Goal: Transaction & Acquisition: Obtain resource

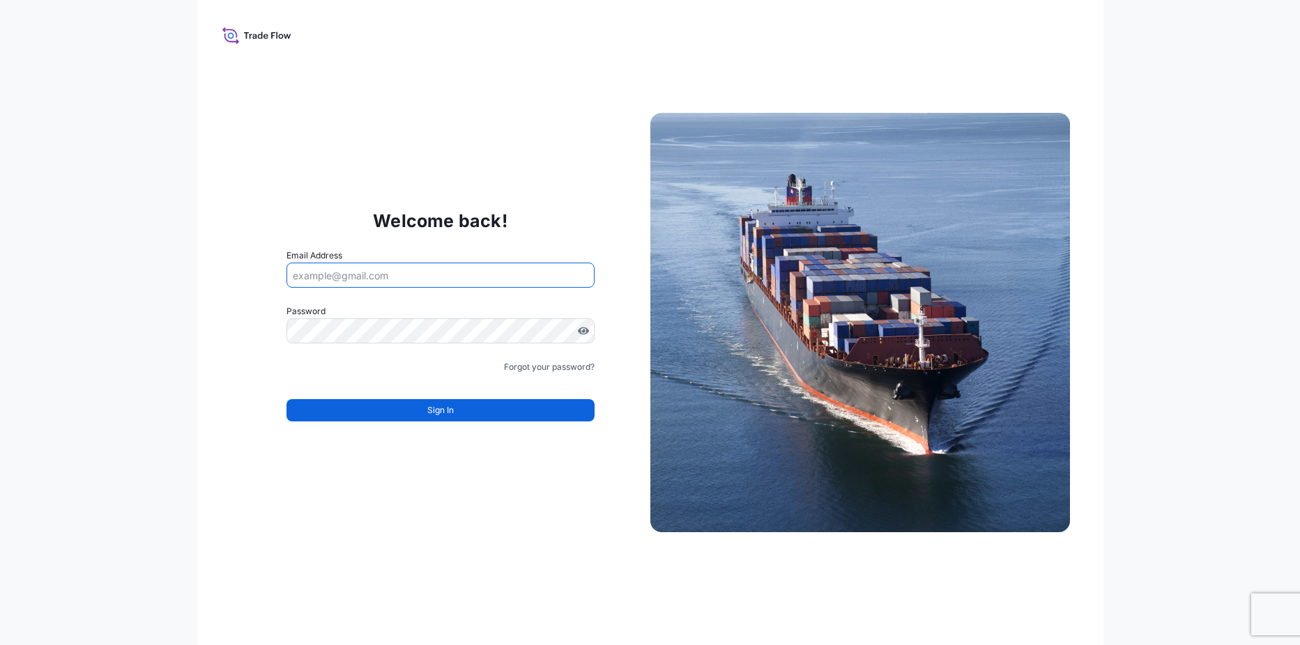
click at [435, 275] on input "Email Address" at bounding box center [440, 275] width 308 height 25
type input "isabel.lopezromero@p66.com"
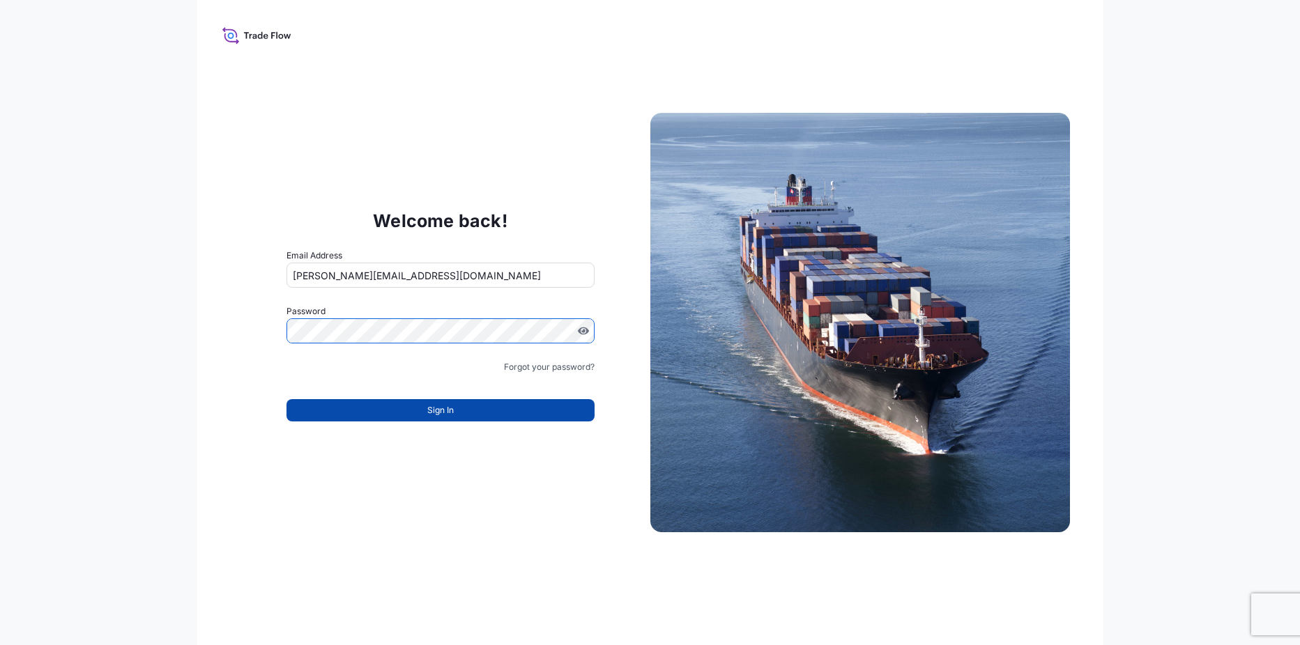
click at [458, 409] on button "Sign In" at bounding box center [440, 410] width 308 height 22
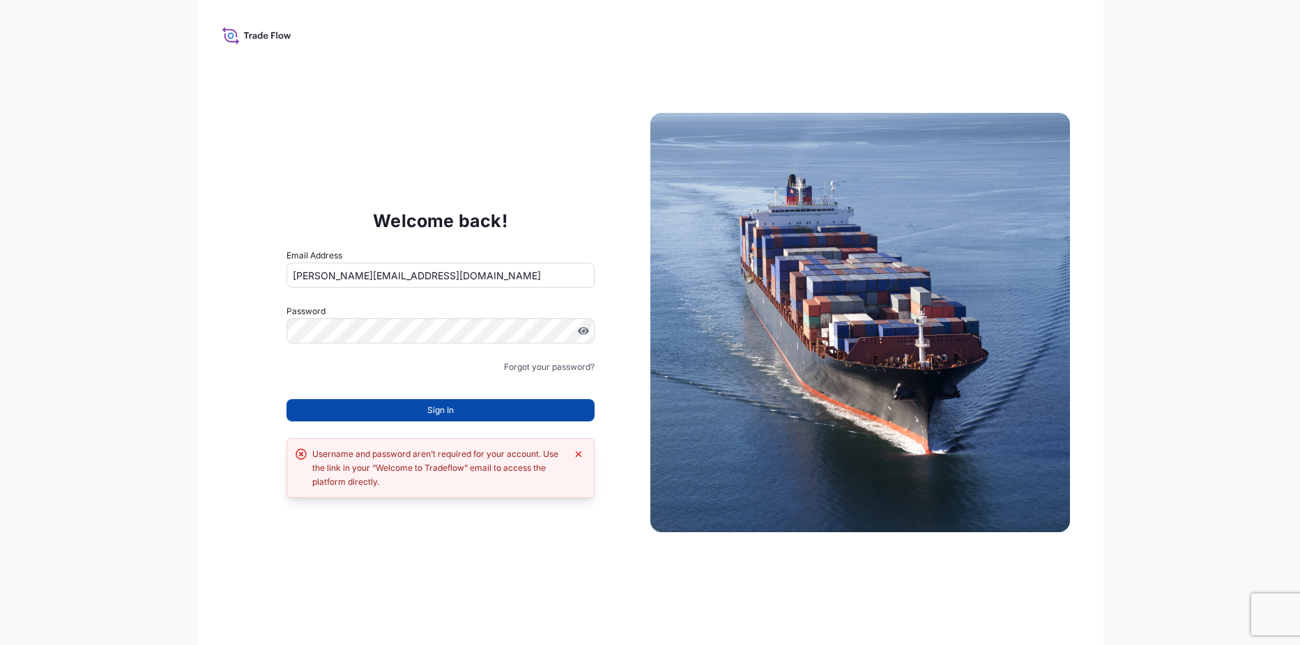
click at [449, 406] on span "Sign In" at bounding box center [440, 411] width 26 height 14
click at [582, 457] on icon "Dismiss error" at bounding box center [578, 454] width 11 height 11
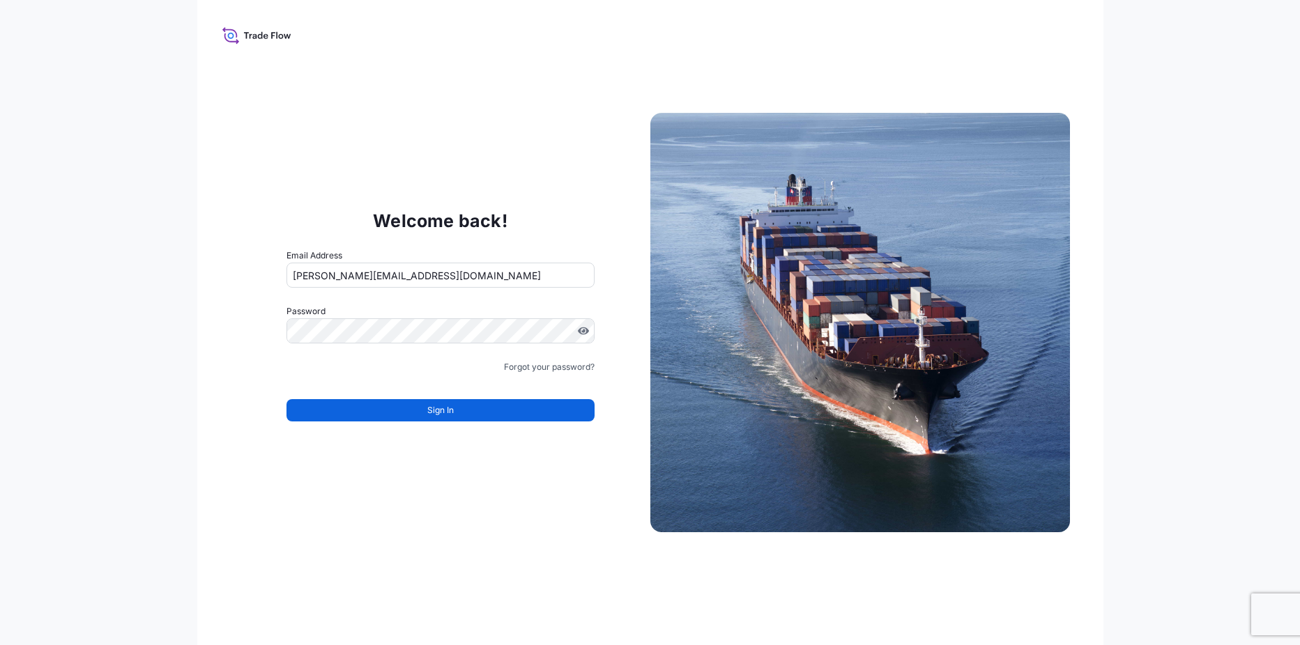
click at [1204, 455] on div "Welcome back! Email Address isabel.lopezromero@p66.com Password Must include: U…" at bounding box center [650, 322] width 1300 height 645
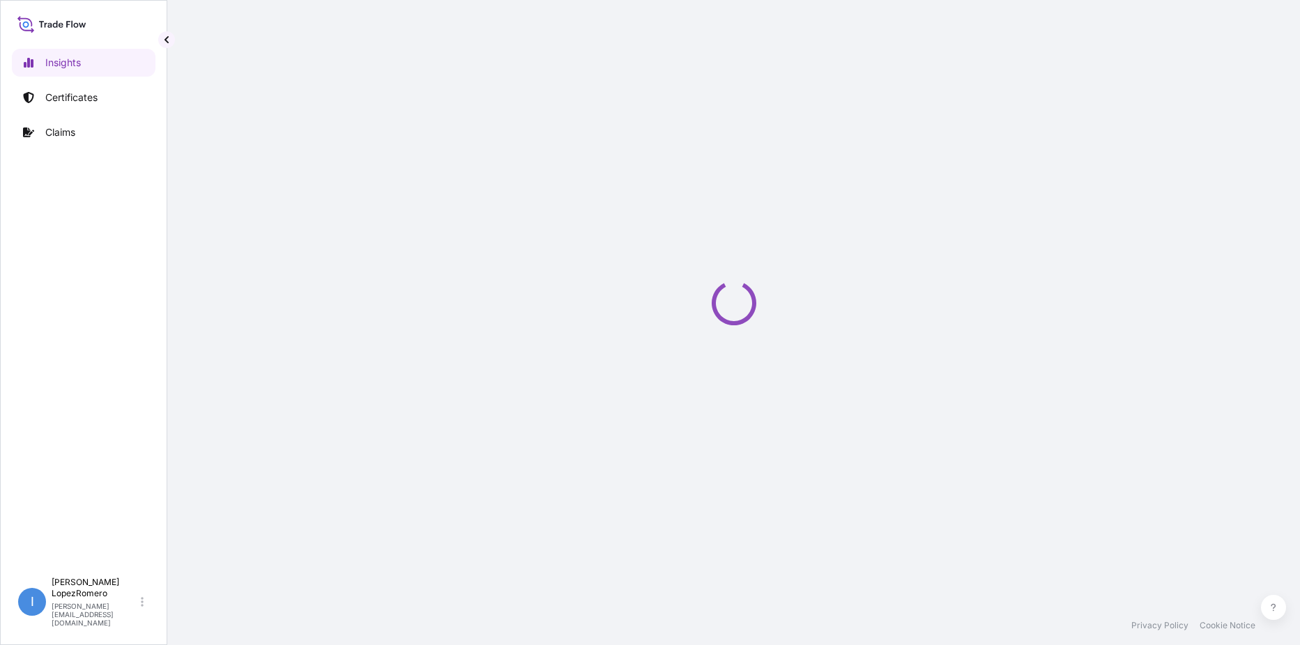
select select "2025"
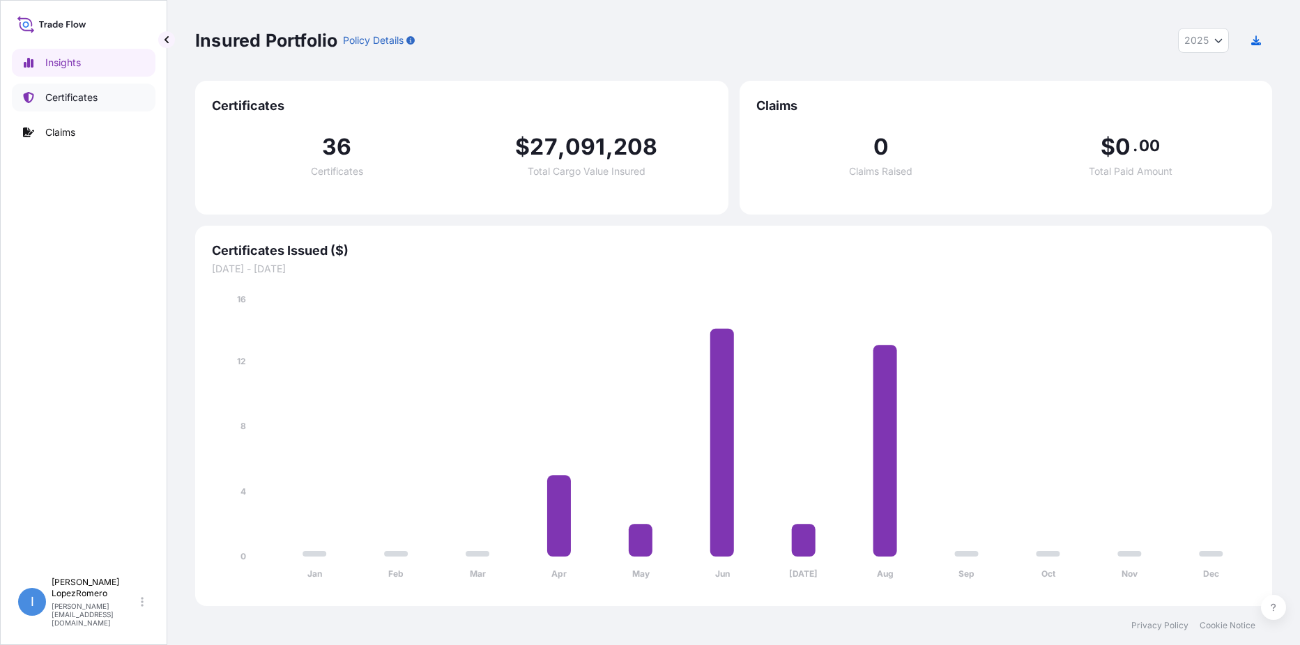
click at [73, 99] on p "Certificates" at bounding box center [71, 98] width 52 height 14
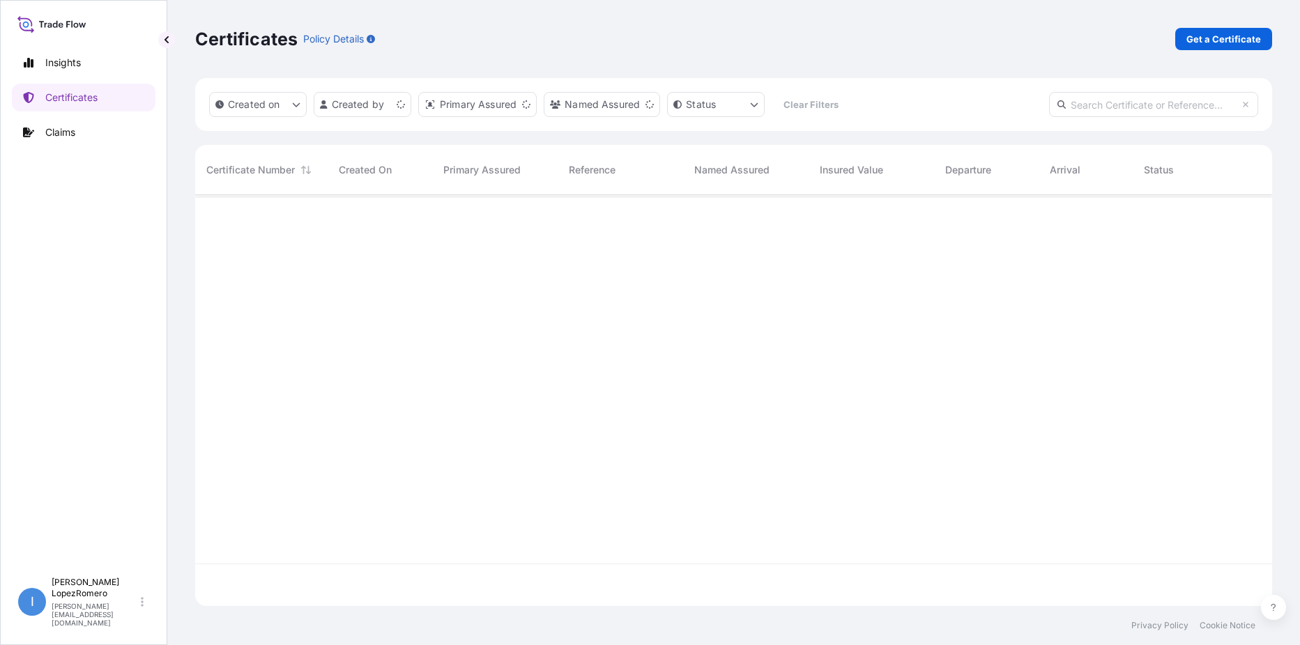
scroll to position [408, 1066]
click at [1217, 38] on p "Get a Certificate" at bounding box center [1223, 39] width 75 height 14
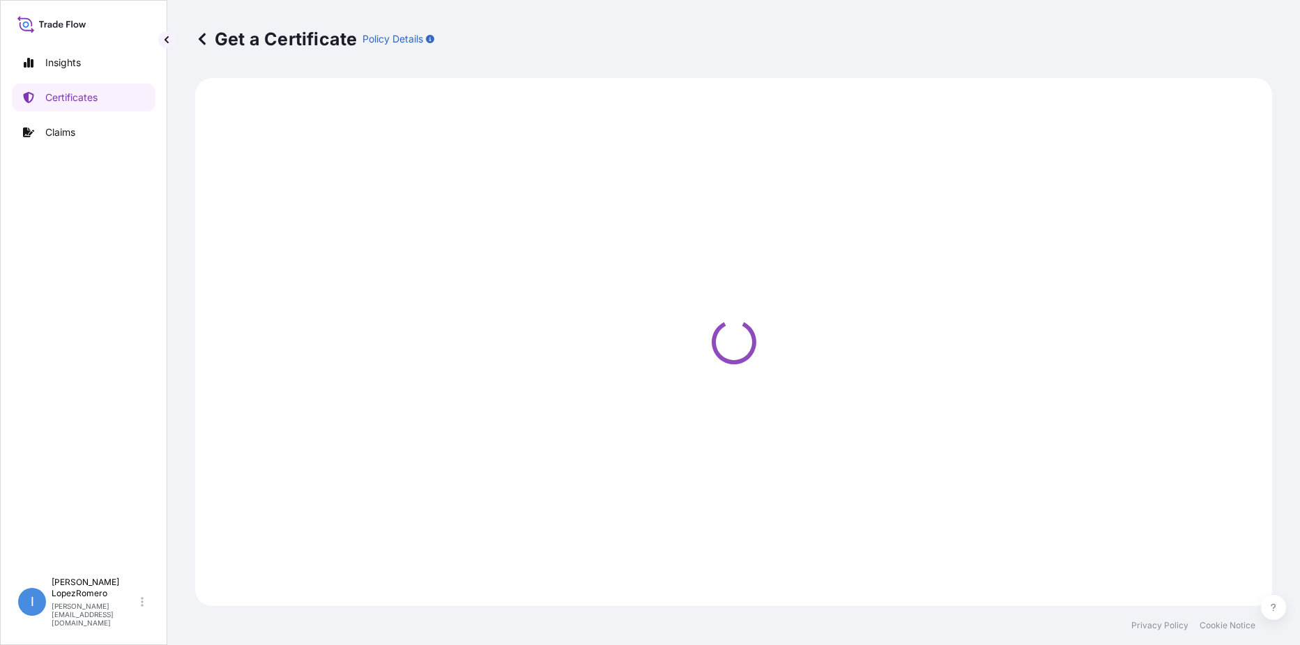
select select "Barge"
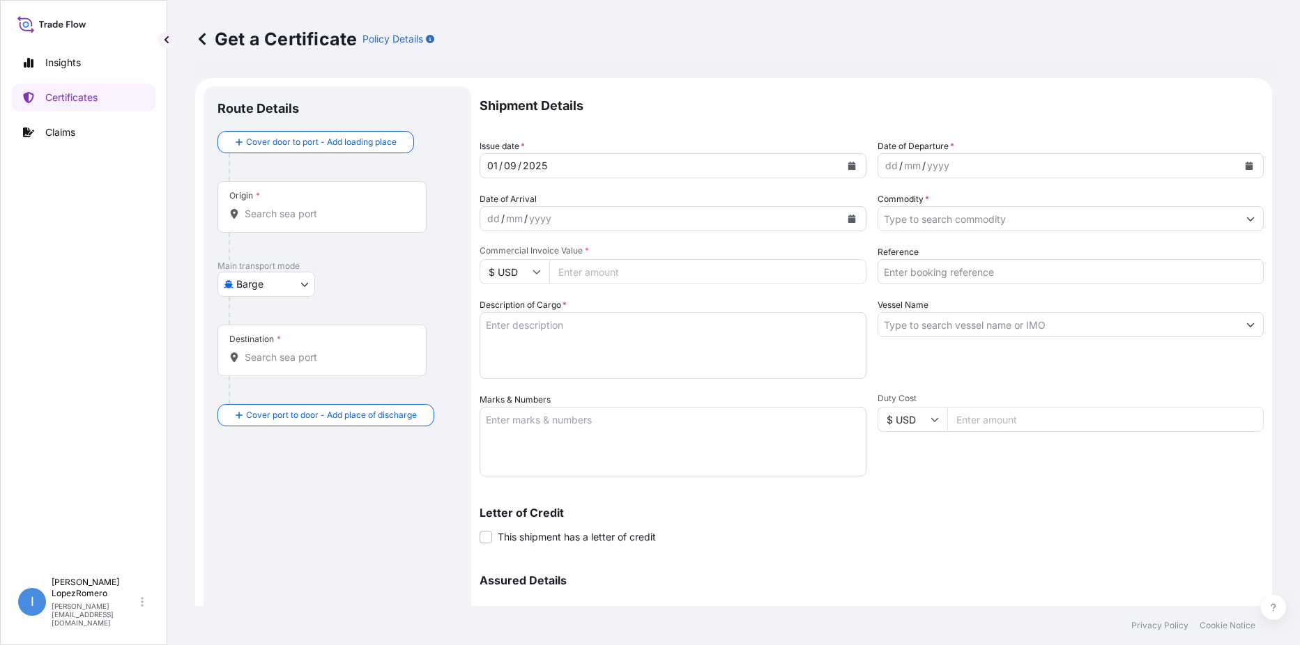
click at [1050, 162] on div "dd / mm / yyyy" at bounding box center [1058, 165] width 360 height 25
click at [1241, 160] on button "Calendar" at bounding box center [1249, 166] width 22 height 22
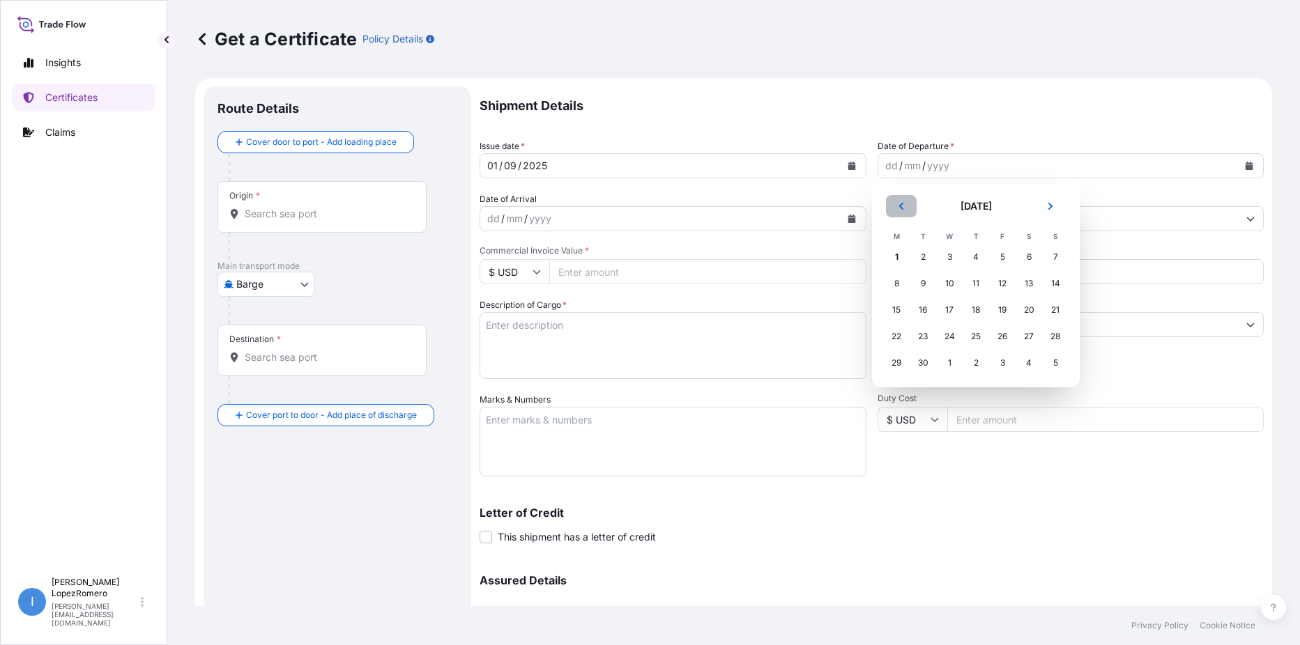
click at [898, 207] on icon "Previous" at bounding box center [901, 206] width 8 height 8
click at [1026, 336] on div "23" at bounding box center [1028, 336] width 25 height 25
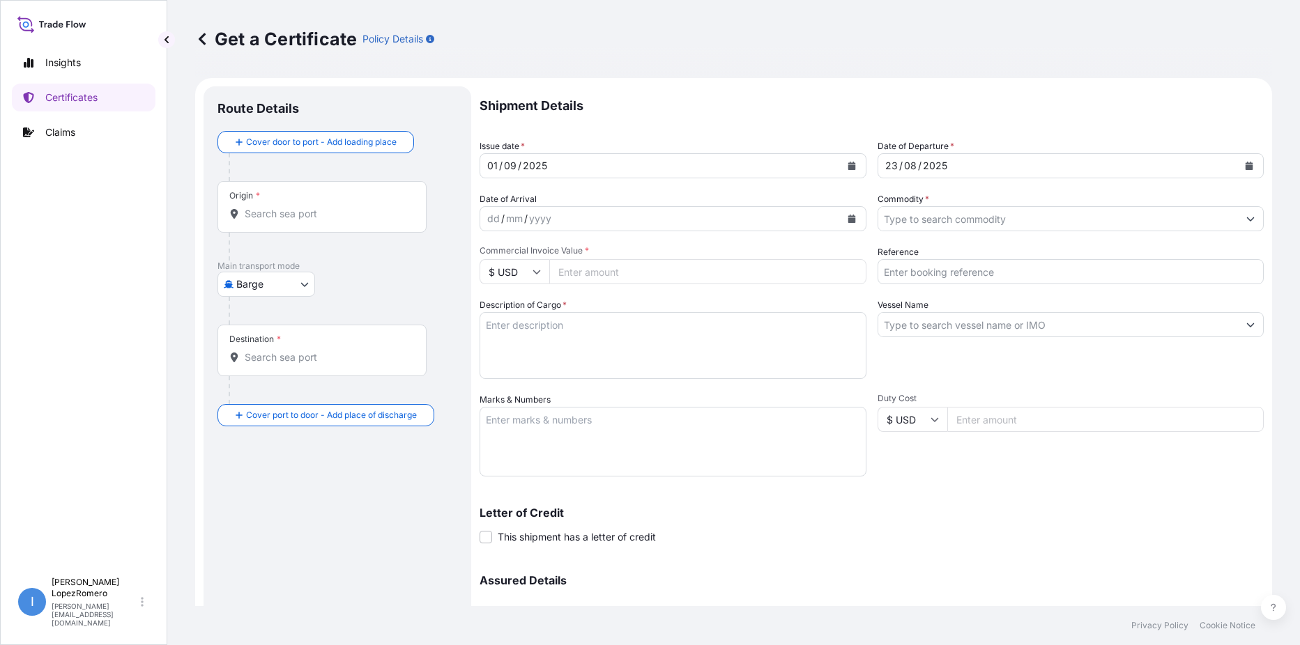
click at [1105, 498] on div "Letter of Credit This shipment has a letter of credit Letter of credit * Letter…" at bounding box center [872, 518] width 784 height 54
click at [583, 210] on div "dd / mm / yyyy" at bounding box center [660, 218] width 360 height 25
click at [1007, 536] on div "Letter of Credit This shipment has a letter of credit Letter of credit * Letter…" at bounding box center [872, 525] width 784 height 37
click at [615, 266] on input "Commercial Invoice Value *" at bounding box center [707, 271] width 317 height 25
click at [576, 272] on input "441261.00" at bounding box center [707, 271] width 317 height 25
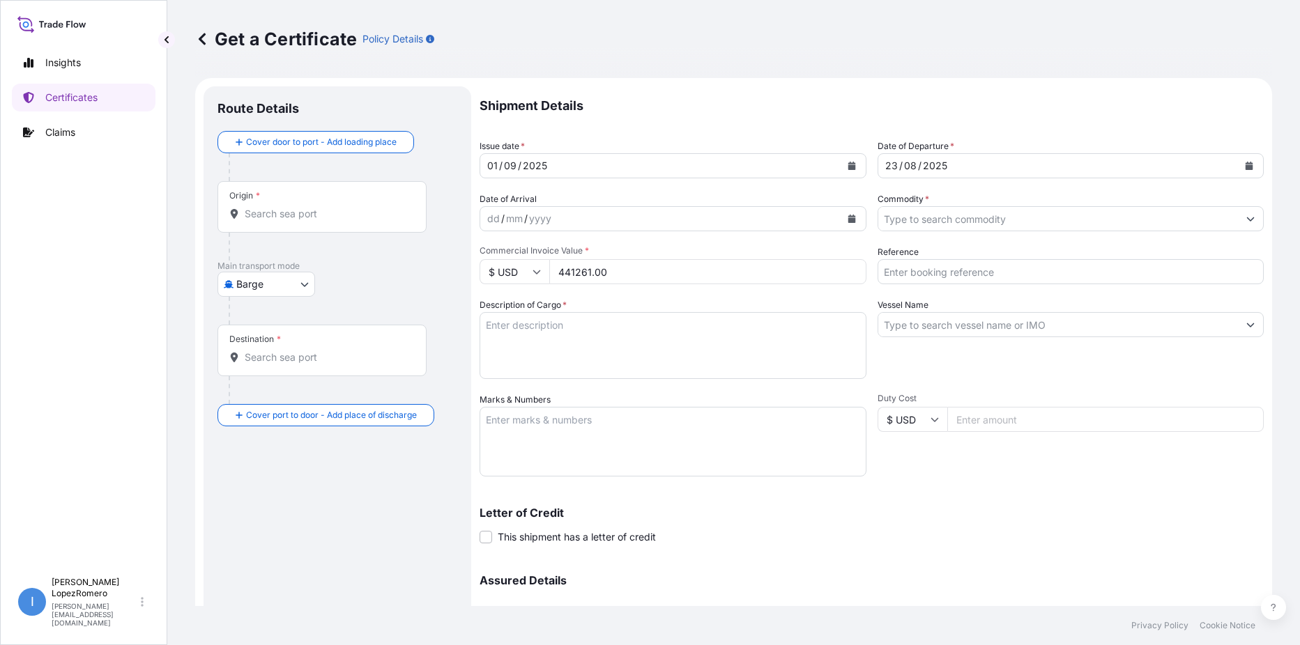
type input "441261.00"
click at [570, 339] on textarea "Description of Cargo *" at bounding box center [673, 345] width 387 height 67
click at [969, 530] on div "Letter of Credit This shipment has a letter of credit Letter of credit * Letter…" at bounding box center [872, 525] width 784 height 37
click at [552, 319] on textarea "Description of Cargo *" at bounding box center [673, 345] width 387 height 67
type textarea "Calcined Needle Coke"
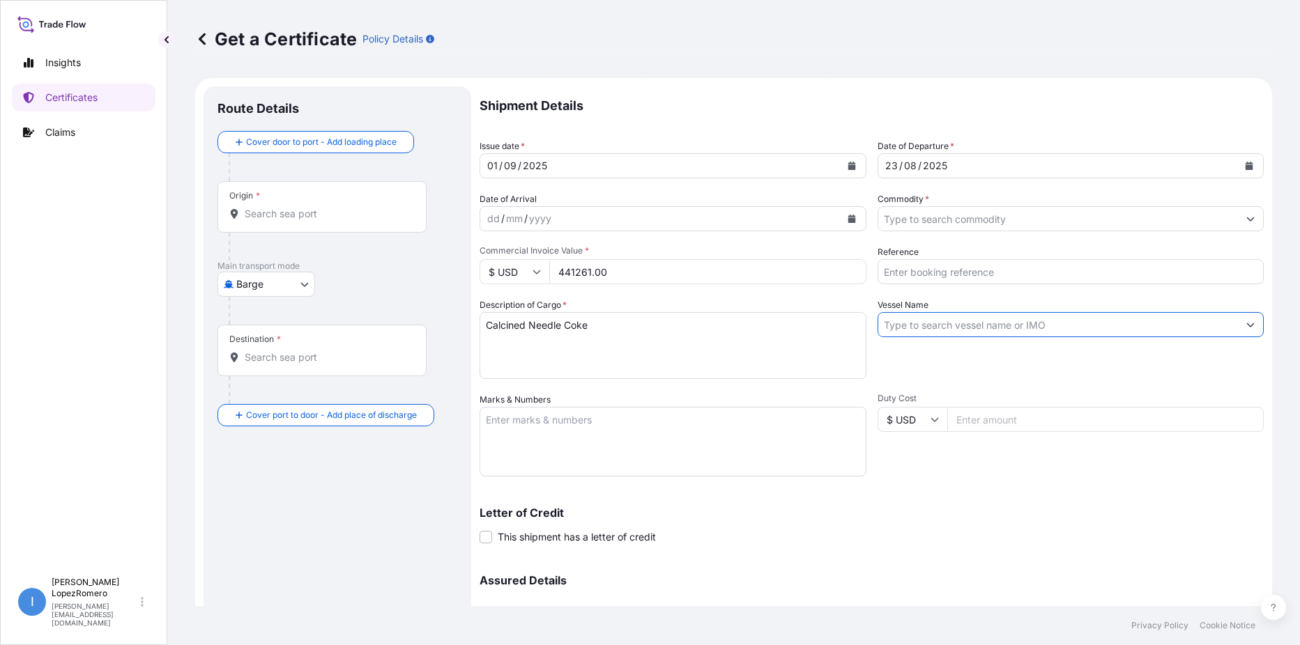
click at [1098, 325] on input "Vessel Name" at bounding box center [1058, 324] width 360 height 25
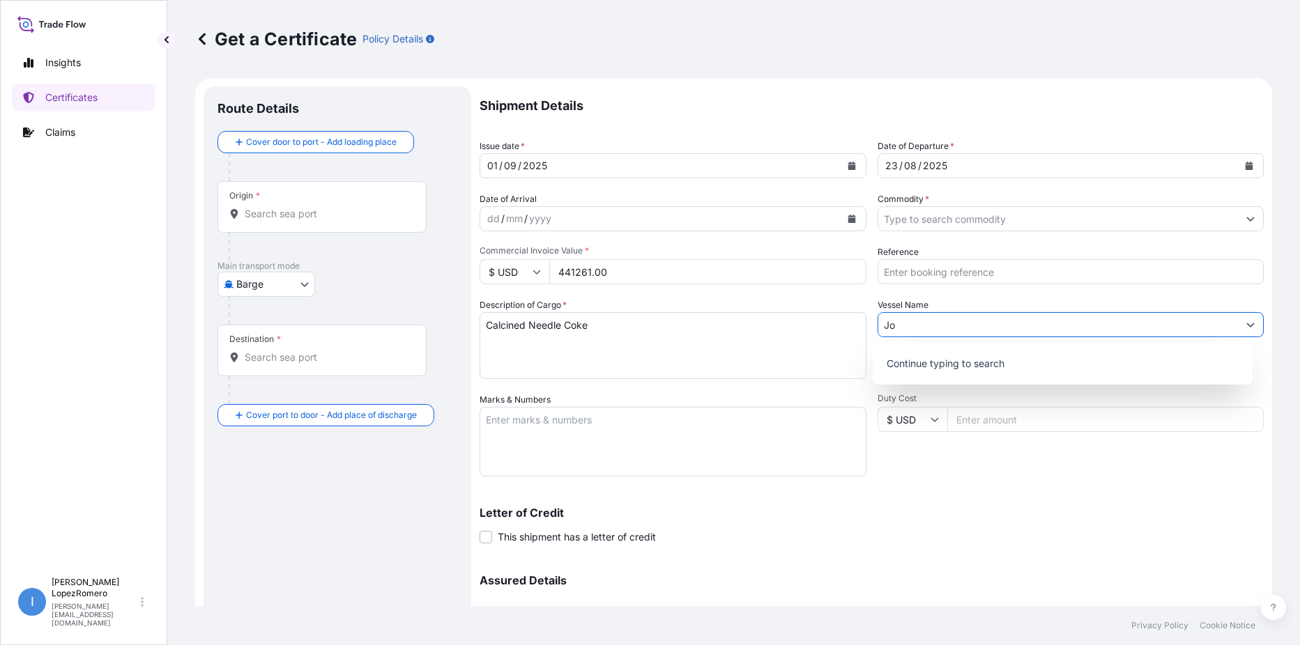
type input "J"
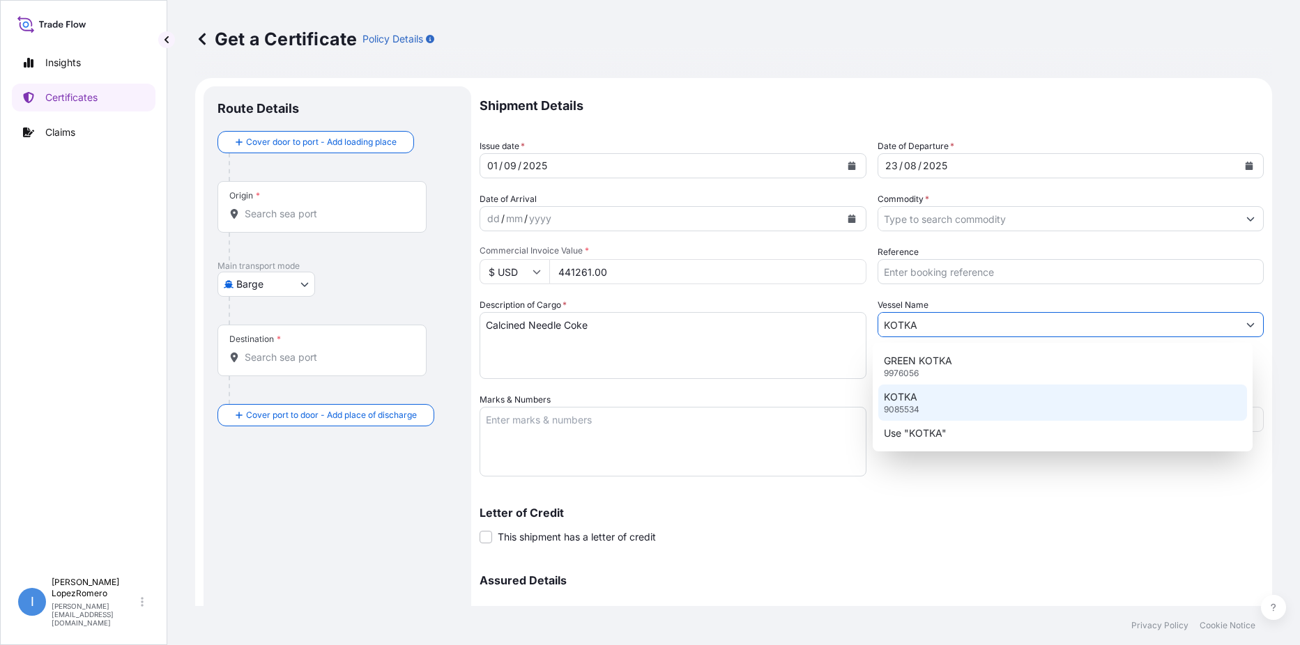
click at [978, 408] on div "KOTKA 9085534" at bounding box center [1062, 403] width 369 height 36
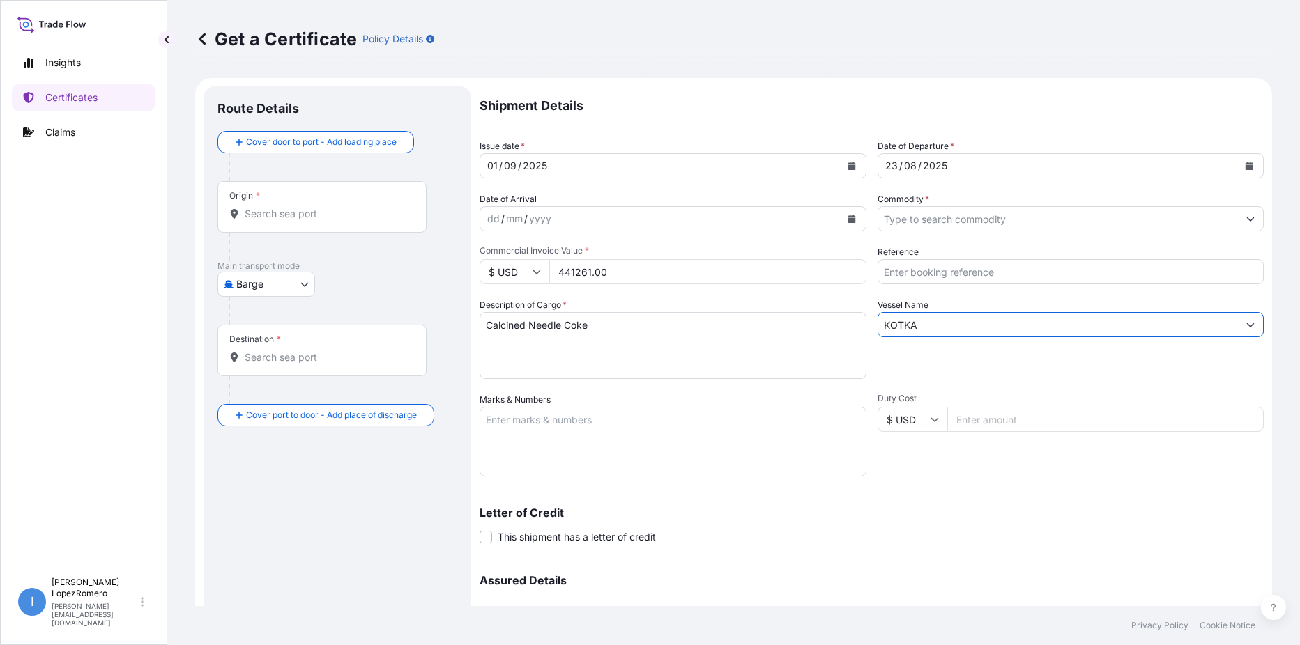
type input "KOTKA"
click at [902, 271] on input "Reference" at bounding box center [1070, 271] width 387 height 25
paste input "EBKG13531745"
type input "EBKG13531745"
click at [964, 514] on p "Letter of Credit" at bounding box center [872, 512] width 784 height 11
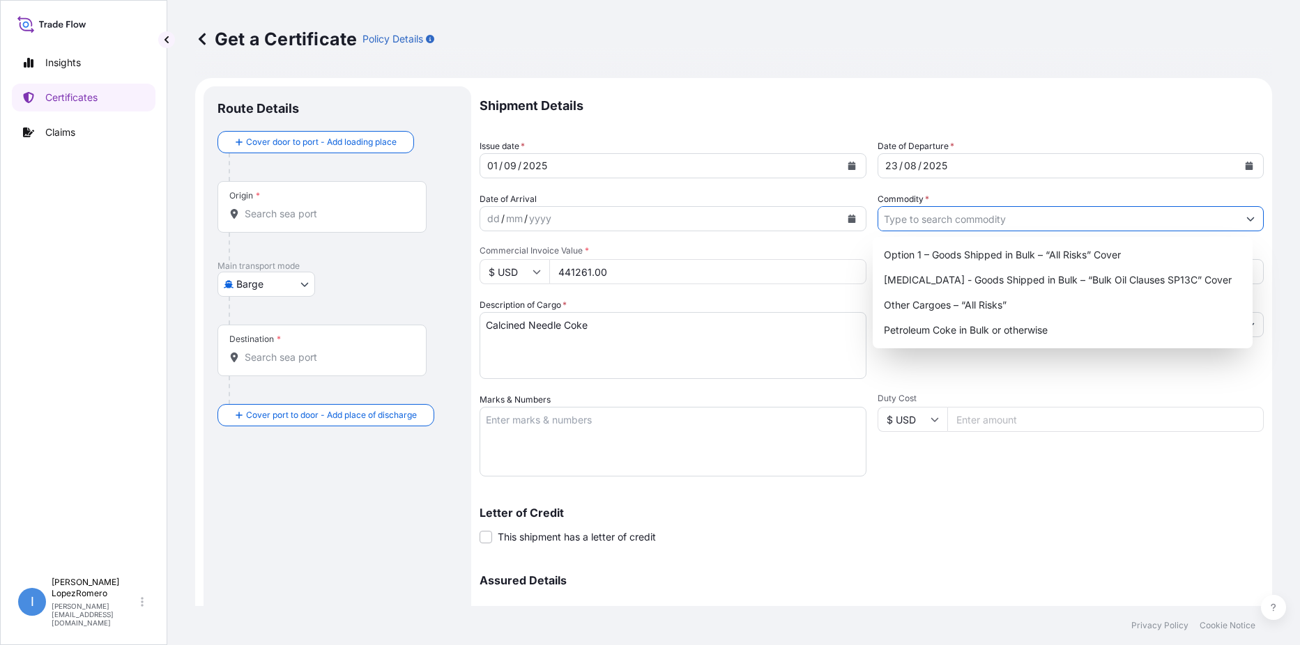
click at [1061, 217] on input "Commodity *" at bounding box center [1058, 218] width 360 height 25
click at [1058, 254] on div "Option 1 – Goods Shipped in Bulk – “All Risks” Cover" at bounding box center [1062, 255] width 369 height 25
type input "Option 1 – Goods Shipped in Bulk – “All Risks” Cover"
click at [995, 521] on div "Letter of Credit This shipment has a letter of credit Letter of credit * Letter…" at bounding box center [872, 525] width 784 height 37
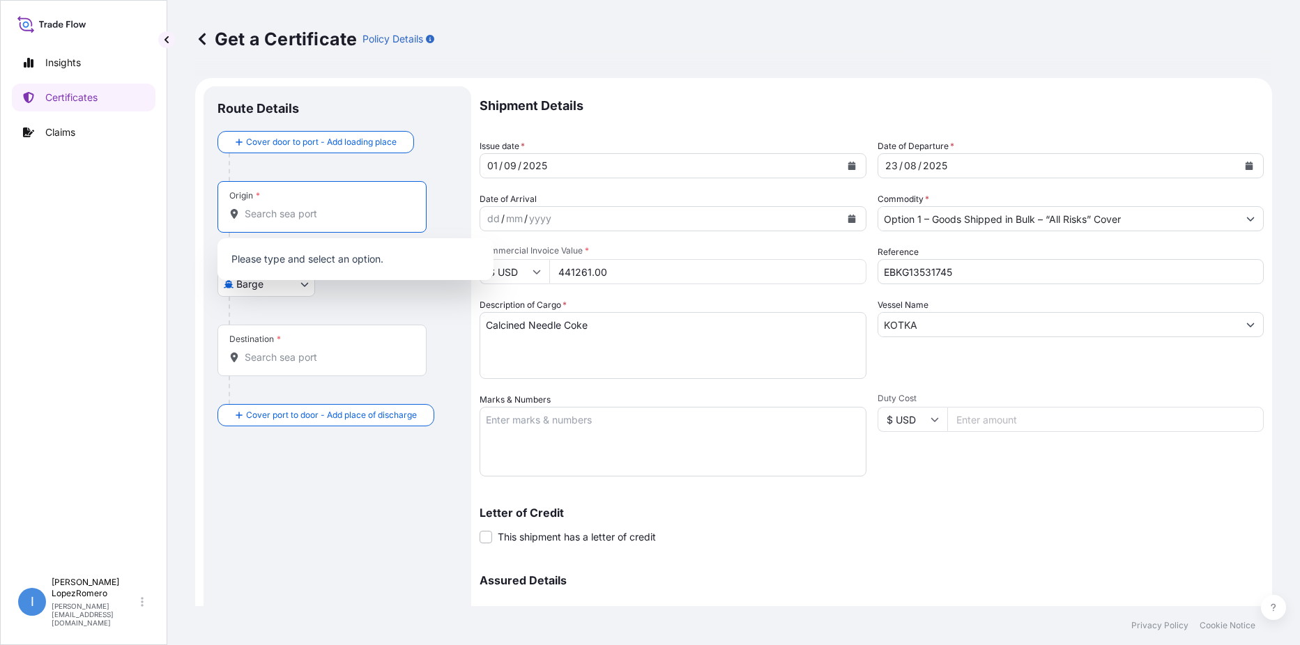
click at [292, 217] on input "Origin *" at bounding box center [327, 214] width 164 height 14
paste input "Killingholme"
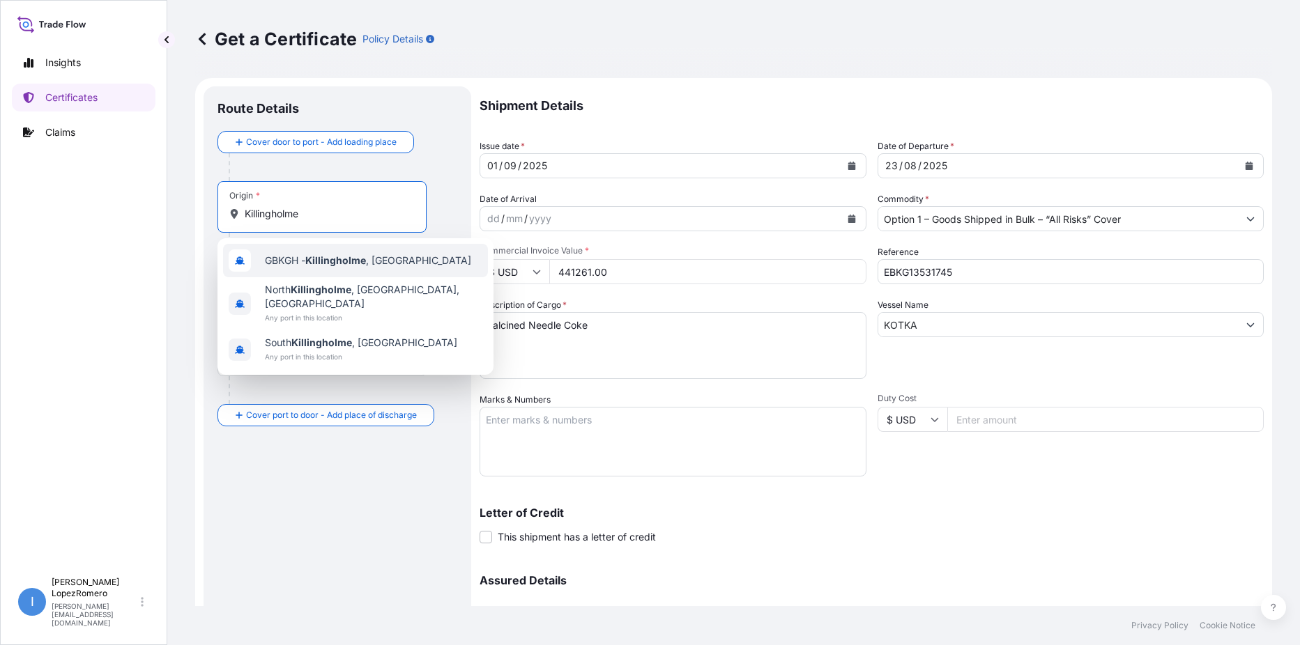
click at [370, 270] on div "GBKGH - Killingholme , United Kingdom" at bounding box center [355, 260] width 265 height 33
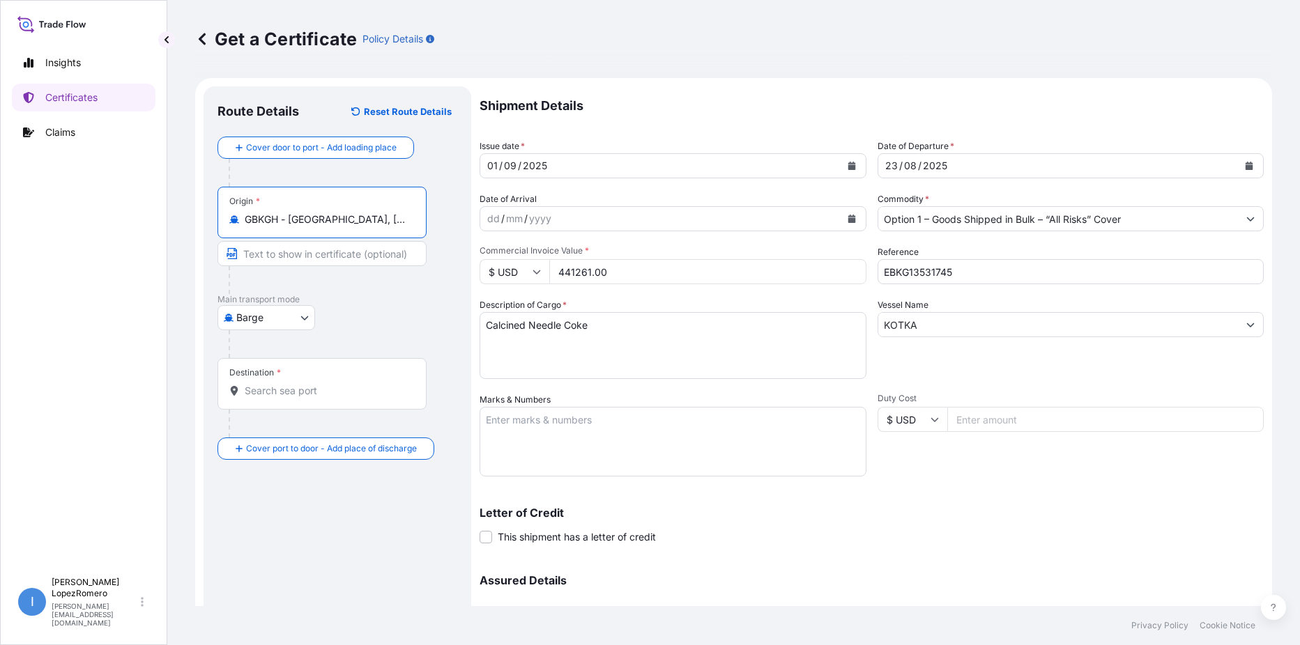
type input "GBKGH - Killingholme, United Kingdom"
click at [316, 388] on input "Destination *" at bounding box center [327, 391] width 164 height 14
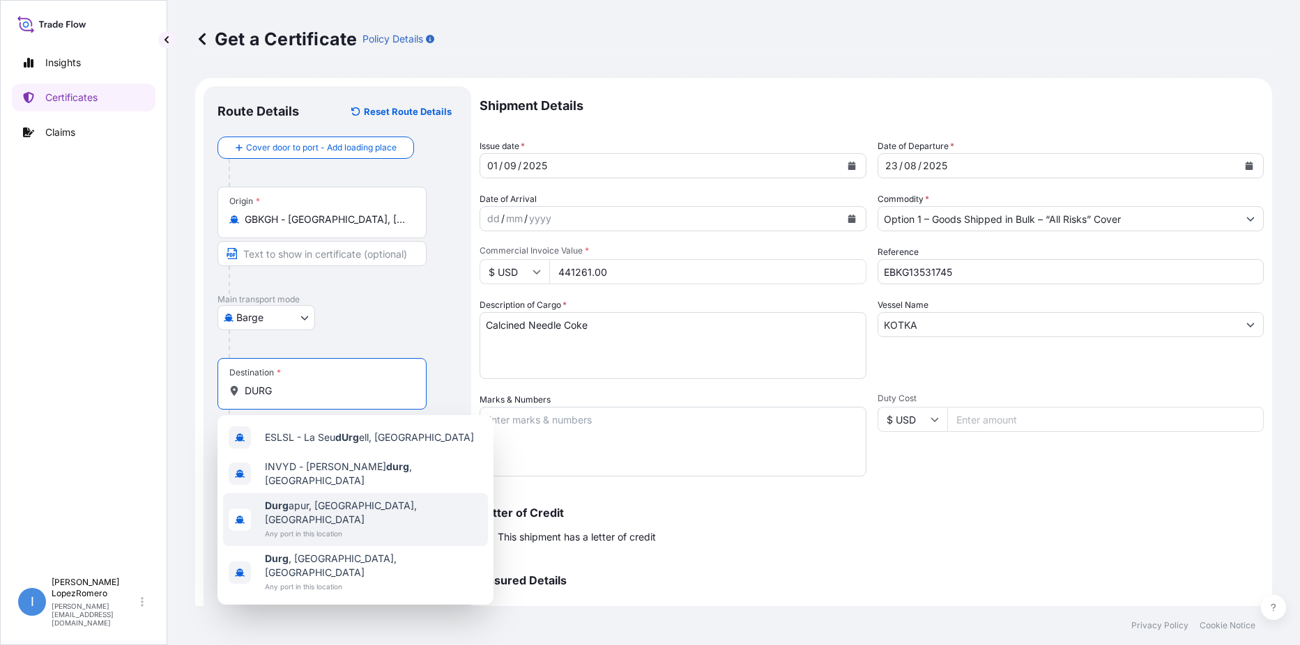
click at [381, 527] on span "Any port in this location" at bounding box center [373, 534] width 217 height 14
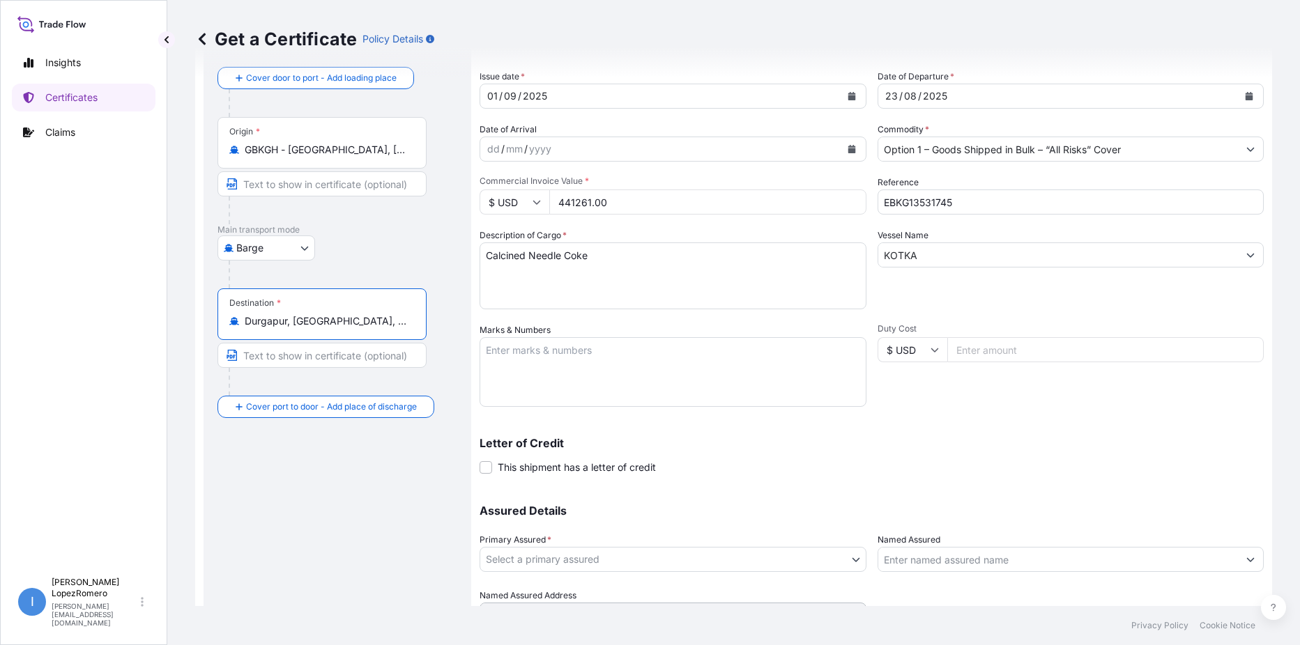
scroll to position [139, 0]
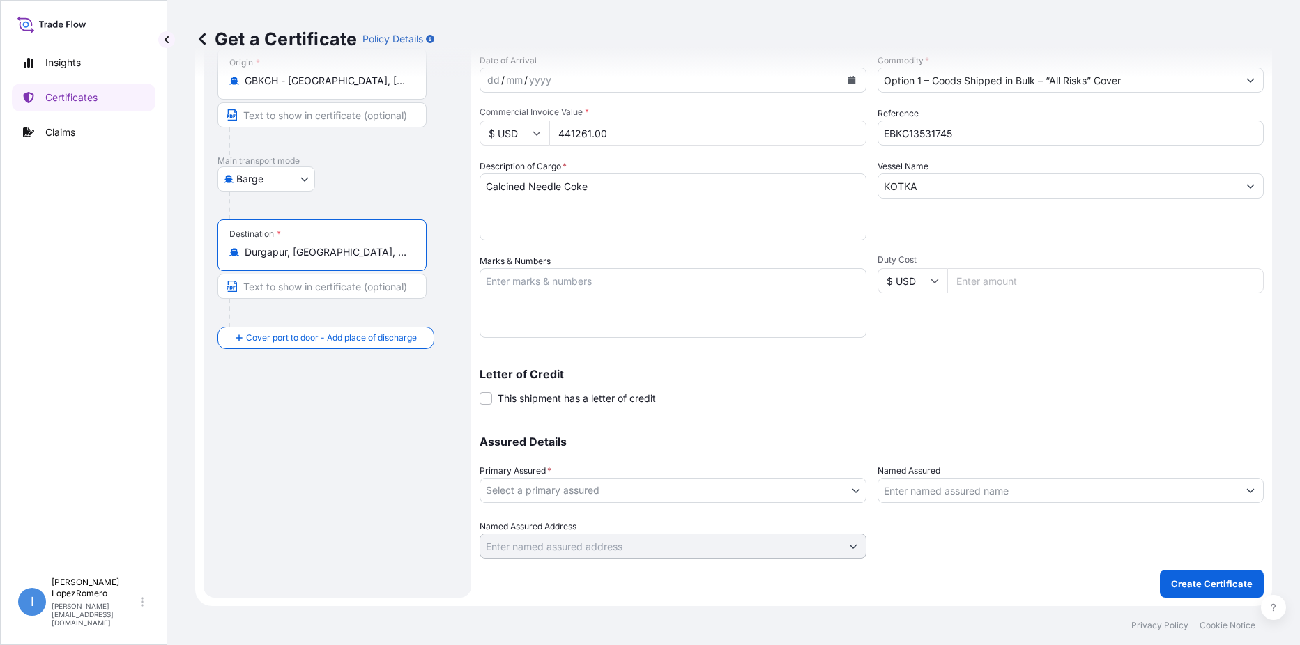
type input "Durgapur, West Bengal, India"
click at [797, 489] on body "Insights Certificates Claims I Isabel LopezRomero isabel.lopezromero@p66.com Ge…" at bounding box center [650, 322] width 1300 height 645
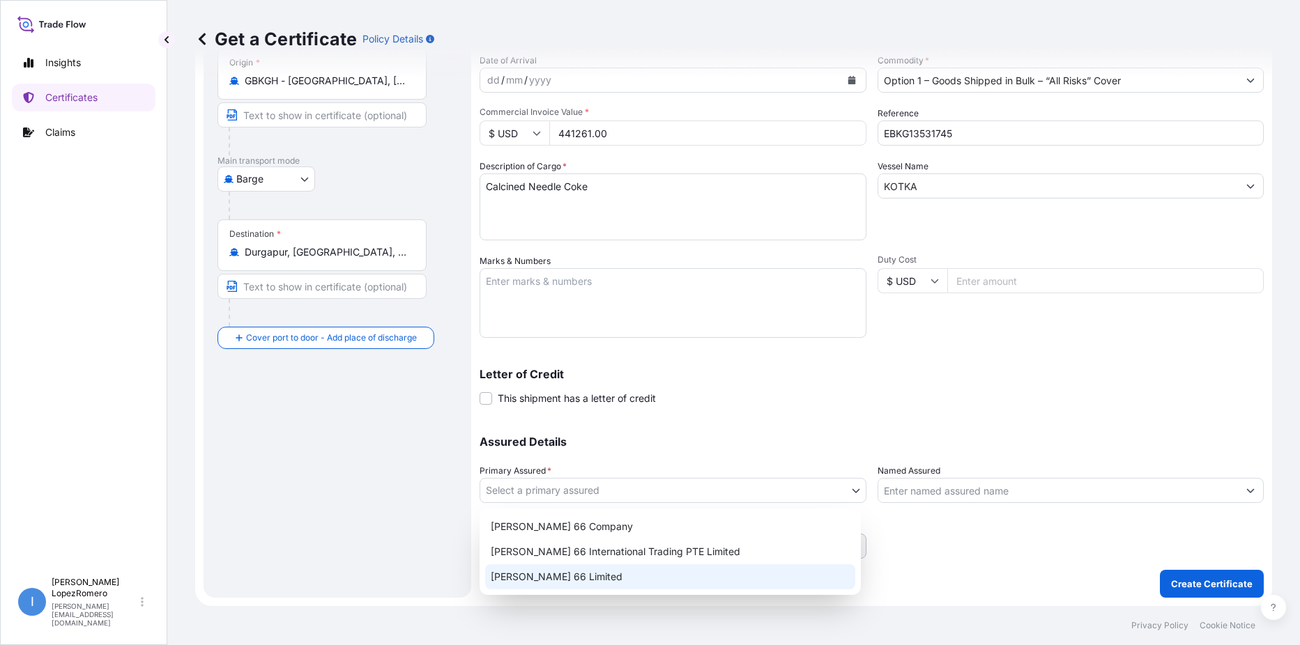
click at [630, 565] on div "Phillips 66 Limited" at bounding box center [670, 577] width 370 height 25
select select "31939"
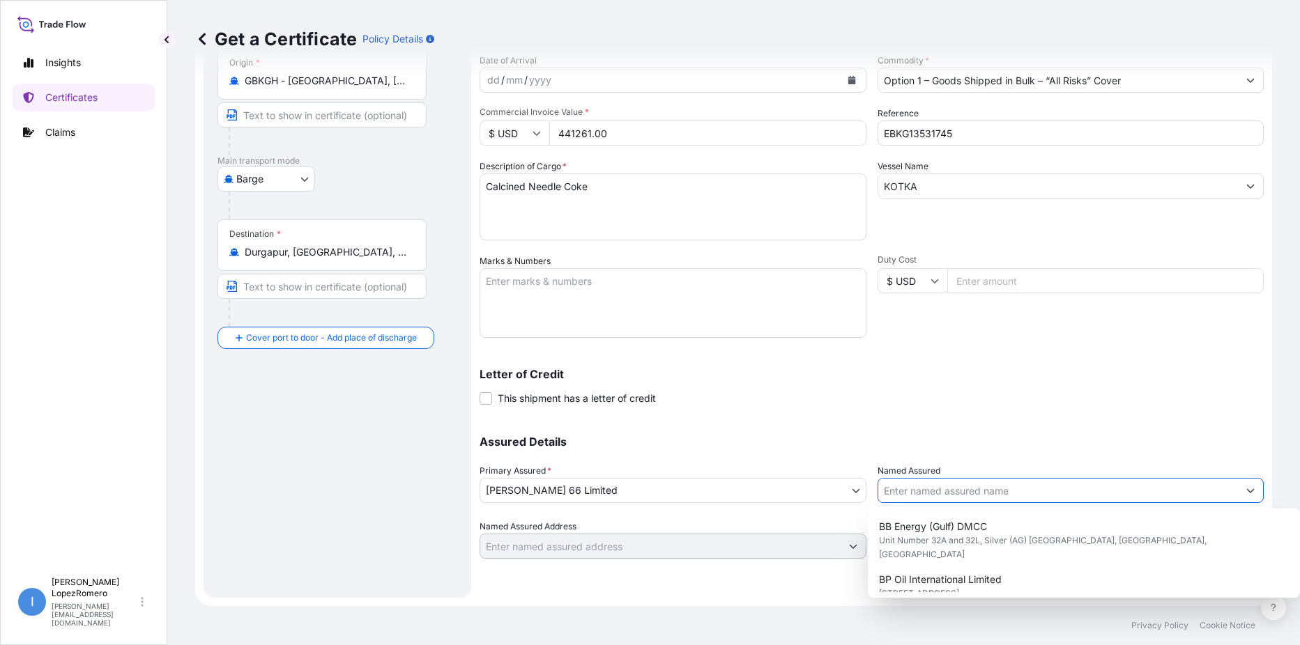
click at [1038, 496] on input "Named Assured" at bounding box center [1058, 490] width 360 height 25
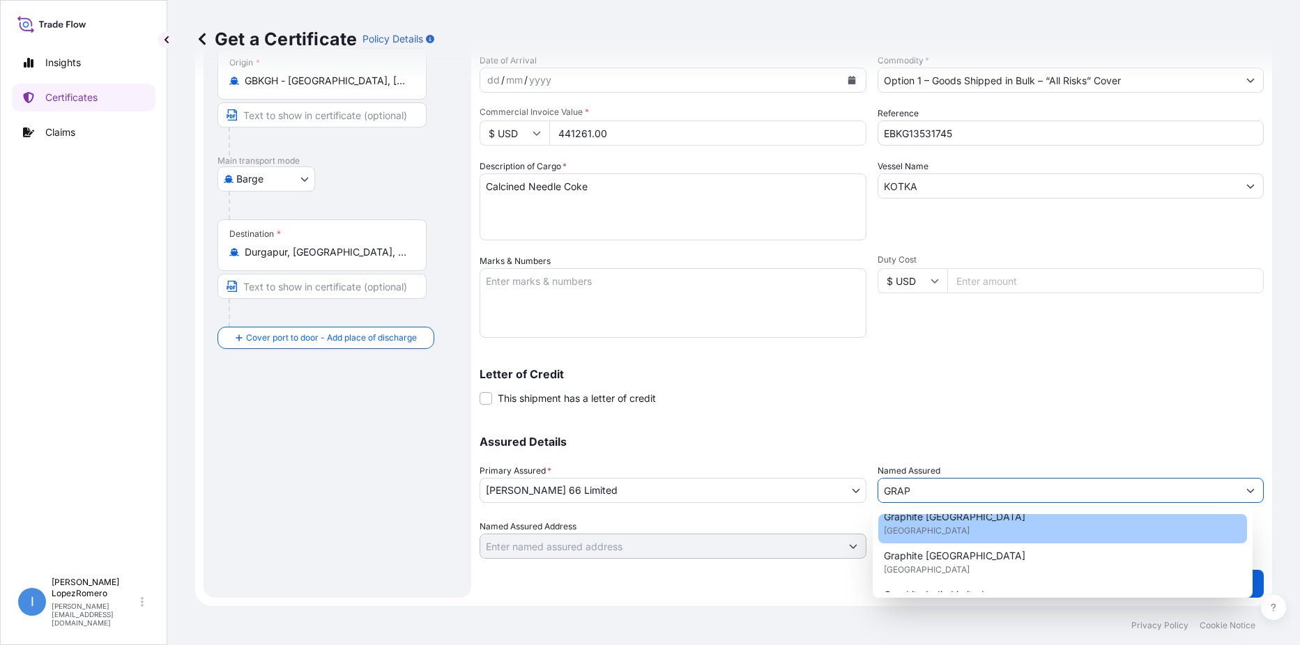
scroll to position [64, 0]
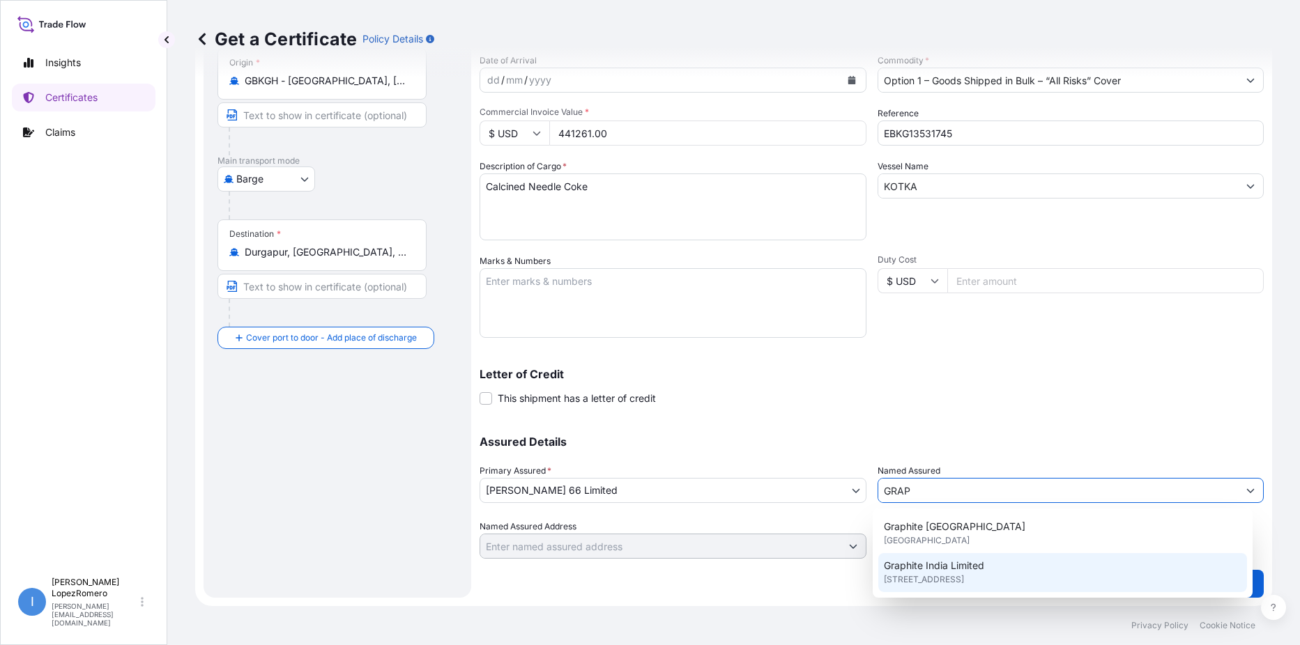
click at [964, 573] on span "31 Chowringhee Road, 700016, Kolkata, INDIA" at bounding box center [924, 580] width 80 height 14
type input "Graphite India Limited"
type input "31 Chowringhee Road"
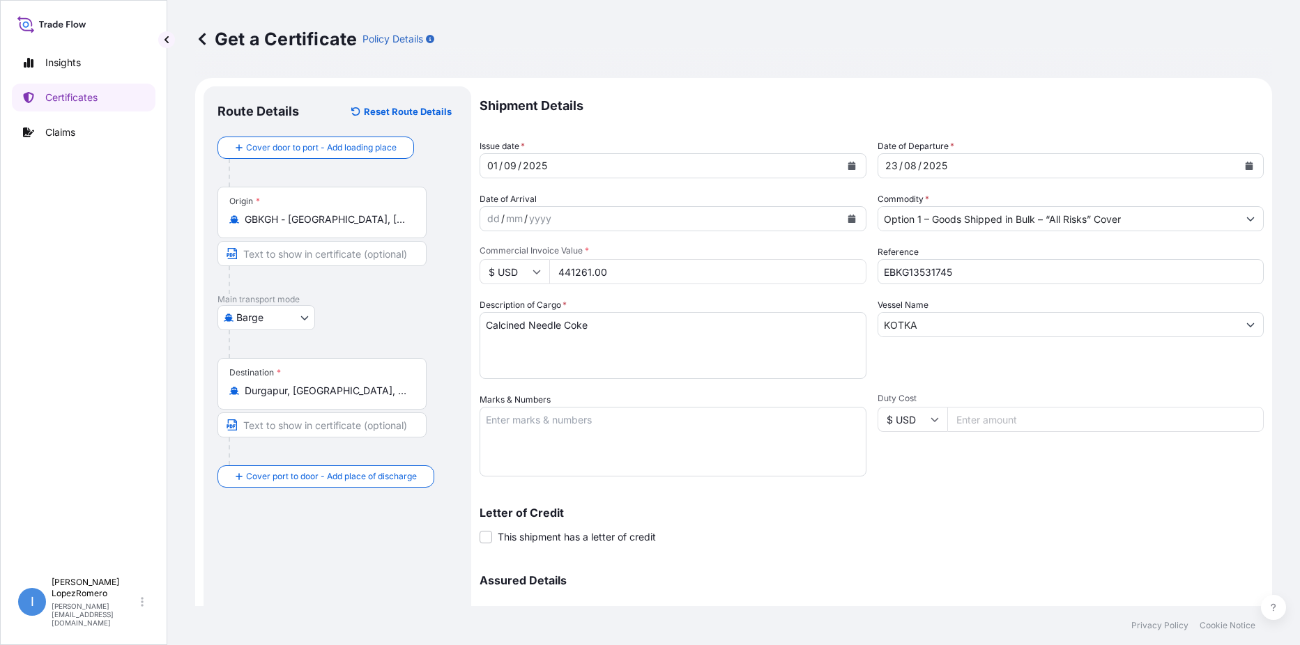
scroll to position [139, 0]
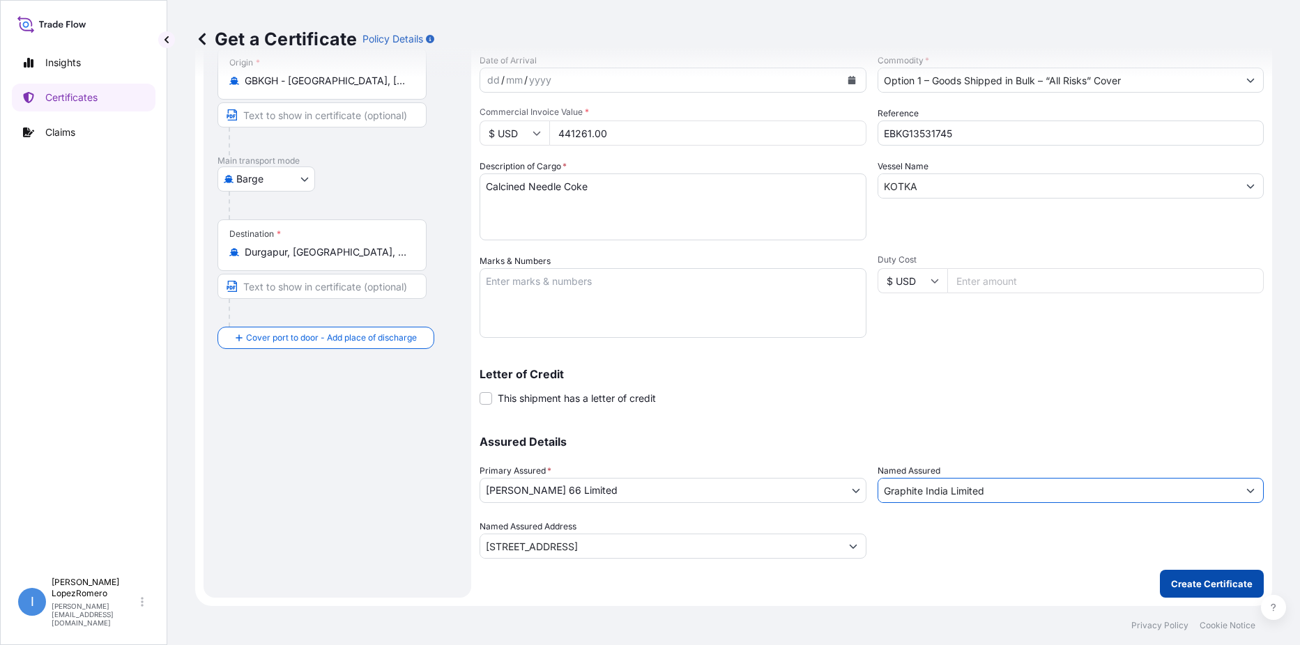
type input "Graphite India Limited"
click at [1205, 582] on p "Create Certificate" at bounding box center [1212, 584] width 82 height 14
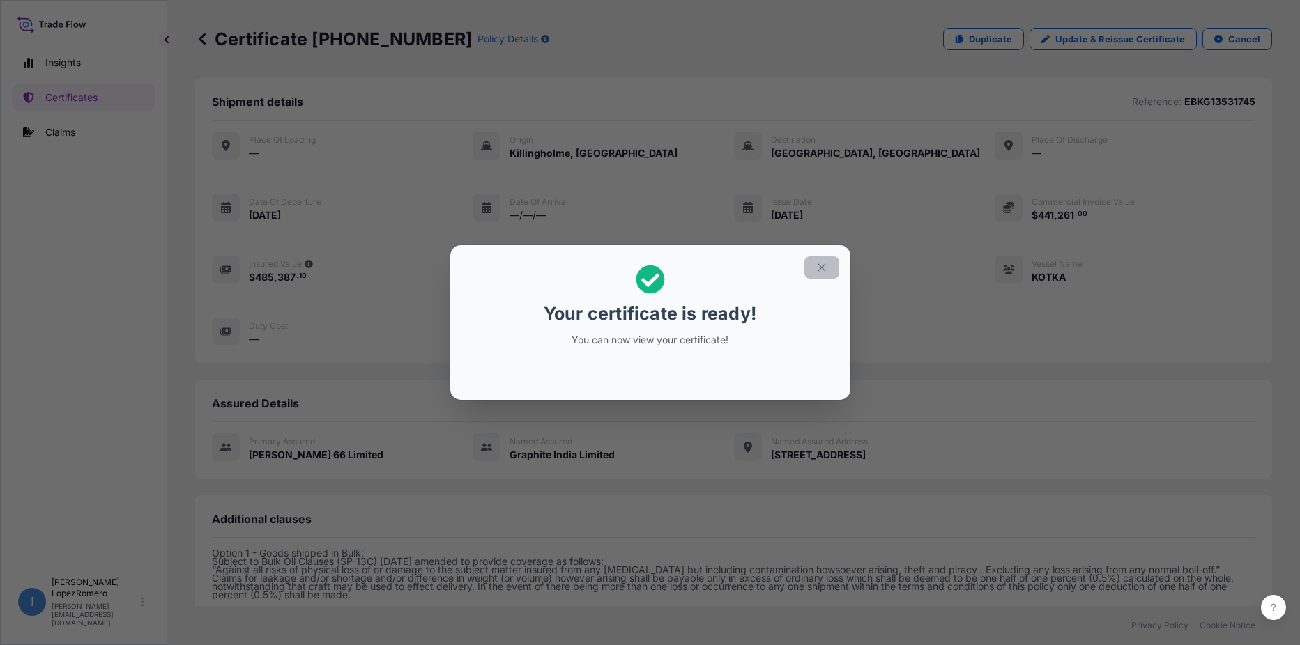
click at [820, 270] on icon "button" at bounding box center [821, 267] width 13 height 13
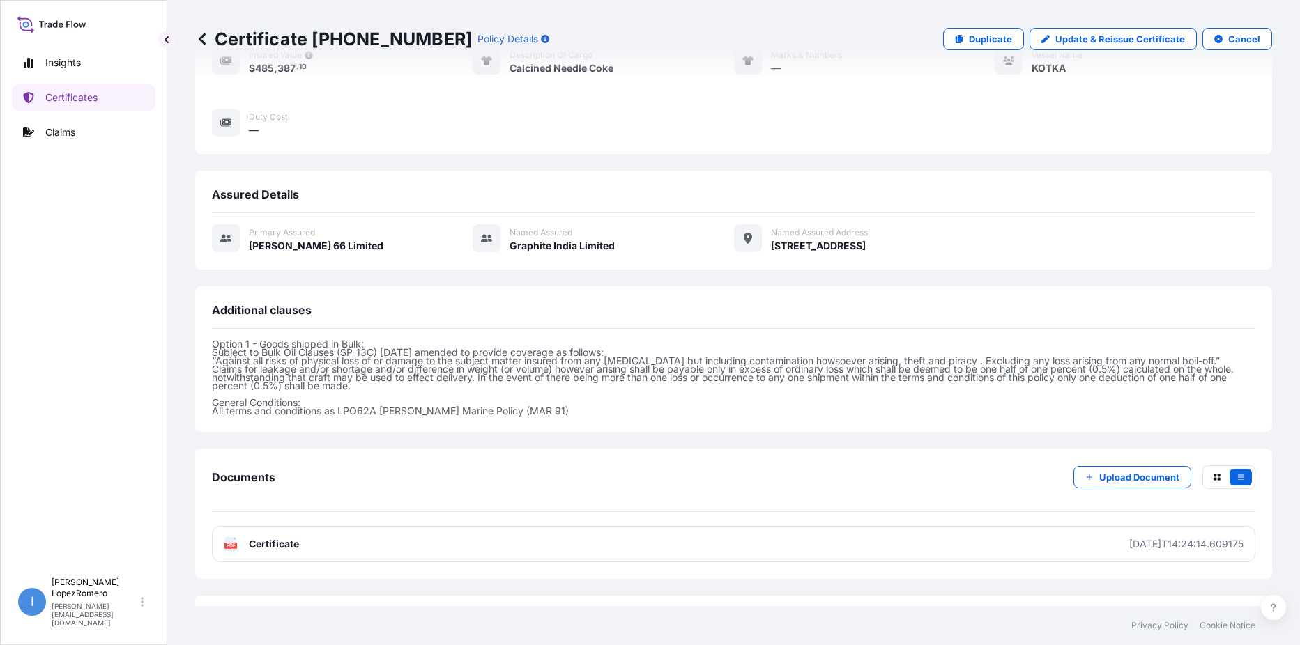
scroll to position [269, 0]
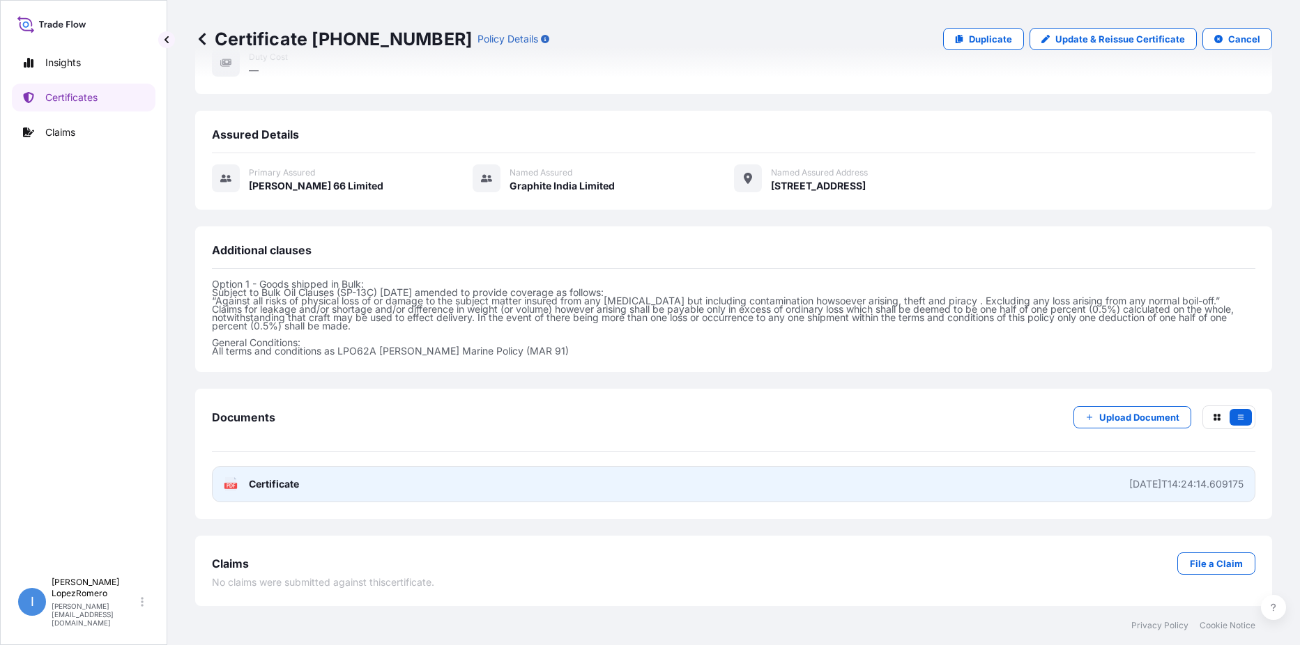
click at [291, 484] on span "Certificate" at bounding box center [274, 484] width 50 height 14
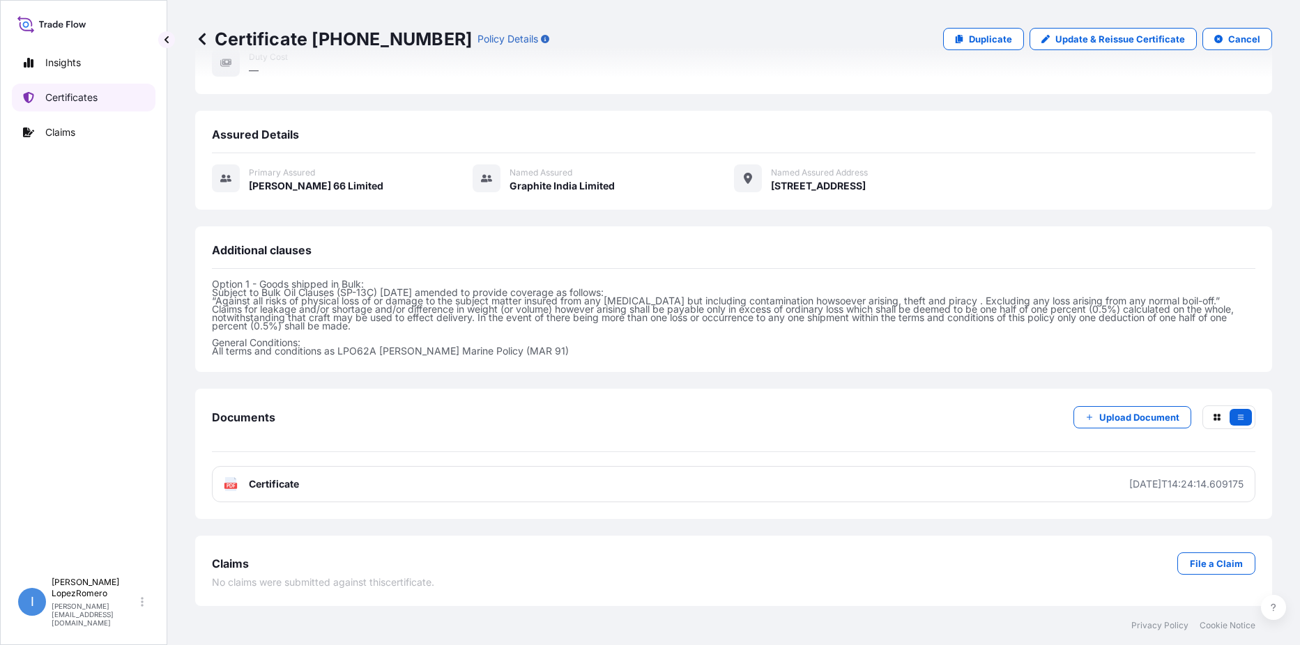
click at [50, 93] on p "Certificates" at bounding box center [71, 98] width 52 height 14
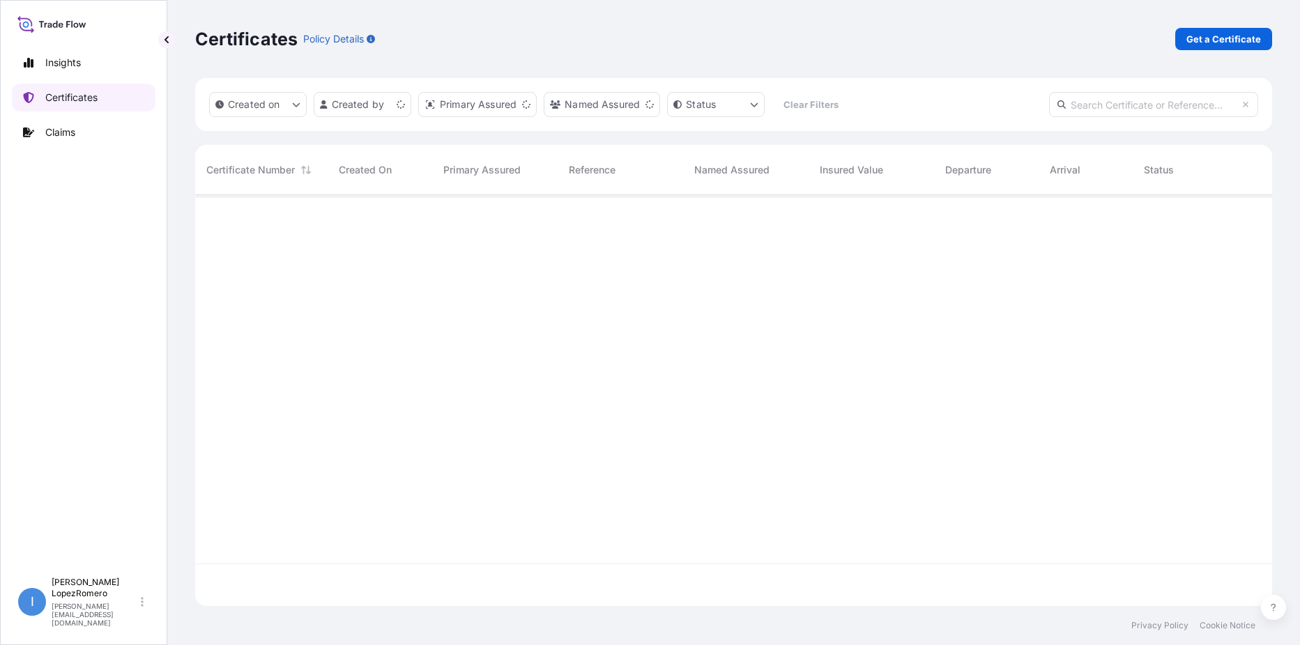
scroll to position [408, 1066]
click at [1201, 35] on p "Get a Certificate" at bounding box center [1223, 39] width 75 height 14
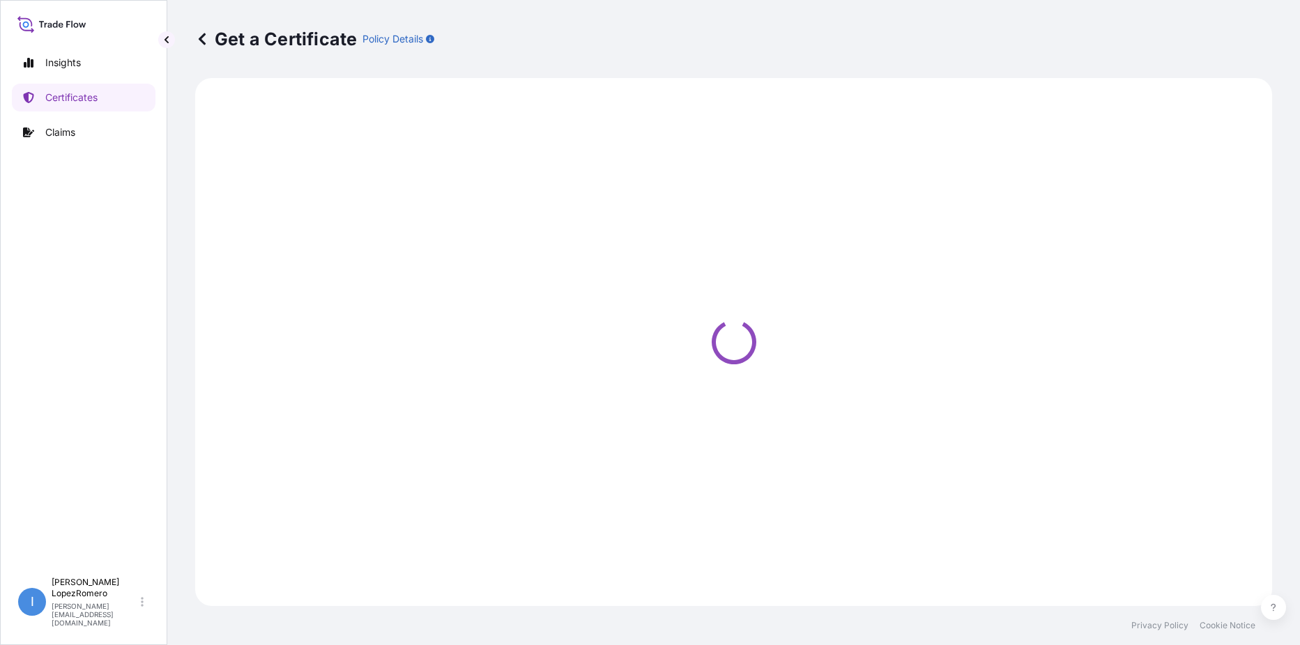
select select "Barge"
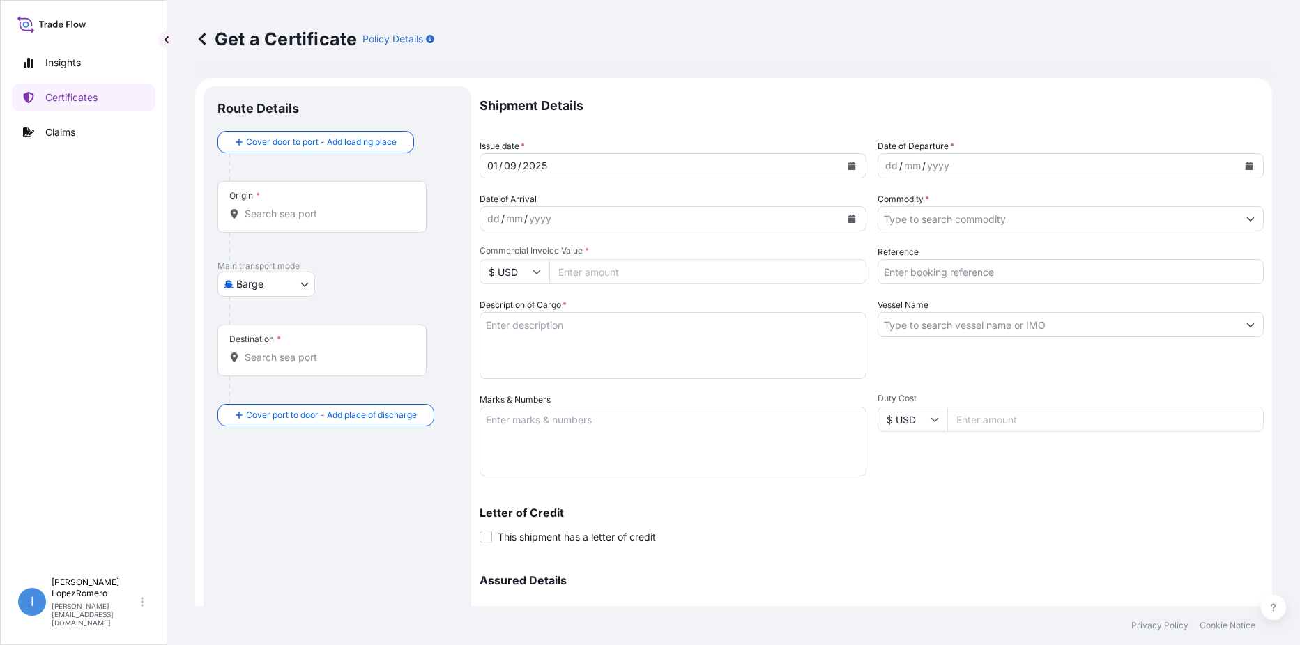
click at [983, 162] on div "dd / mm / yyyy" at bounding box center [1058, 165] width 360 height 25
click at [926, 171] on div "yyyy" at bounding box center [938, 166] width 25 height 17
drag, startPoint x: 870, startPoint y: 160, endPoint x: 884, endPoint y: 153, distance: 16.2
click at [878, 156] on div "Shipment Details Issue date * 01 / 09 / 2025 Date of Departure * dd / mm / yyyy…" at bounding box center [872, 391] width 784 height 611
click at [888, 162] on div "dd" at bounding box center [891, 166] width 15 height 17
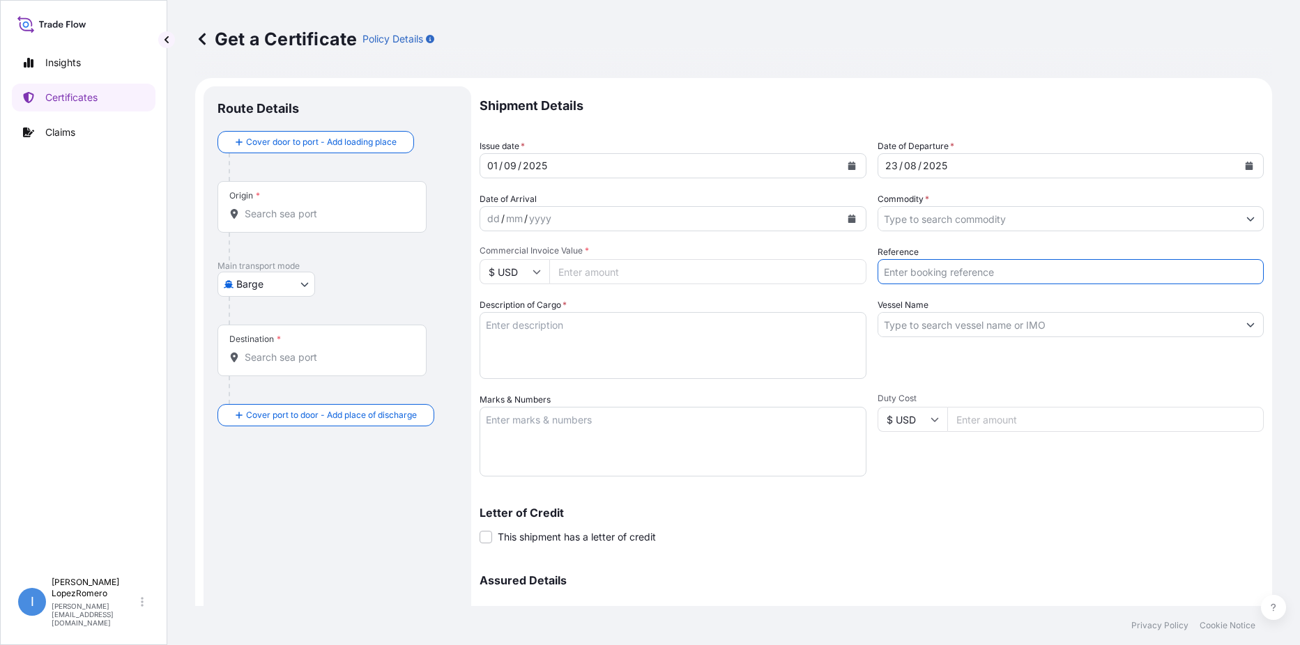
click at [924, 266] on input "Reference" at bounding box center [1070, 271] width 387 height 25
paste input "EBKG13533742"
type input "EBKG13533742"
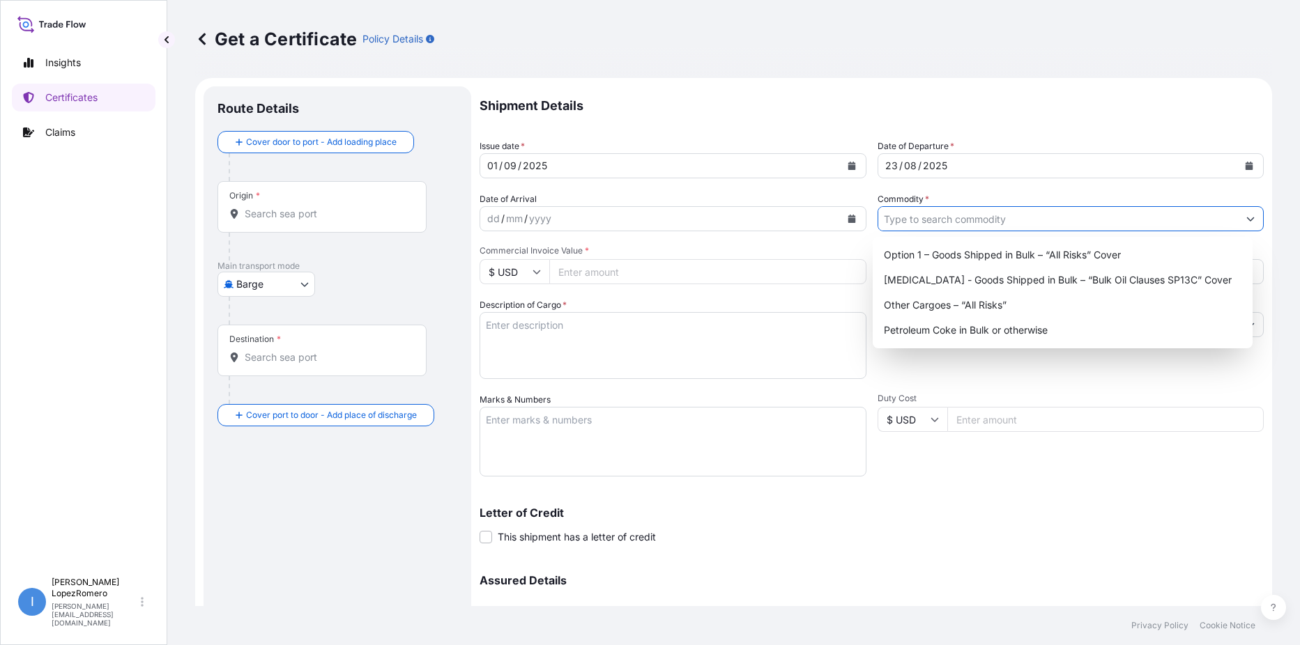
click at [951, 214] on input "Commodity *" at bounding box center [1058, 218] width 360 height 25
click at [969, 247] on div "Option 1 – Goods Shipped in Bulk – “All Risks” Cover" at bounding box center [1062, 255] width 369 height 25
type input "Option 1 – Goods Shipped in Bulk – “All Risks” Cover"
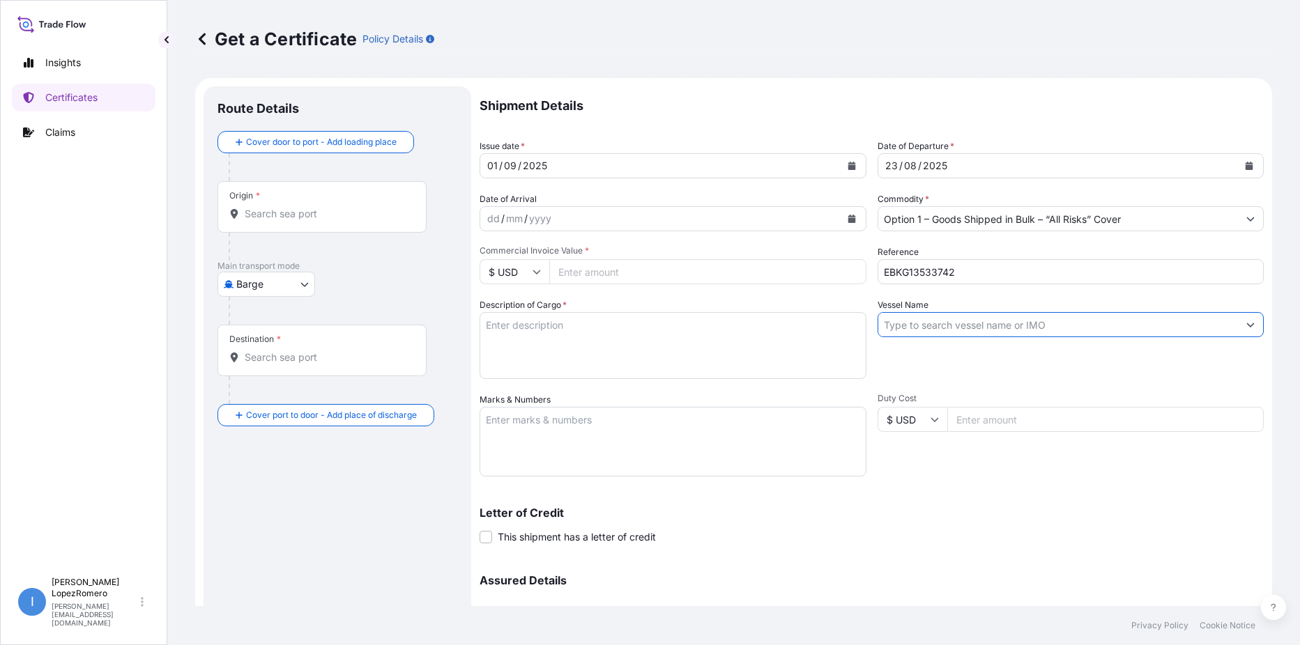
click at [946, 331] on input "Vessel Name" at bounding box center [1058, 324] width 360 height 25
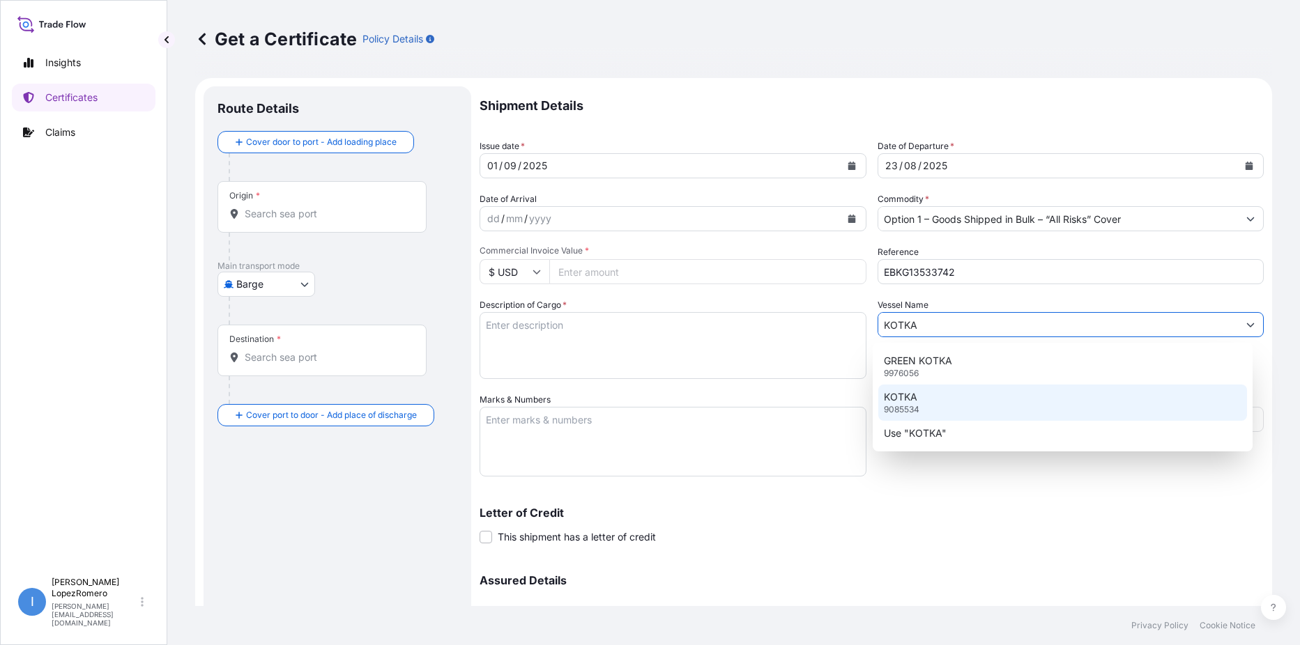
click at [928, 401] on div "KOTKA 9085534" at bounding box center [1062, 403] width 369 height 36
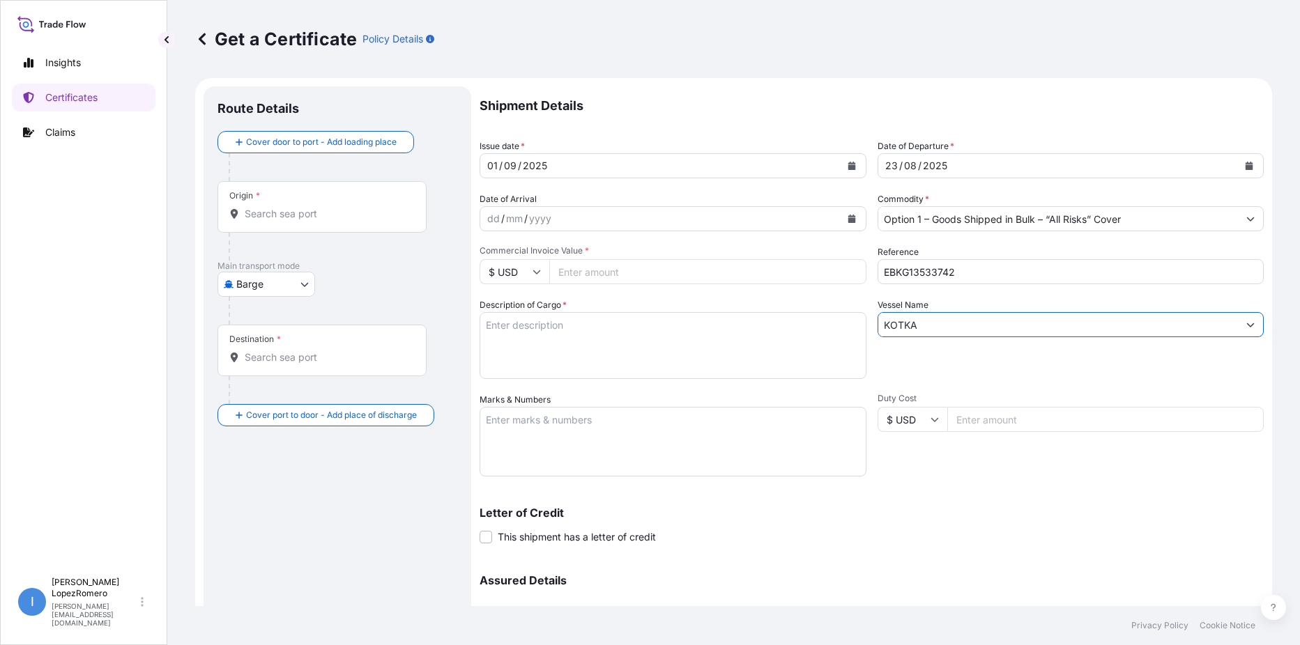
type input "KOTKA"
click at [560, 342] on textarea "Description of Cargo *" at bounding box center [673, 345] width 387 height 67
paste textarea "Calcined Needle Petroleum Coke"
type textarea "Calcined Needle Petroleum Coke"
click at [595, 272] on input "Commercial Invoice Value *" at bounding box center [707, 271] width 317 height 25
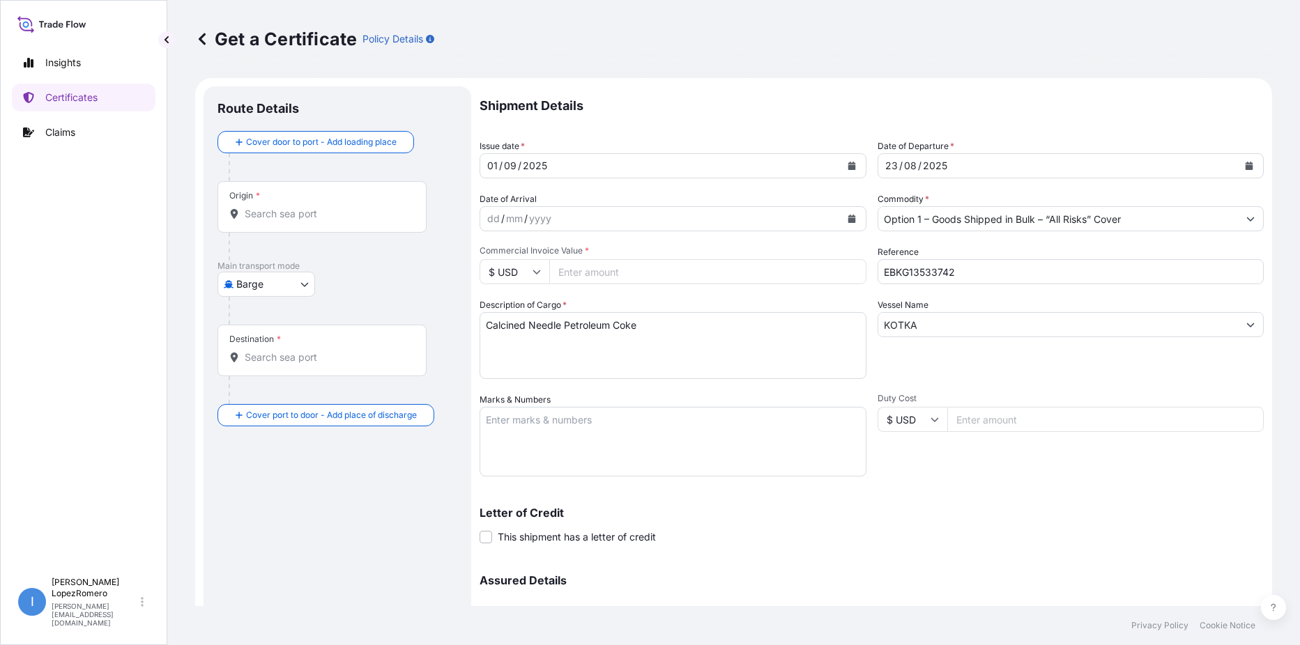
paste input "207212.50"
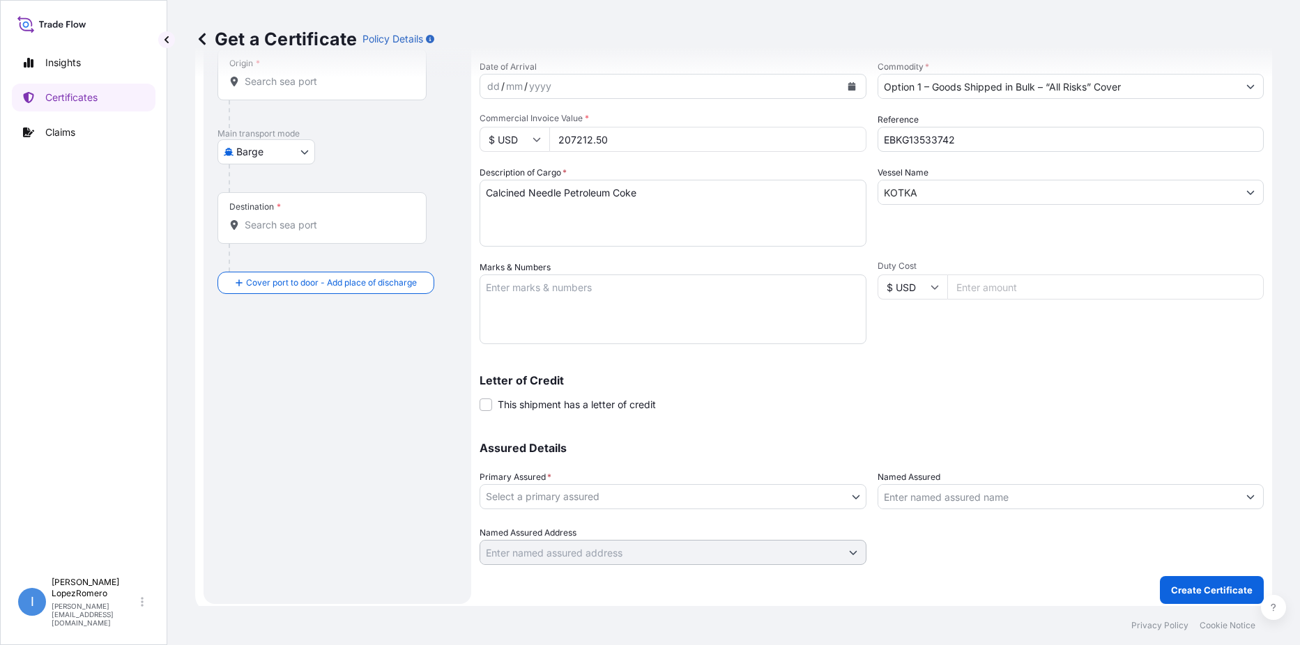
scroll to position [139, 0]
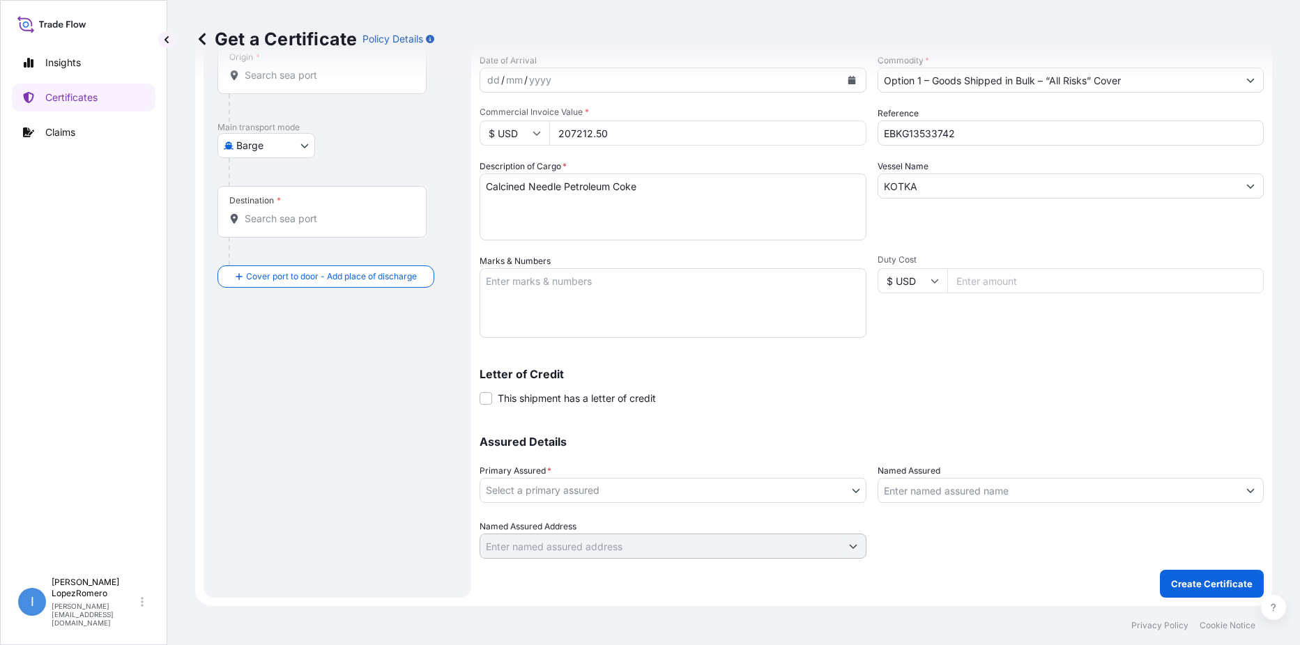
type input "207212.50"
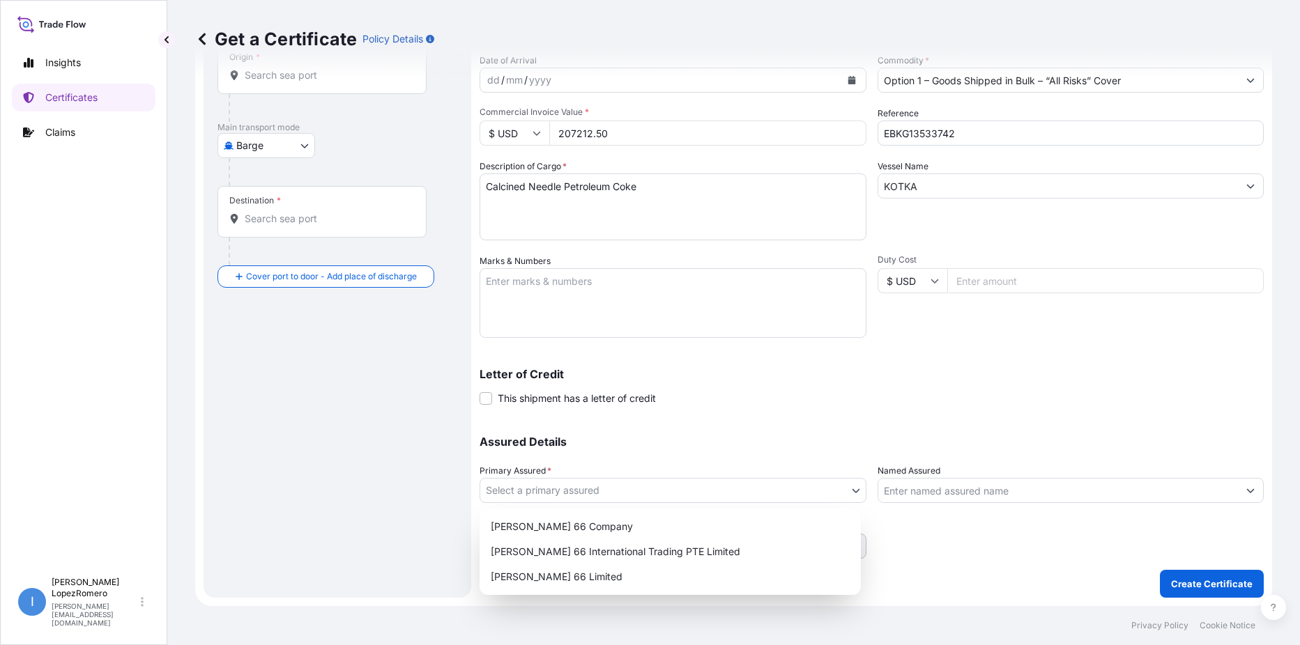
click at [738, 496] on body "Insights Certificates Claims I Isabel LopezRomero isabel.lopezromero@p66.com Ge…" at bounding box center [650, 322] width 1300 height 645
click at [585, 574] on div "Phillips 66 Limited" at bounding box center [670, 577] width 370 height 25
select select "31939"
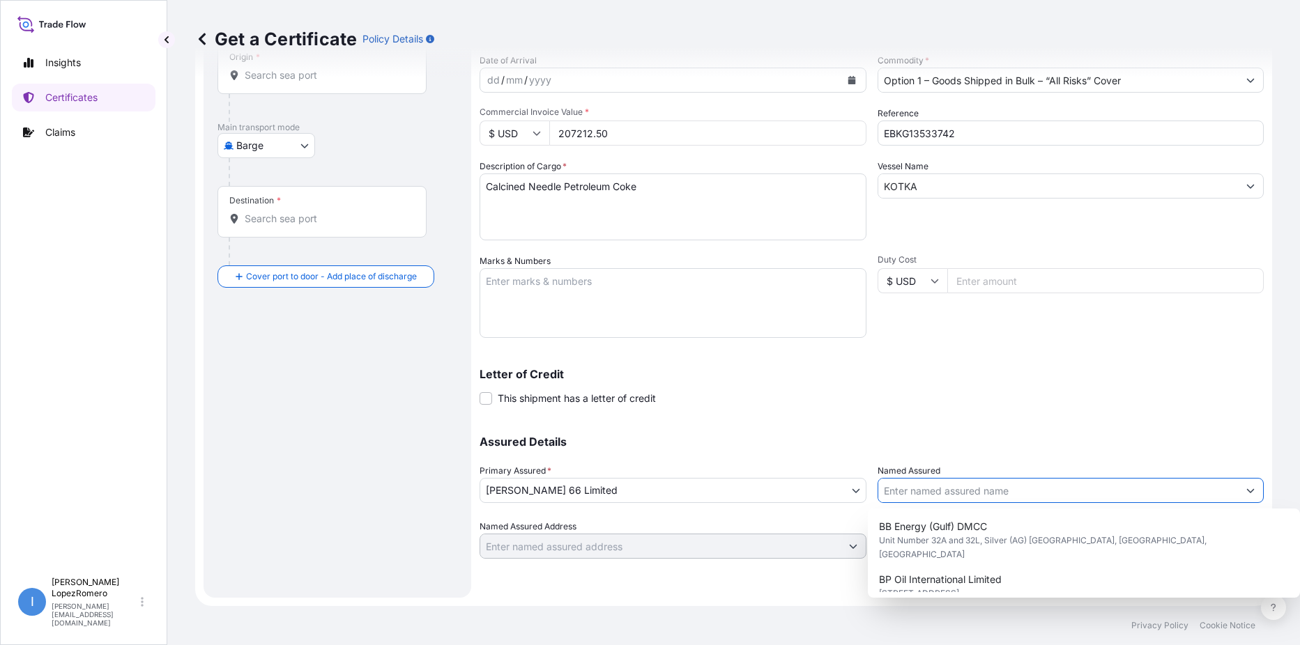
click at [1032, 490] on input "Named Assured" at bounding box center [1058, 490] width 360 height 25
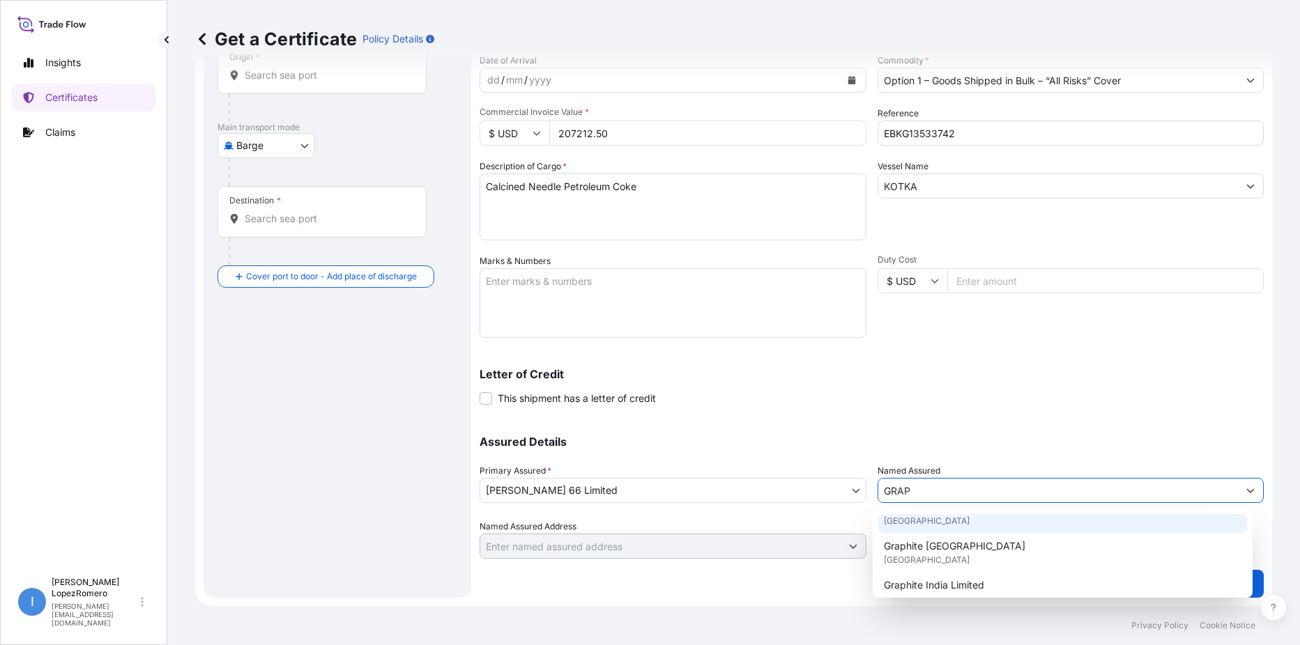
scroll to position [64, 0]
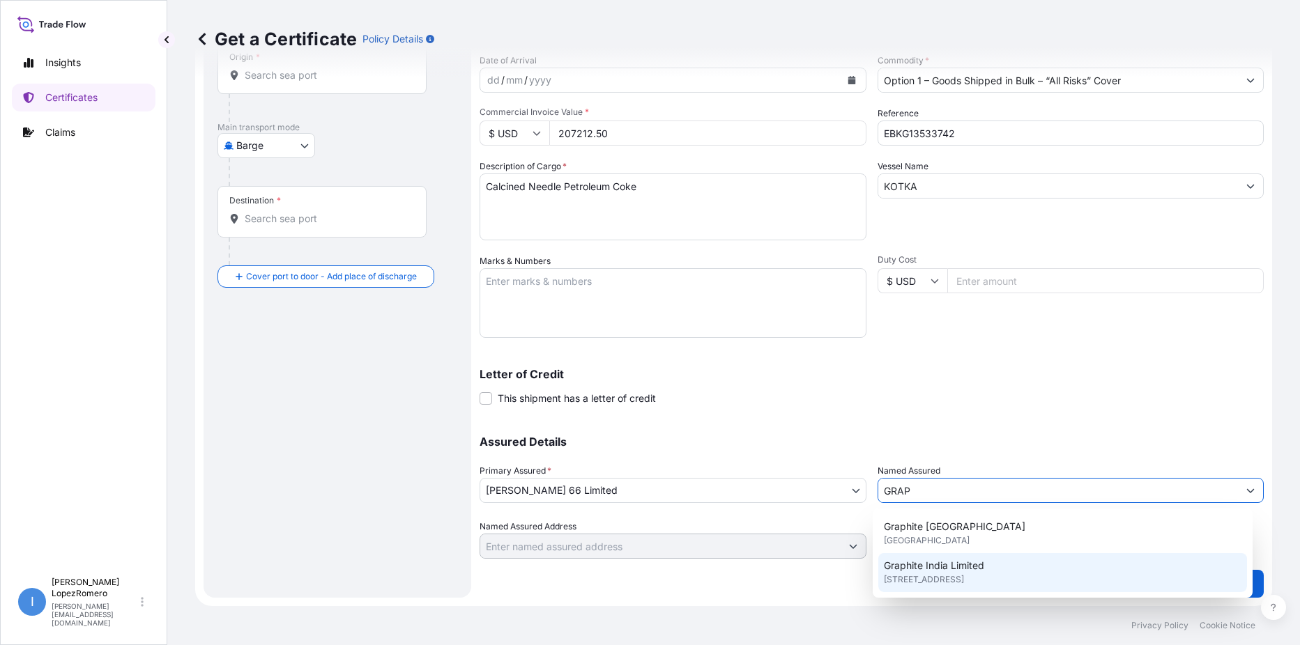
click at [963, 566] on span "Graphite India Limited" at bounding box center [934, 566] width 100 height 14
type input "Graphite India Limited"
type input "31 Chowringhee Road"
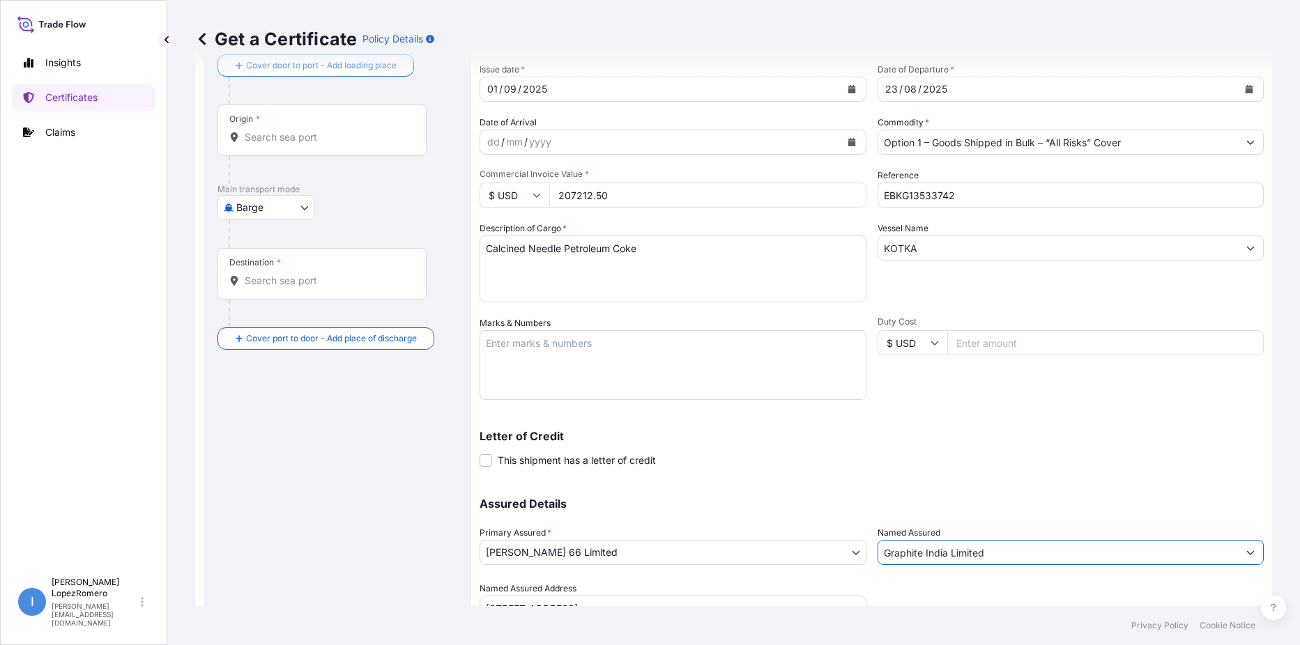
scroll to position [0, 0]
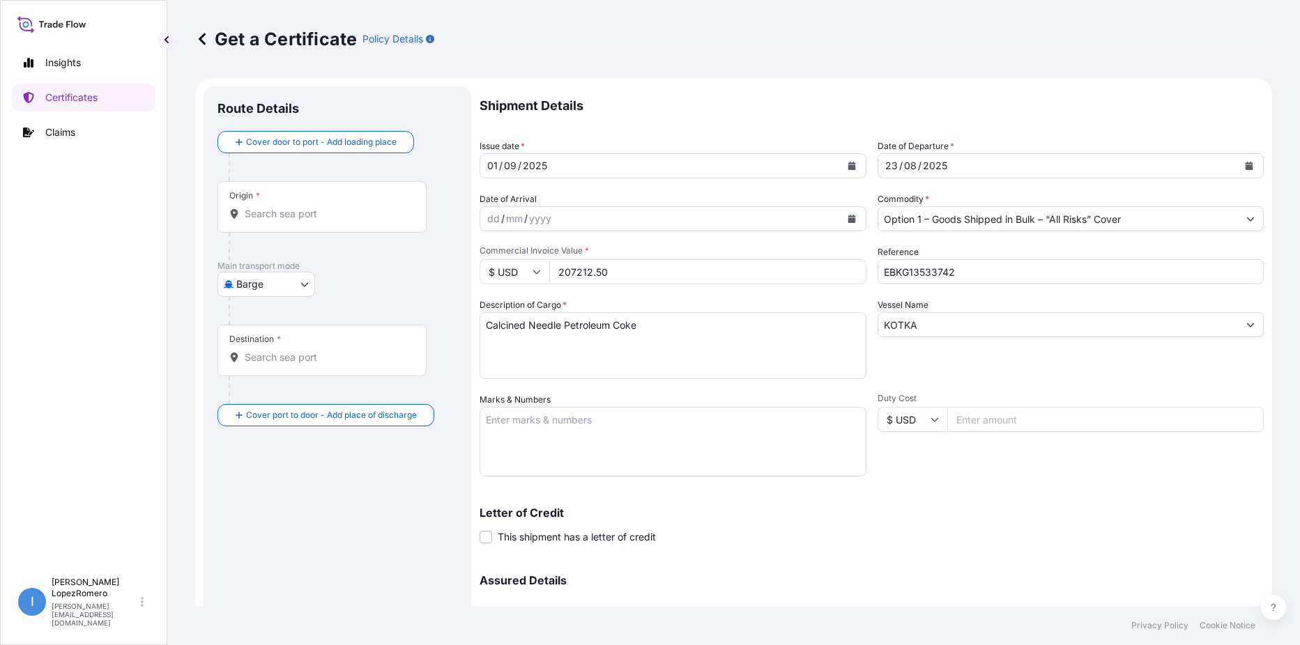
type input "Graphite India Limited"
click at [287, 215] on input "Origin *" at bounding box center [327, 214] width 164 height 14
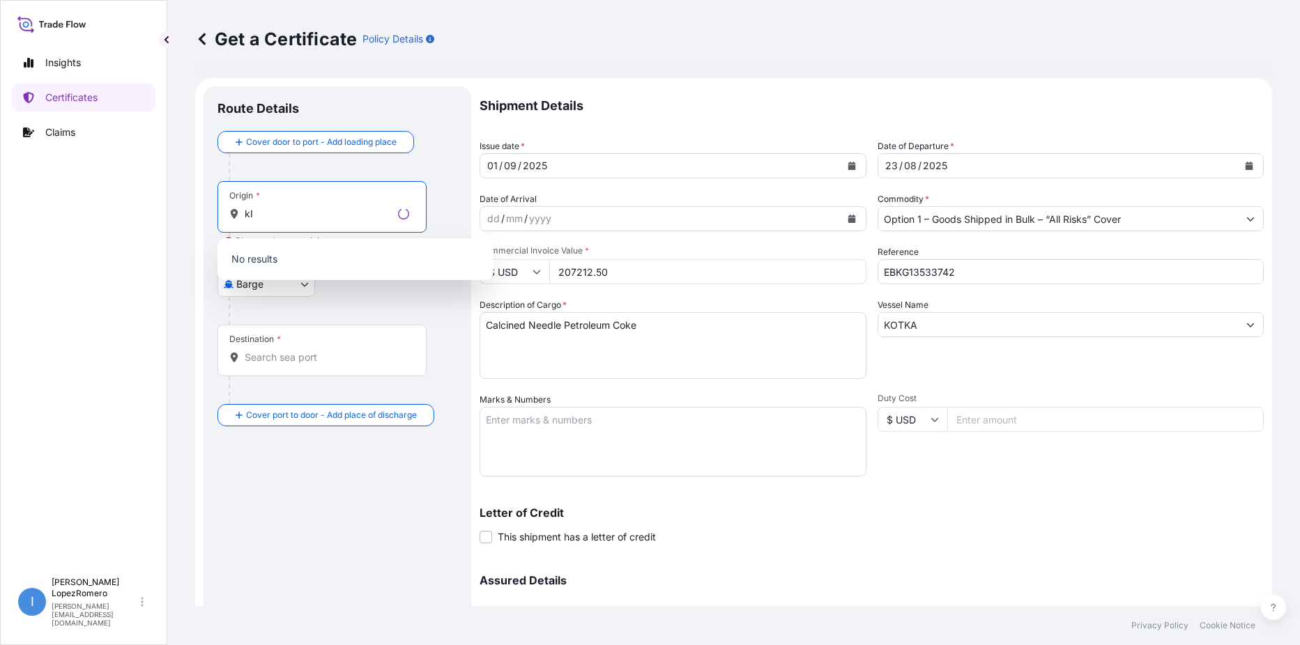
type input "k"
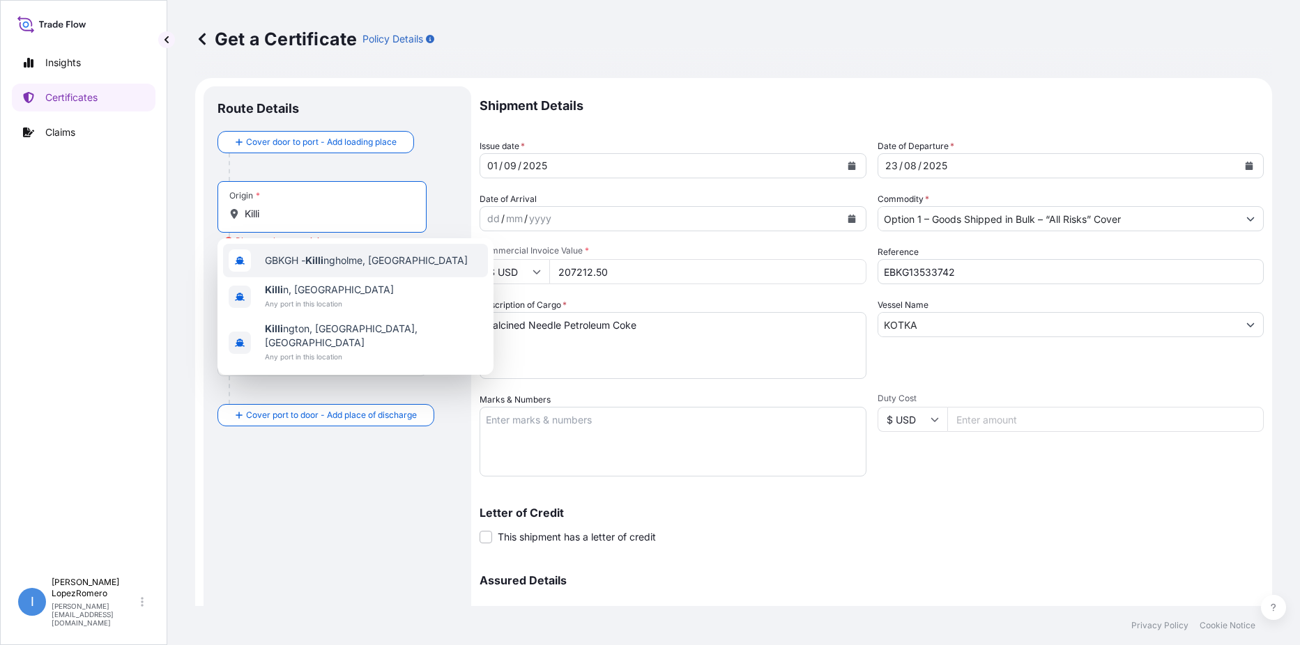
click at [366, 265] on span "GBKGH - Killi ngholme, United Kingdom" at bounding box center [366, 261] width 203 height 14
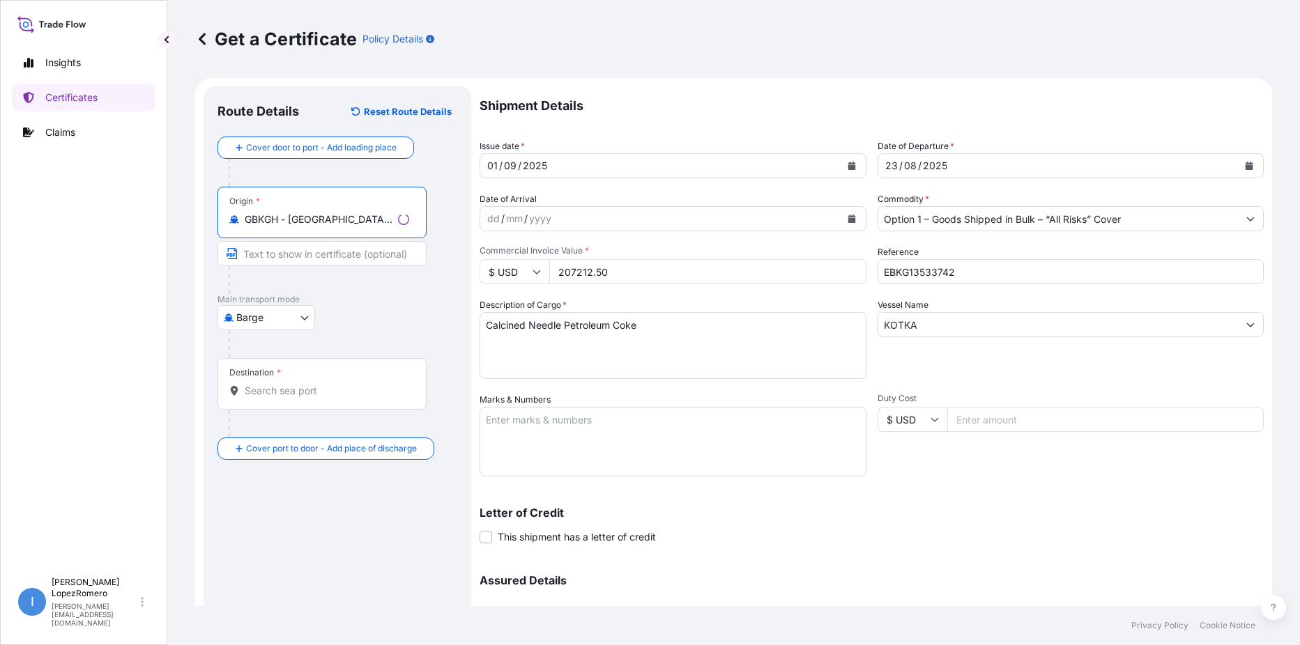
type input "GBKGH - Killingholme, United Kingdom"
click at [295, 392] on input "Destination *" at bounding box center [327, 391] width 164 height 14
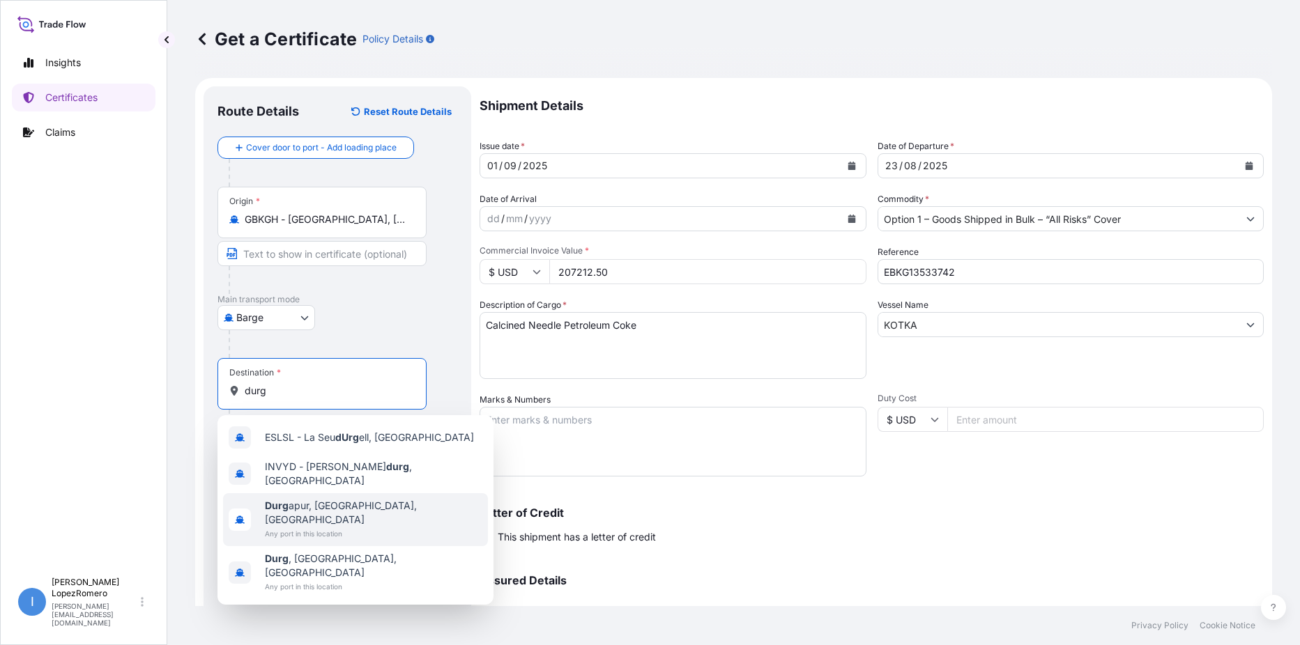
click at [392, 527] on span "Any port in this location" at bounding box center [373, 534] width 217 height 14
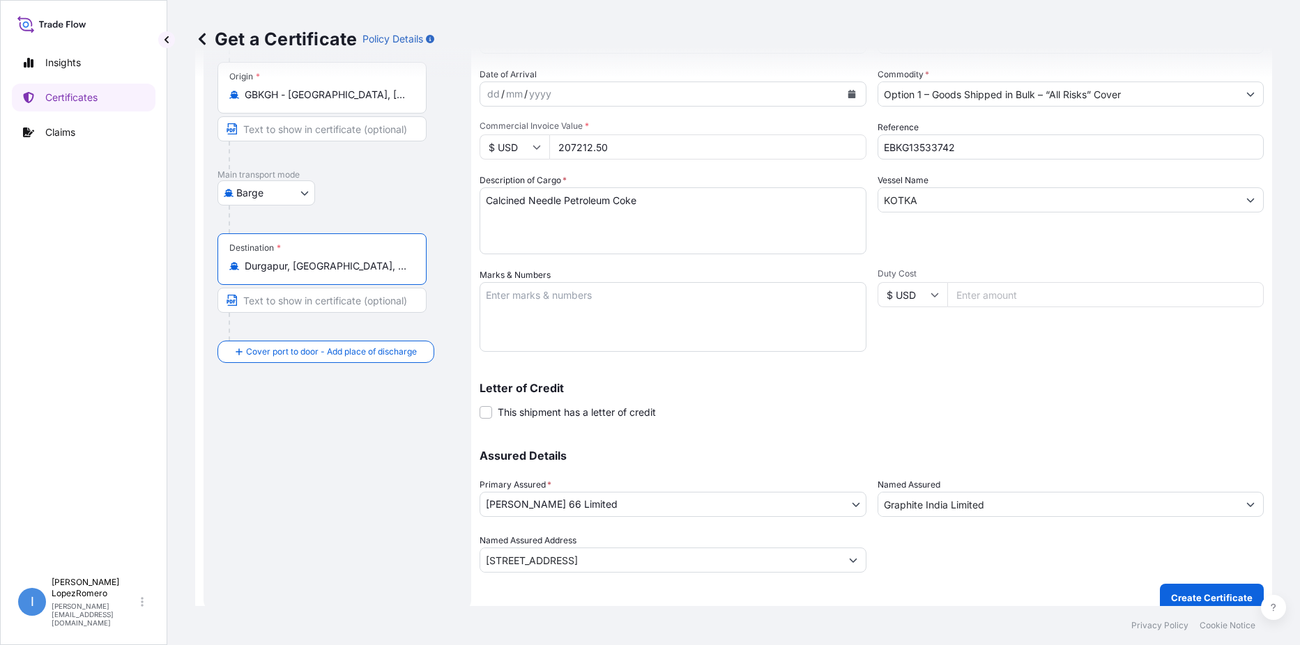
scroll to position [139, 0]
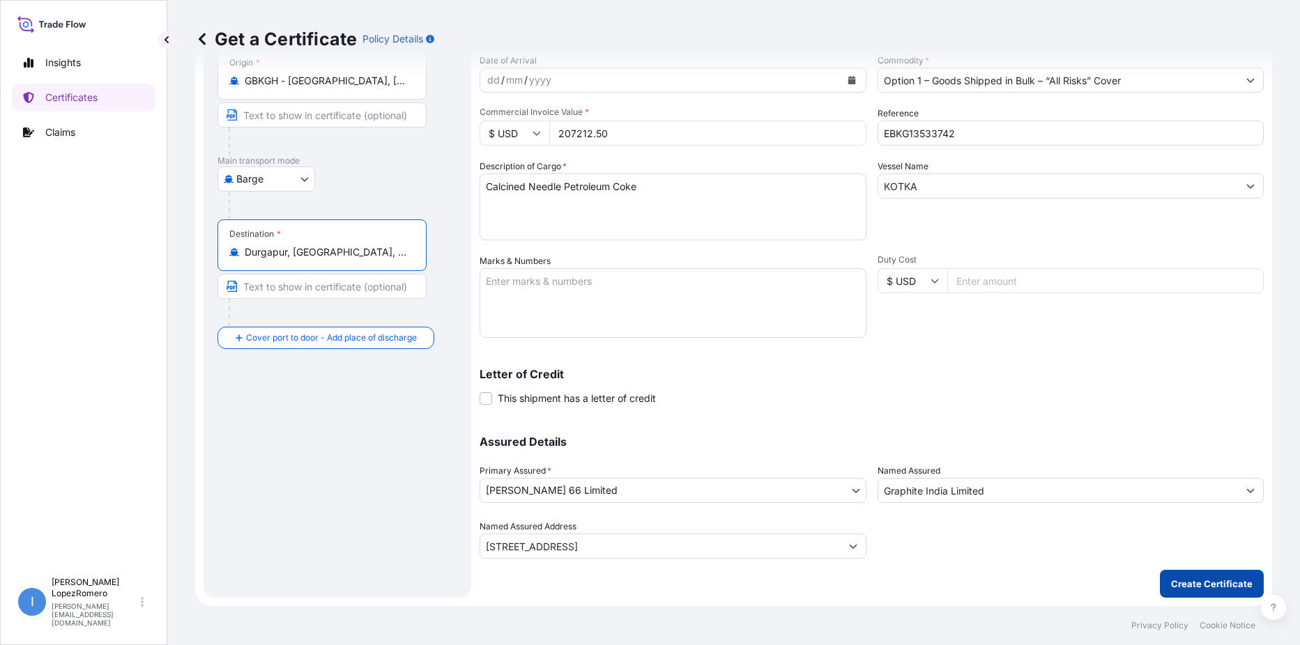
type input "Durgapur, West Bengal, India"
click at [1212, 583] on p "Create Certificate" at bounding box center [1212, 584] width 82 height 14
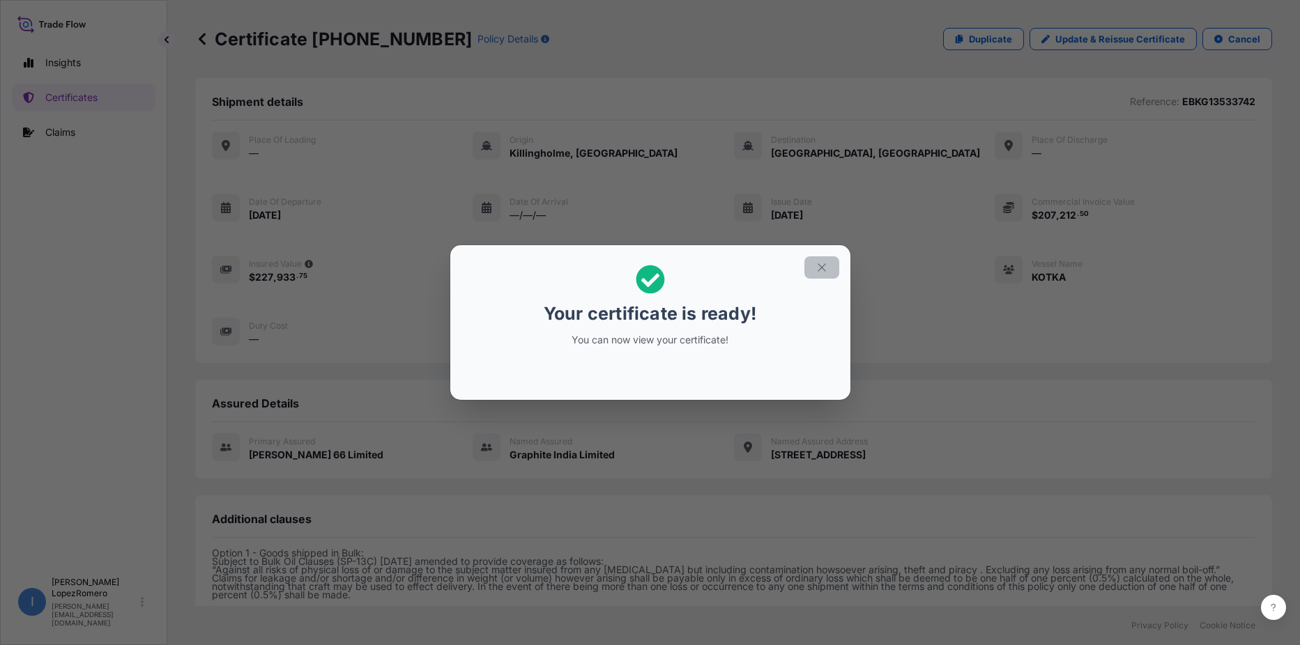
click at [817, 270] on icon "button" at bounding box center [821, 267] width 13 height 13
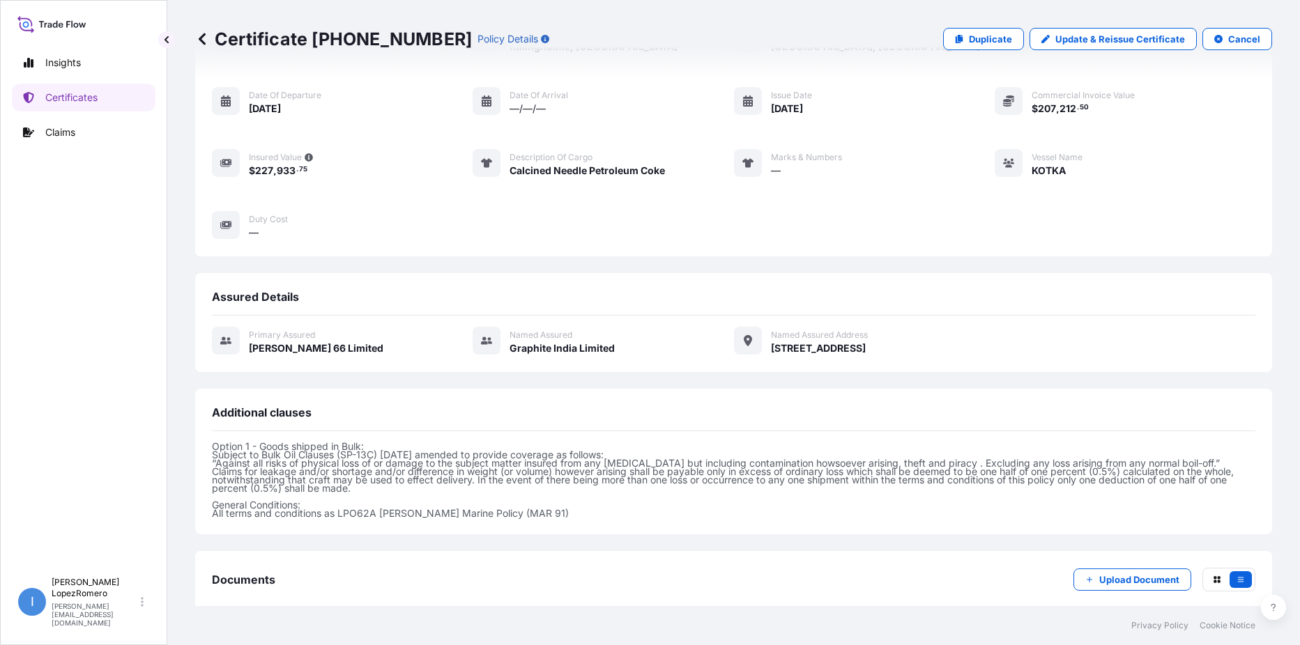
scroll to position [269, 0]
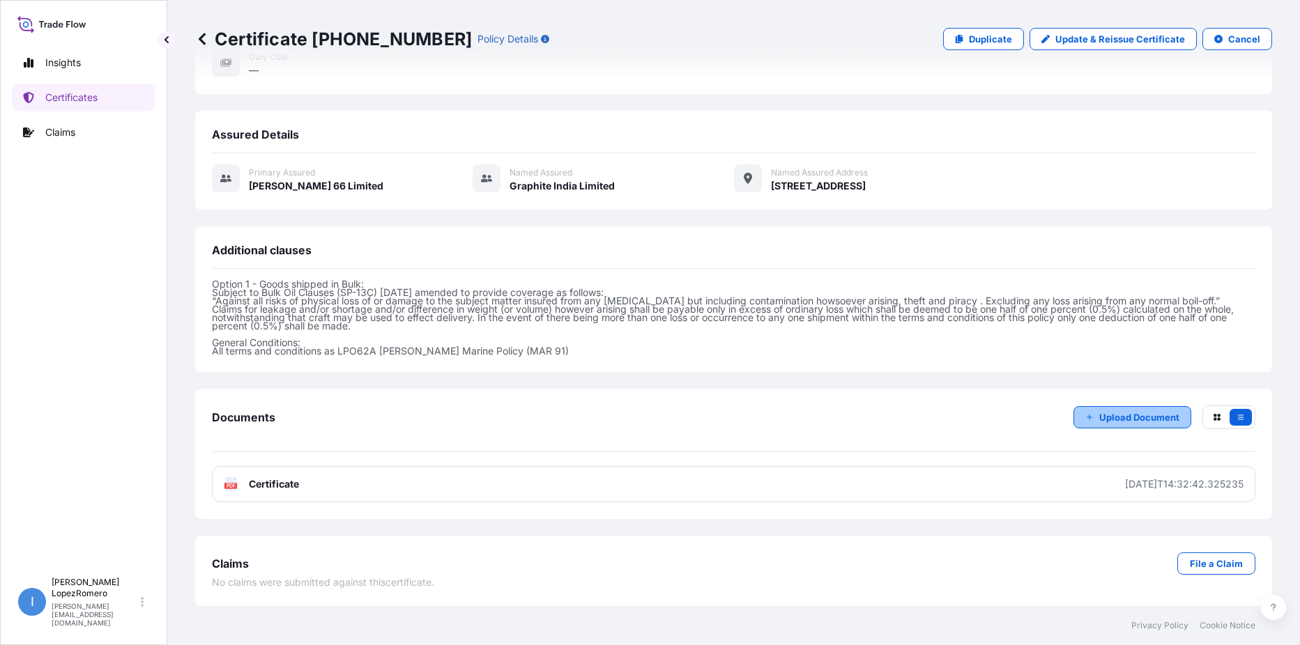
click at [1124, 420] on p "Upload Document" at bounding box center [1139, 418] width 80 height 14
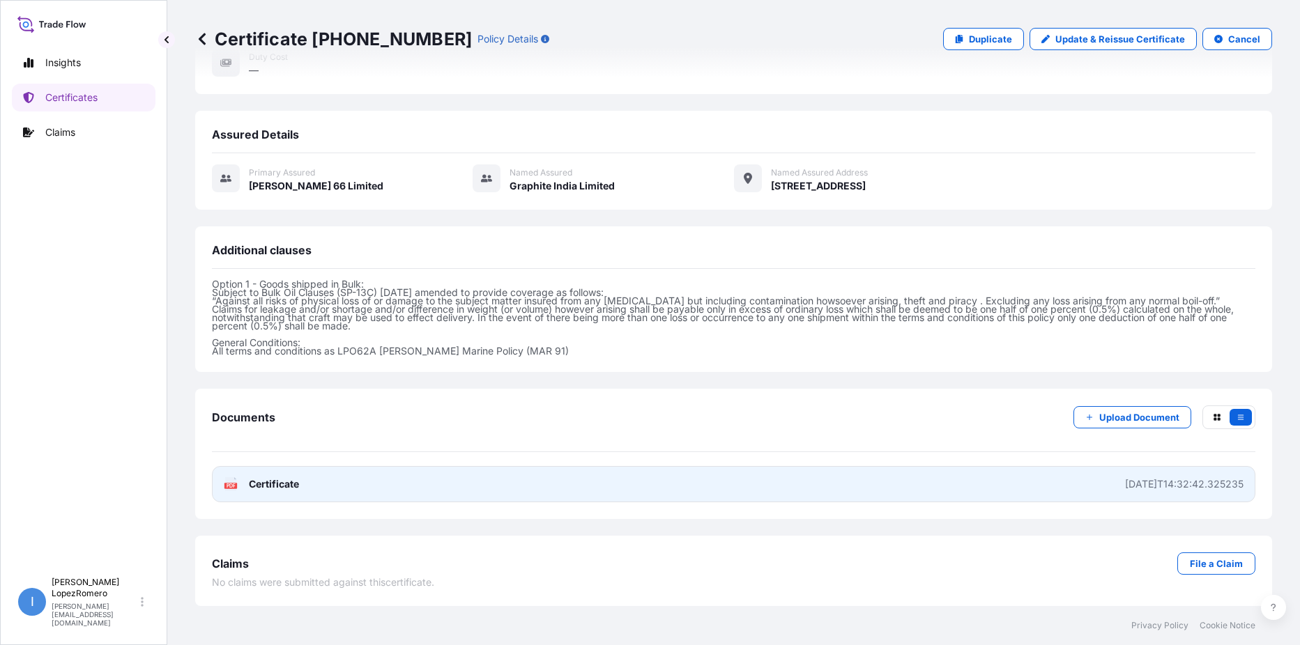
click at [312, 484] on link "PDF Certificate 2025-09-01T14:32:42.325235" at bounding box center [733, 484] width 1043 height 36
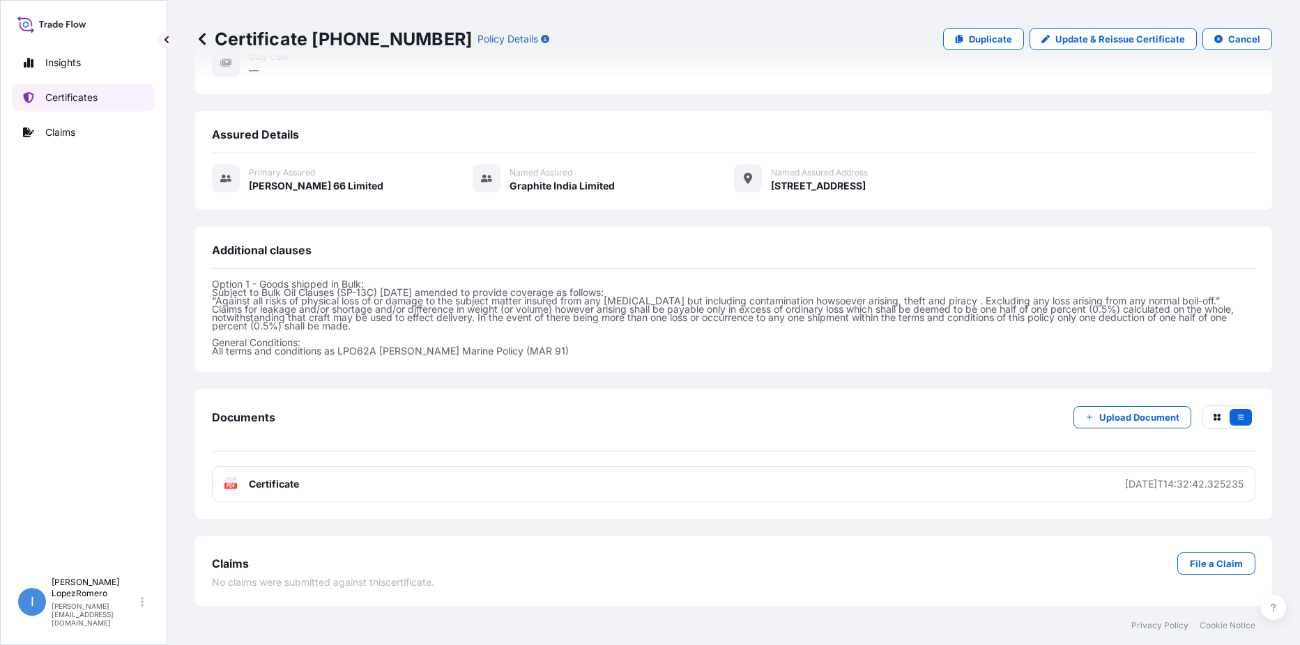
click at [61, 101] on p "Certificates" at bounding box center [71, 98] width 52 height 14
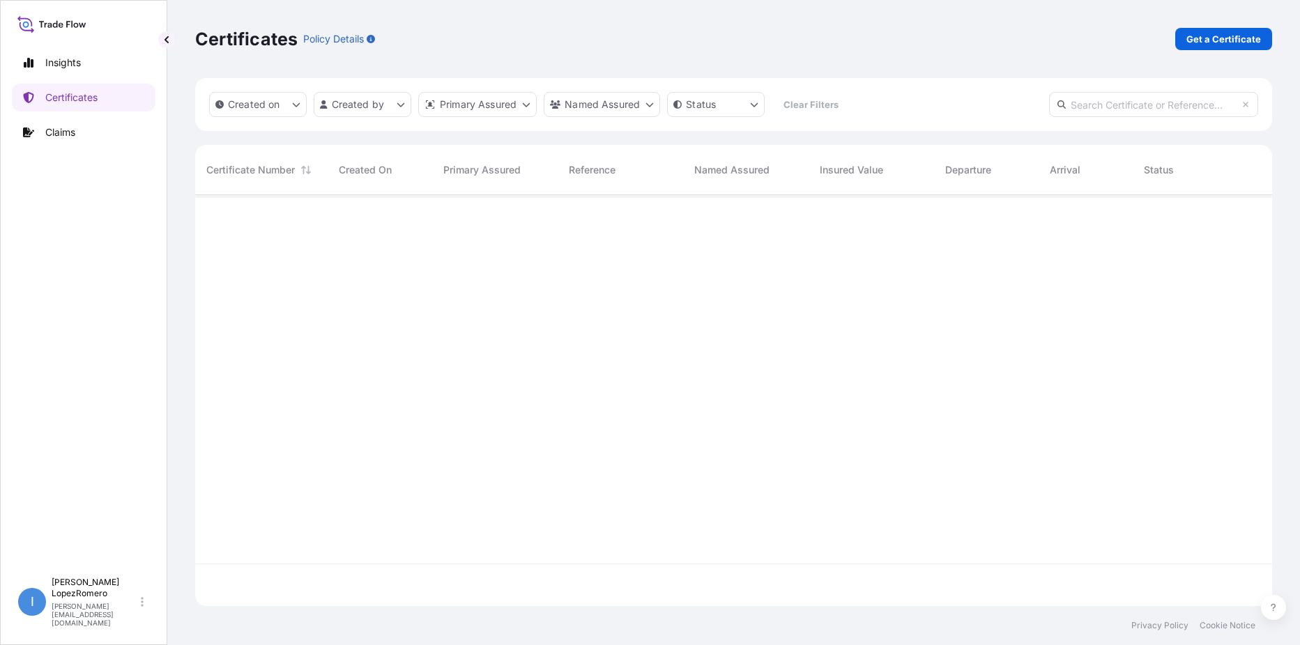
scroll to position [408, 1066]
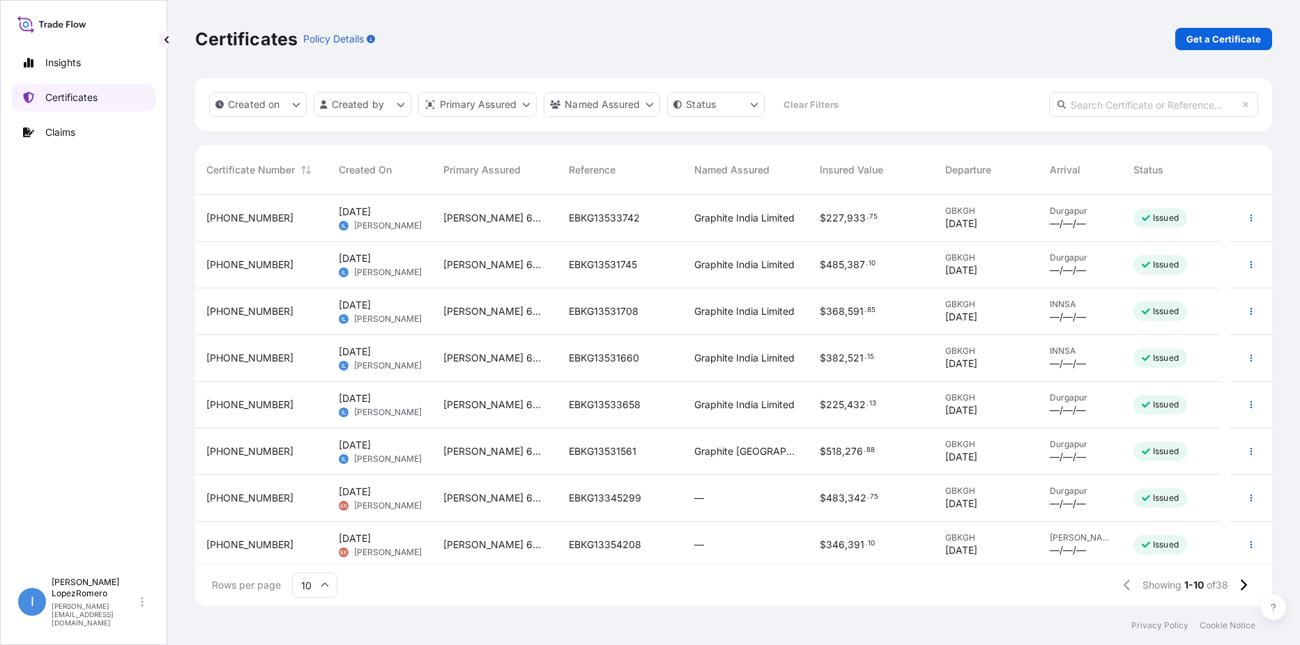
click at [81, 100] on p "Certificates" at bounding box center [71, 98] width 52 height 14
click at [1241, 35] on p "Get a Certificate" at bounding box center [1223, 39] width 75 height 14
select select "Barge"
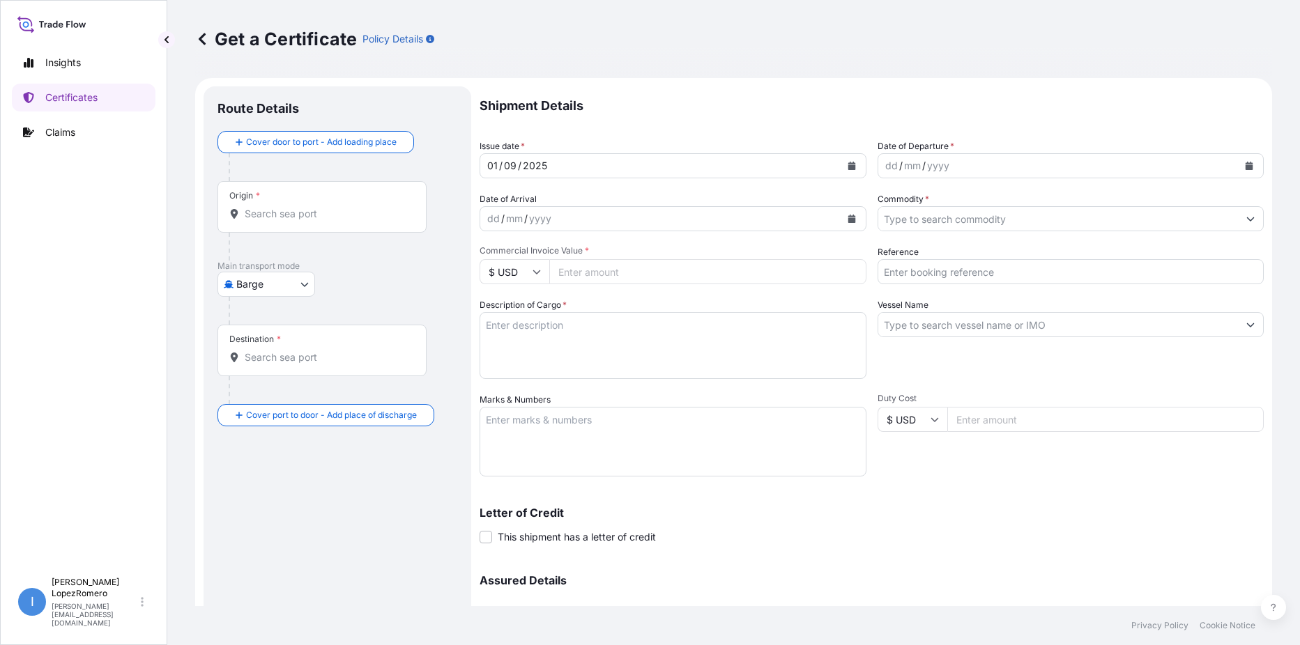
click at [914, 275] on input "Reference" at bounding box center [1070, 271] width 387 height 25
paste input "EBKG13533843"
type input "EBKG13533843"
click at [958, 152] on div "Date of Departure * dd / mm / yyyy" at bounding box center [1070, 158] width 387 height 39
click at [960, 165] on div "dd / mm / yyyy" at bounding box center [1058, 165] width 360 height 25
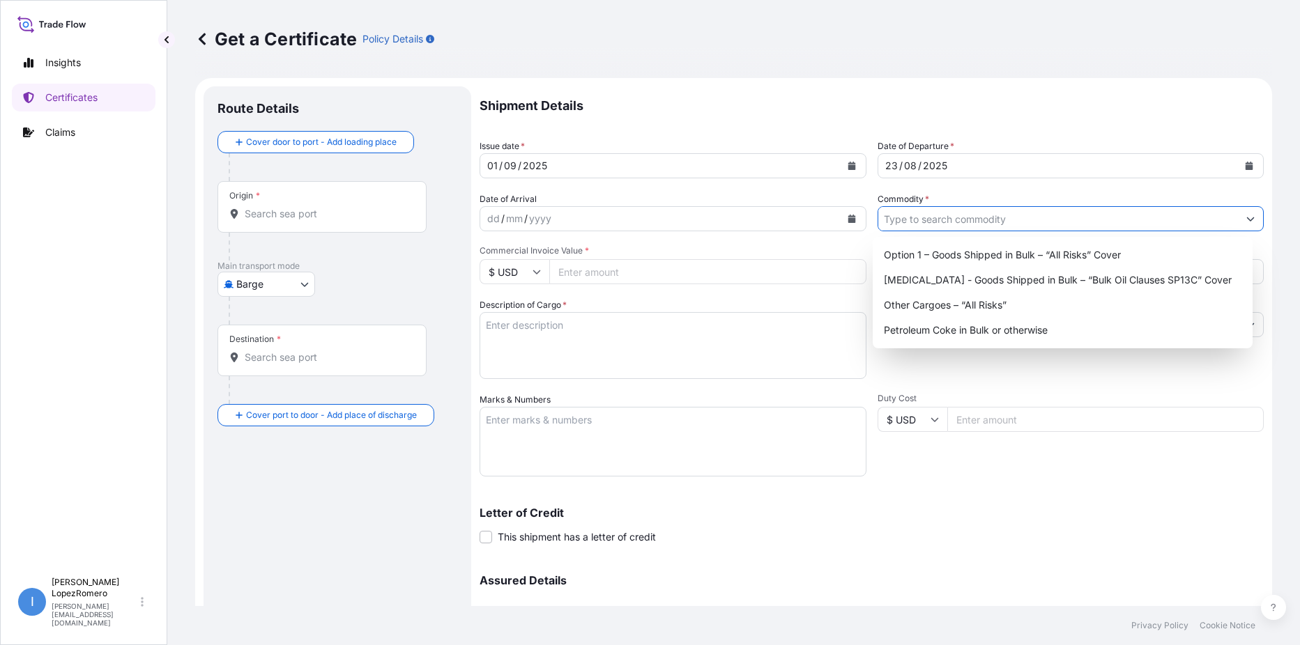
click at [976, 217] on input "Commodity *" at bounding box center [1058, 218] width 360 height 25
click at [999, 252] on div "Option 1 – Goods Shipped in Bulk – “All Risks” Cover" at bounding box center [1062, 255] width 369 height 25
type input "Option 1 – Goods Shipped in Bulk – “All Risks” Cover"
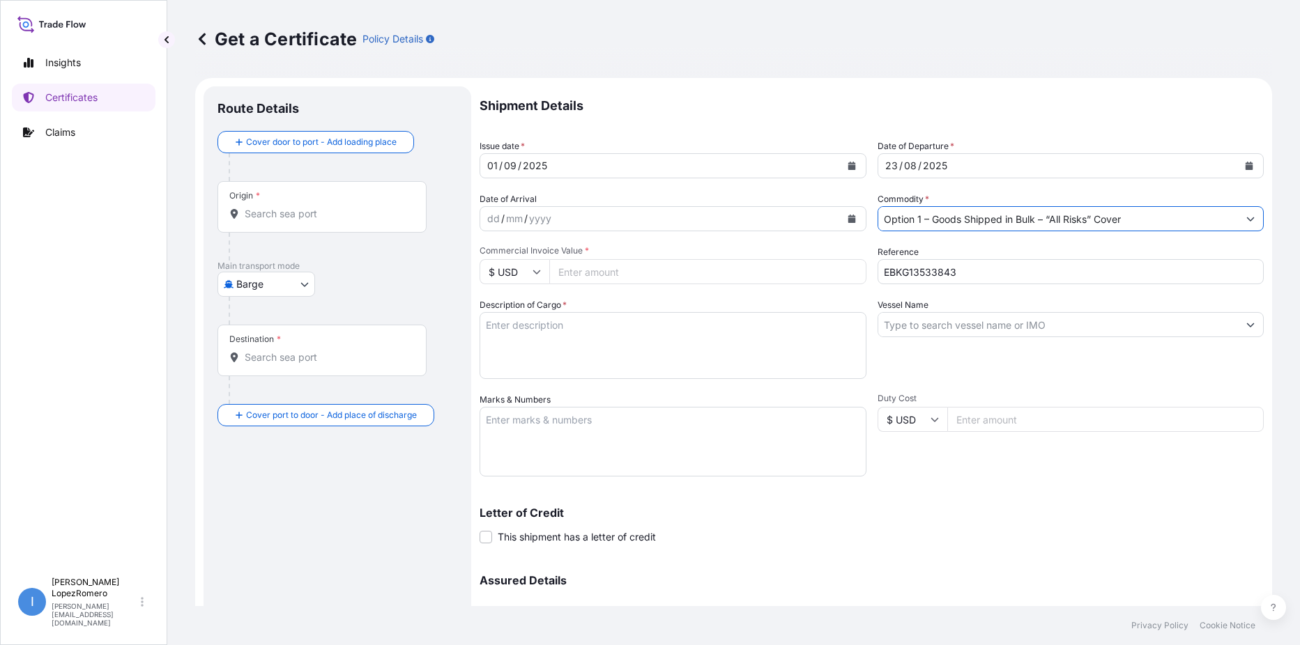
click at [919, 330] on input "Vessel Name" at bounding box center [1058, 324] width 360 height 25
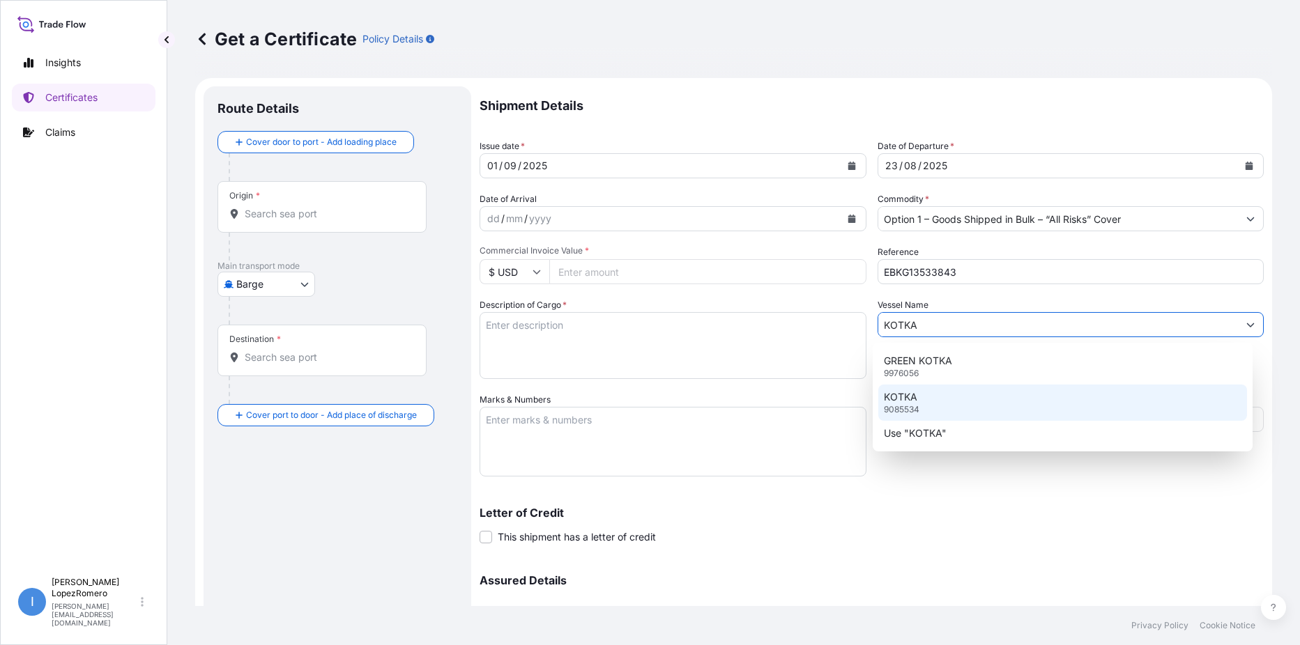
click at [935, 393] on div "KOTKA 9085534" at bounding box center [1062, 403] width 369 height 36
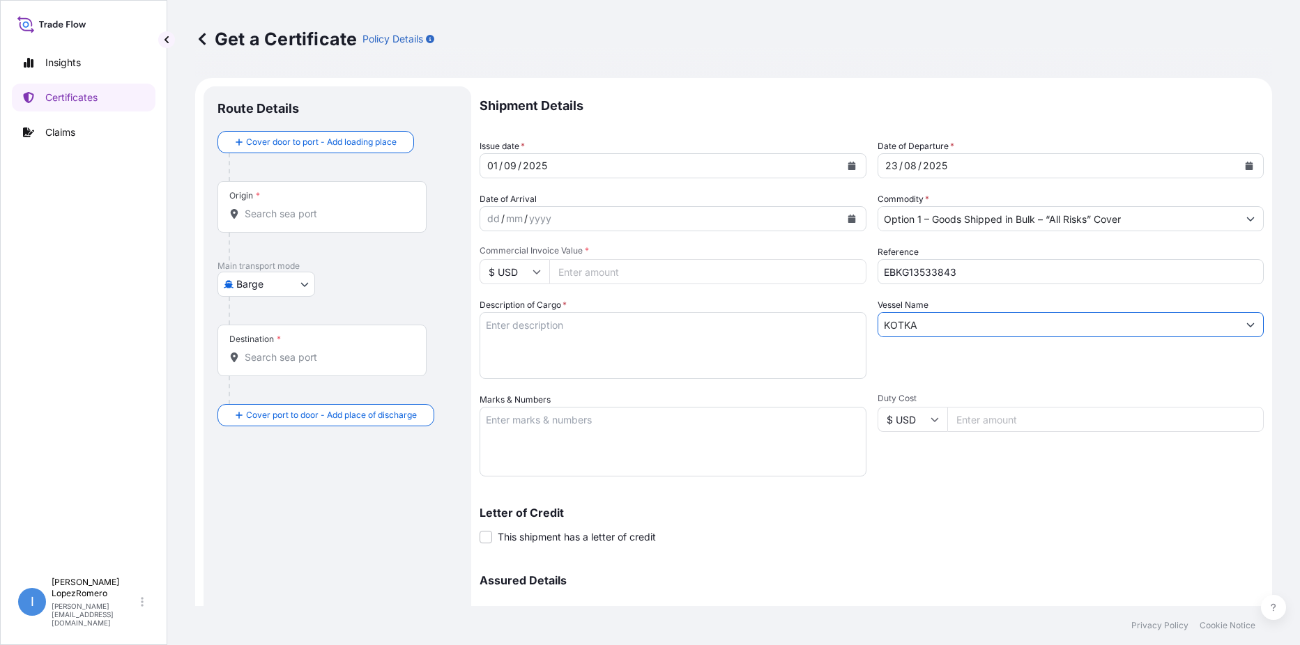
type input "KOTKA"
click at [555, 328] on textarea "Description of Cargo *" at bounding box center [673, 345] width 387 height 67
paste textarea "Calcined Needle Petroleum Coke"
type textarea "Calcined Needle Petroleum Coke"
drag, startPoint x: 613, startPoint y: 272, endPoint x: 728, endPoint y: 266, distance: 115.1
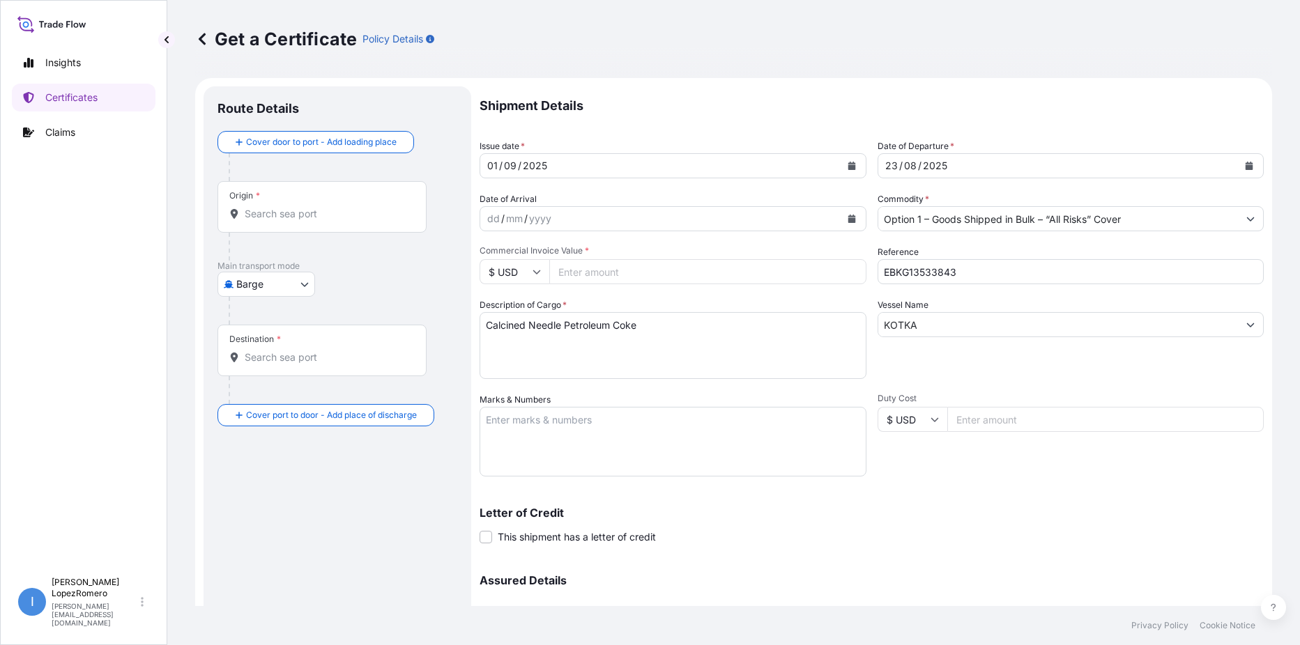
click at [616, 270] on input "Commercial Invoice Value *" at bounding box center [707, 271] width 317 height 25
paste input "416958.90"
type input "416958.90"
click at [319, 224] on div "Origin *" at bounding box center [321, 207] width 209 height 52
click at [319, 221] on input "Origin *" at bounding box center [327, 214] width 164 height 14
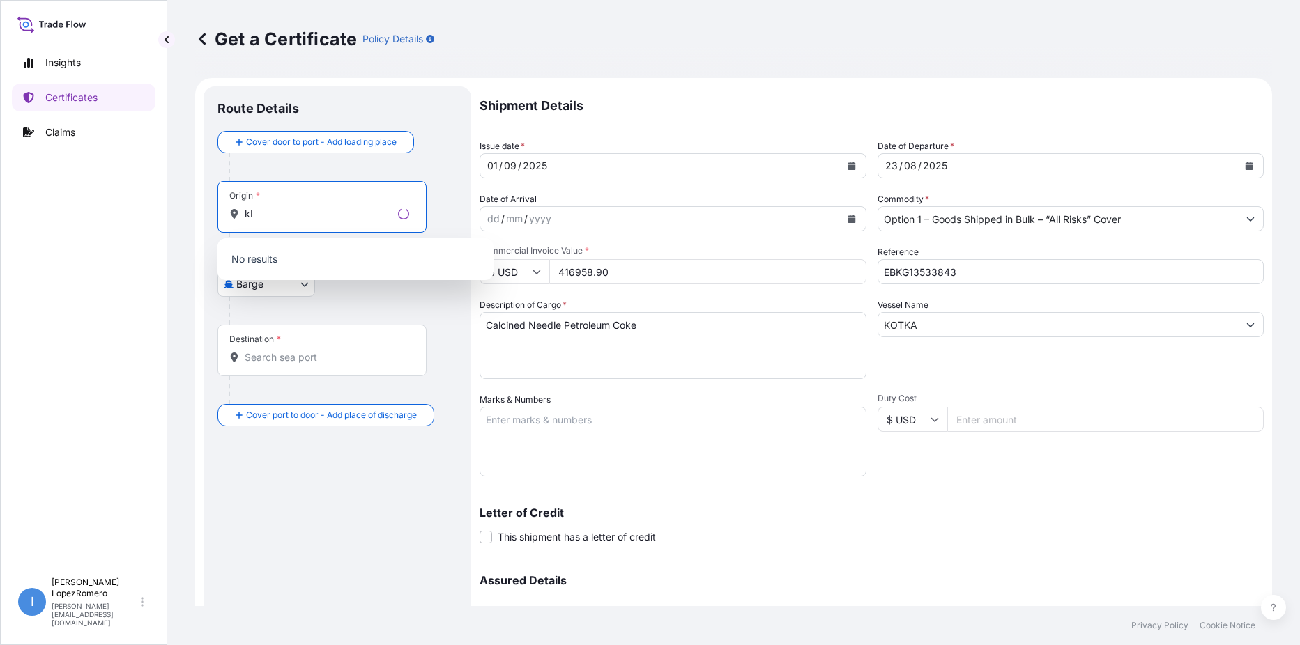
type input "k"
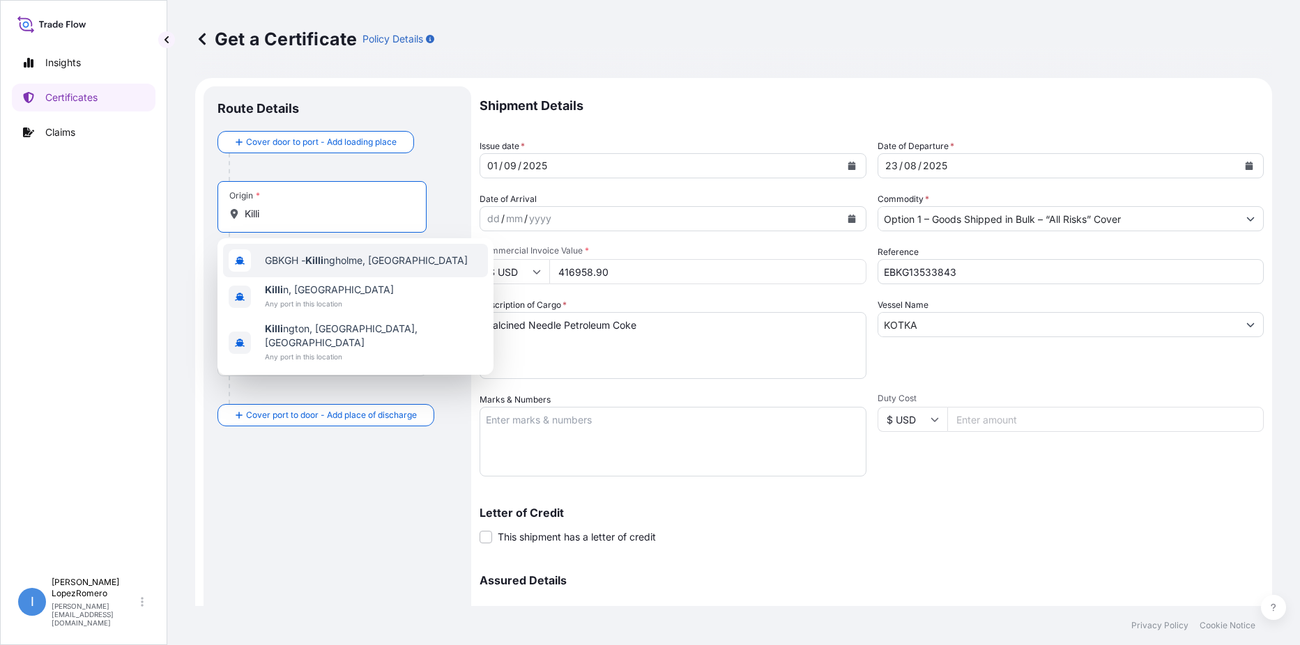
click at [373, 262] on span "GBKGH - Killi ngholme, United Kingdom" at bounding box center [366, 261] width 203 height 14
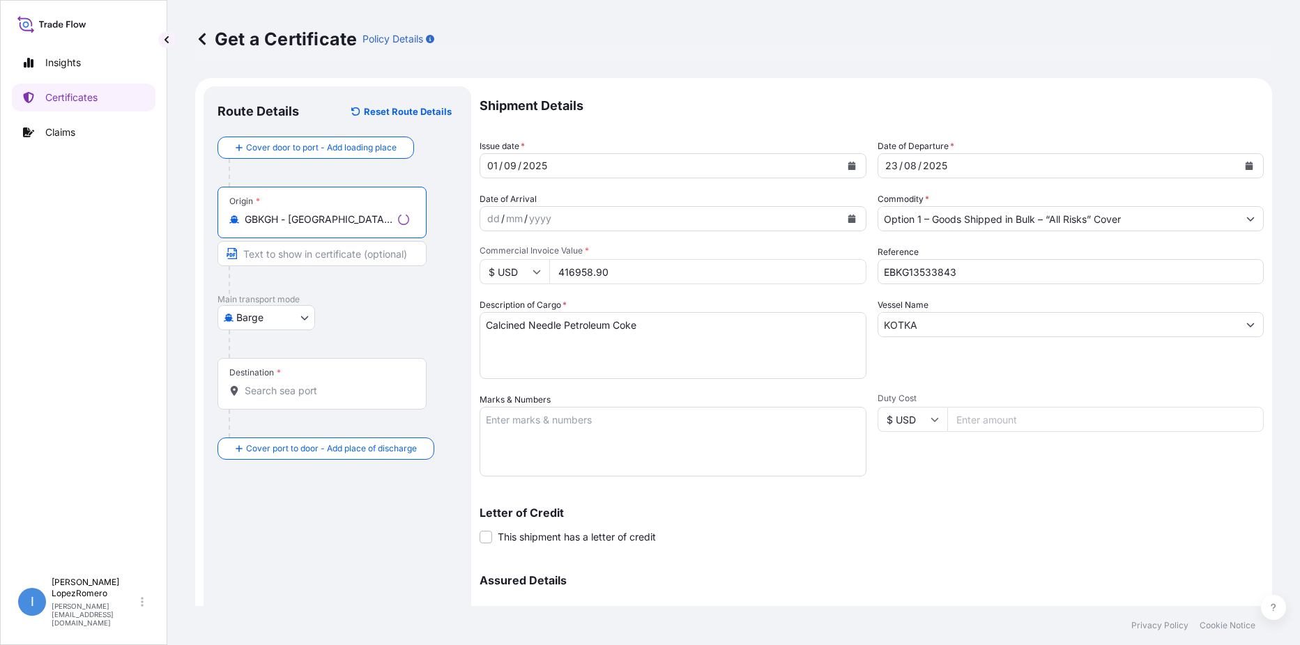
type input "GBKGH - Killingholme, United Kingdom"
click at [275, 388] on input "Destination *" at bounding box center [327, 391] width 164 height 14
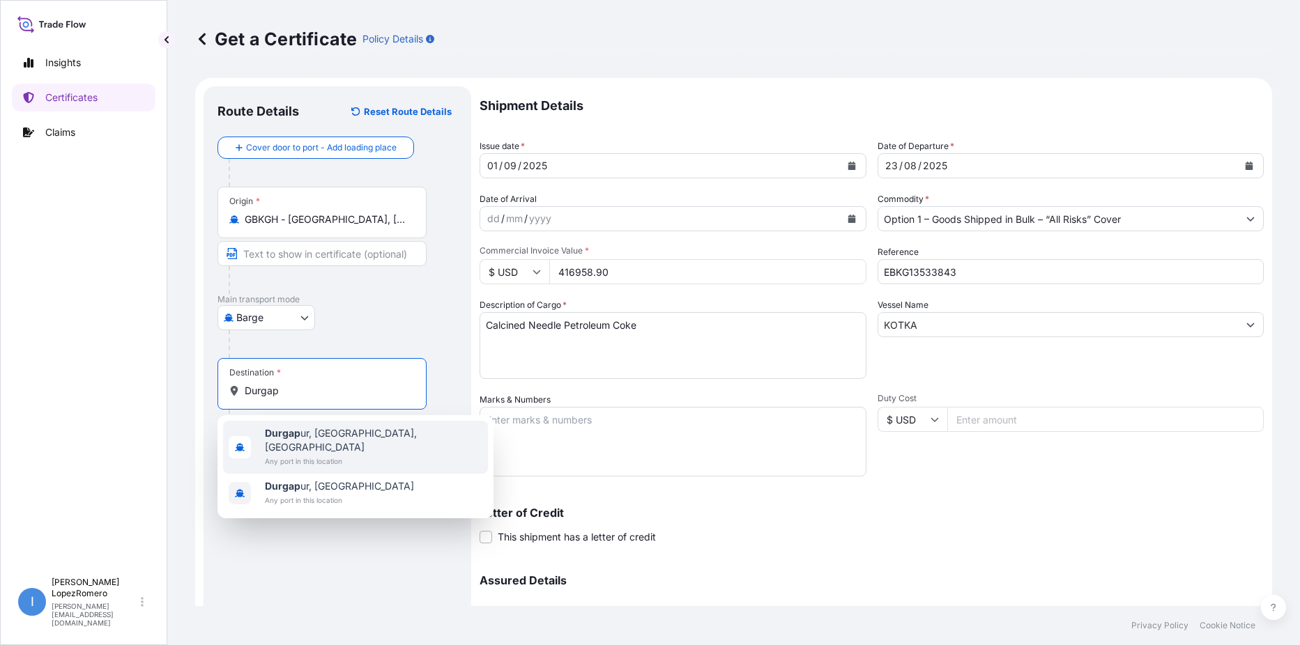
click at [314, 454] on span "Any port in this location" at bounding box center [373, 461] width 217 height 14
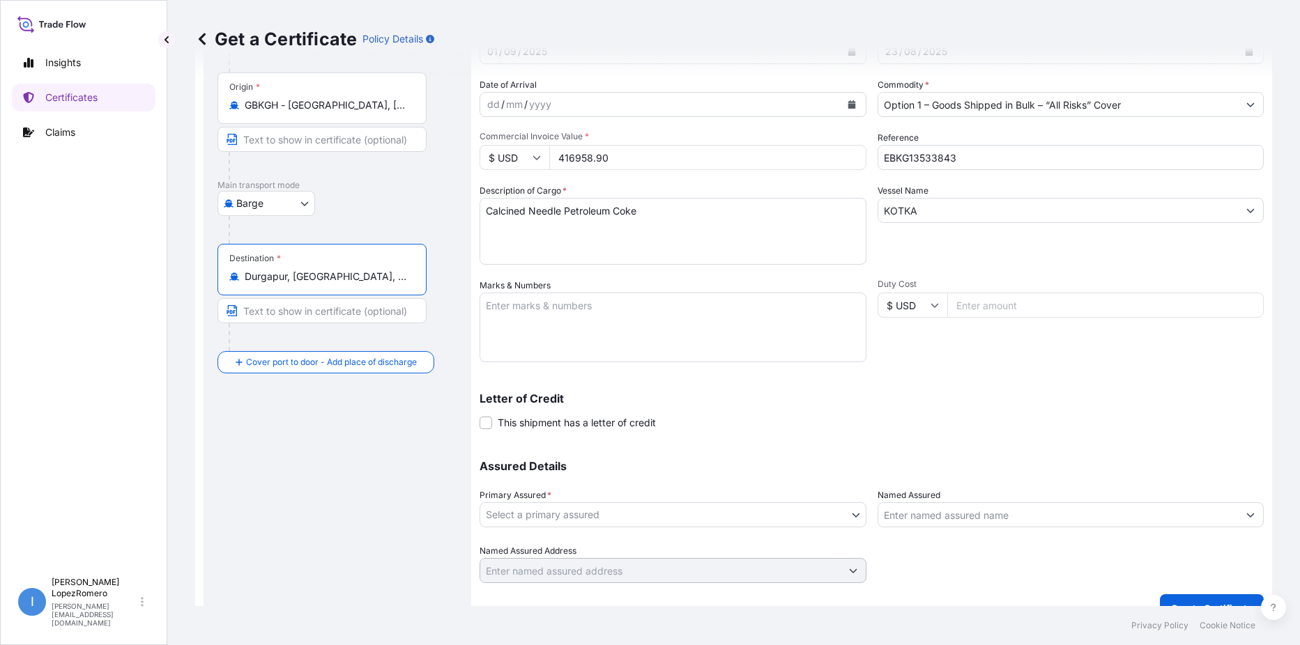
scroll to position [139, 0]
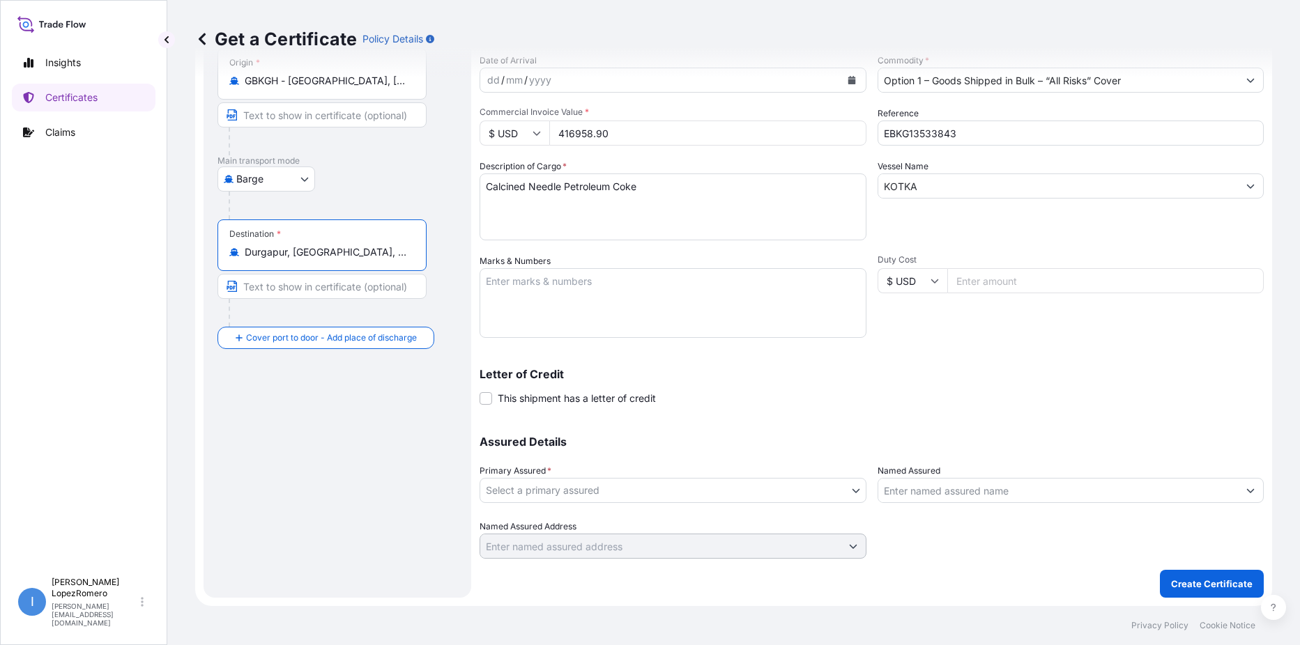
type input "Durgapur, West Bengal, India"
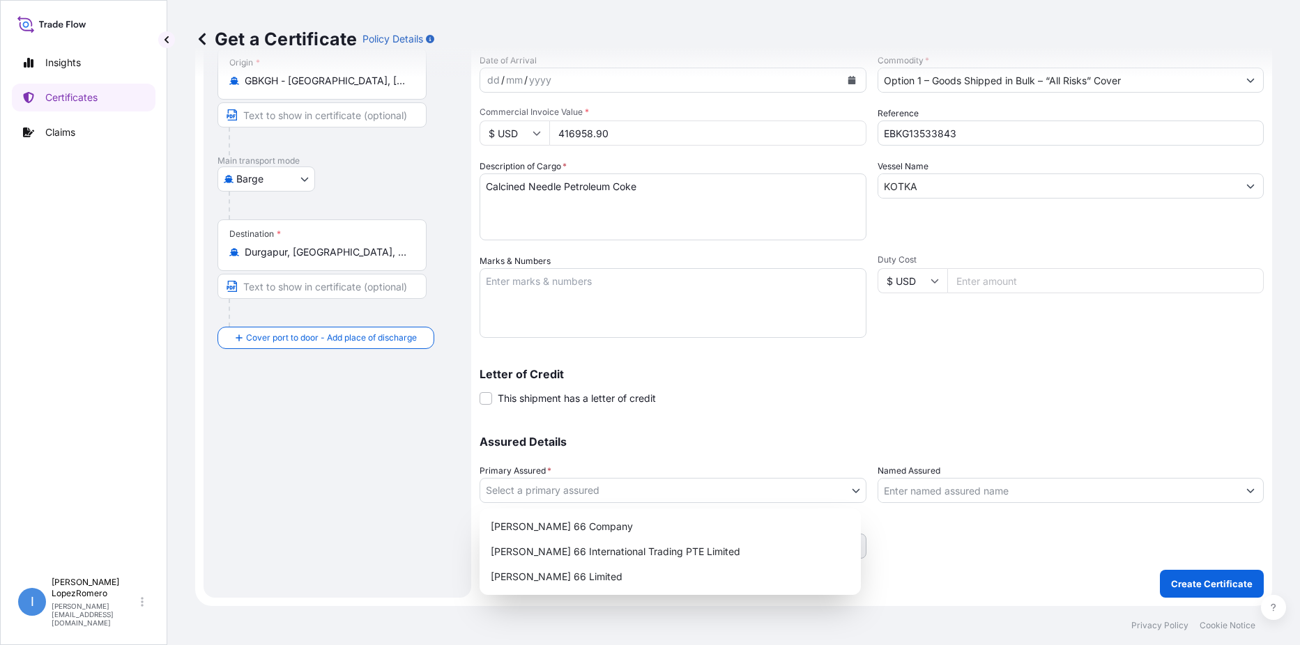
click at [663, 494] on body "2 options available. Insights Certificates Claims I Isabel LopezRomero isabel.l…" at bounding box center [650, 322] width 1300 height 645
click at [658, 582] on div "Phillips 66 Limited" at bounding box center [670, 577] width 370 height 25
select select "31939"
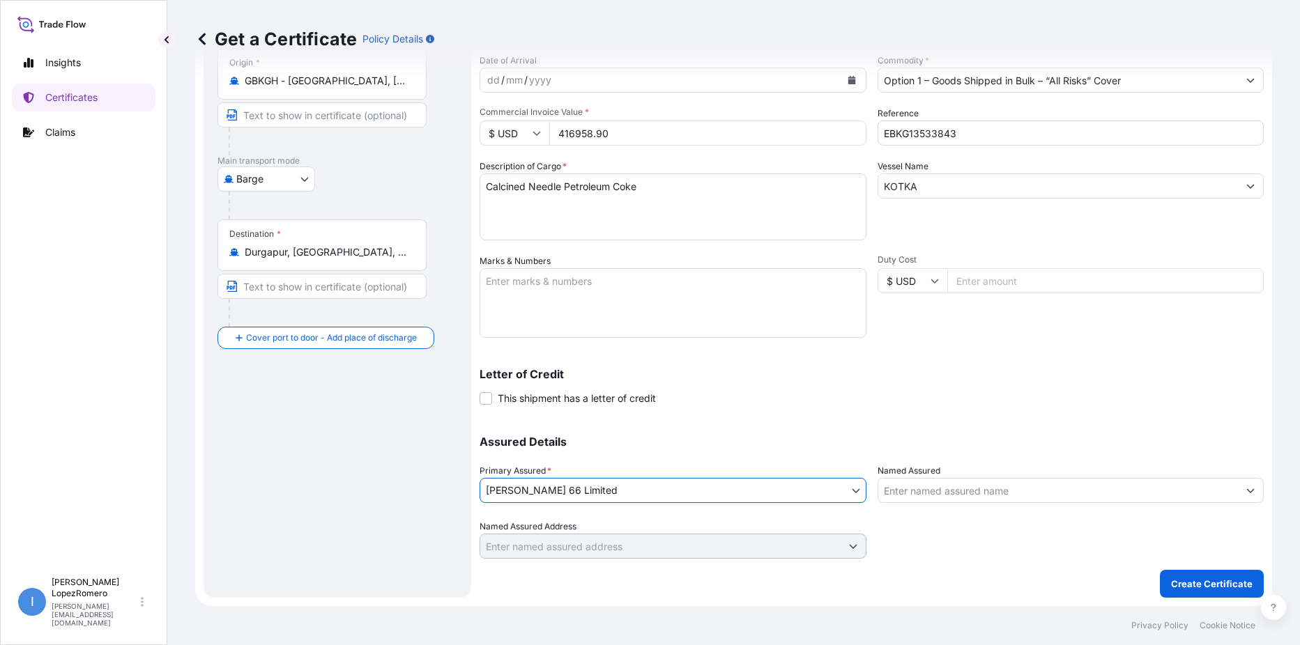
click at [943, 489] on input "Named Assured" at bounding box center [1058, 490] width 360 height 25
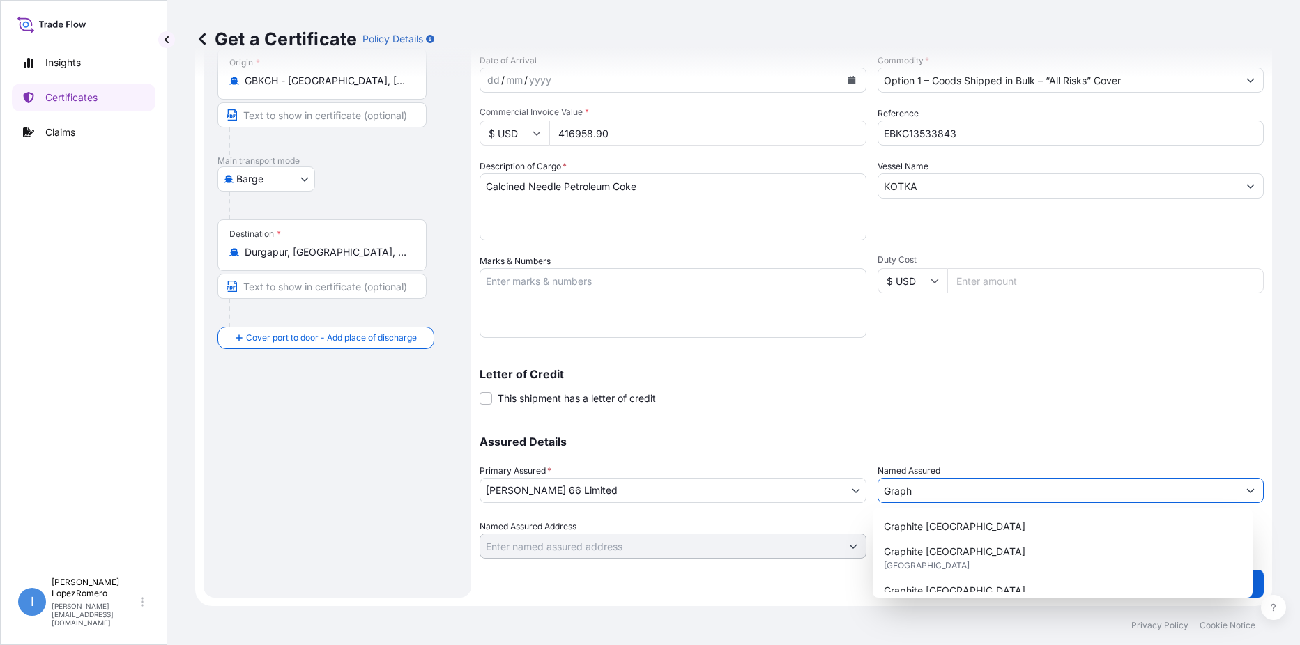
scroll to position [64, 0]
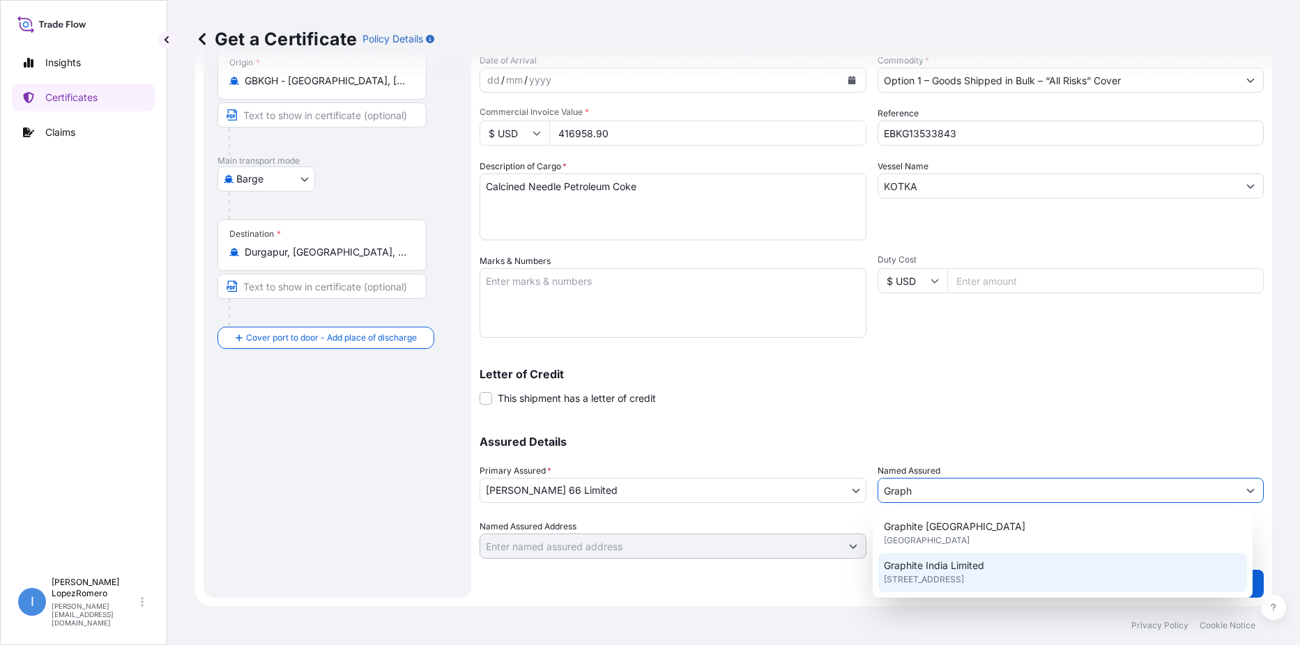
click at [964, 573] on span "31 Chowringhee Road, 700016, Kolkata, INDIA" at bounding box center [924, 580] width 80 height 14
type input "Graphite India Limited"
type input "31 Chowringhee Road"
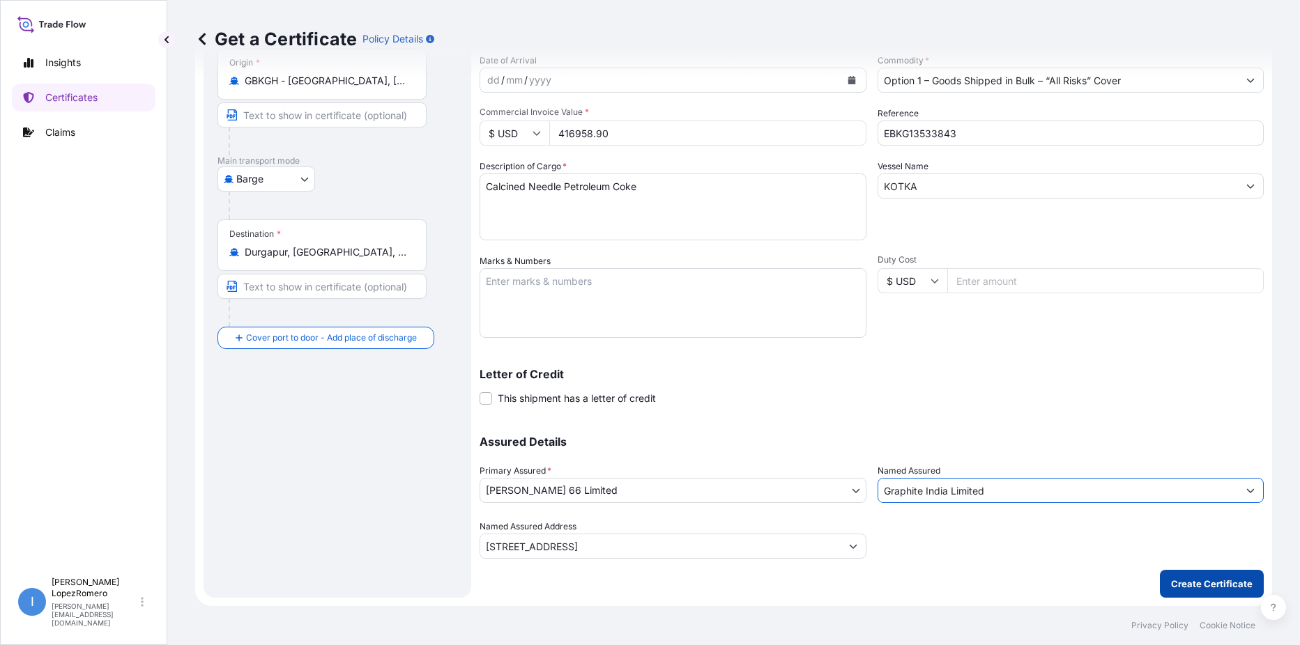
type input "Graphite India Limited"
click at [1191, 588] on p "Create Certificate" at bounding box center [1212, 584] width 82 height 14
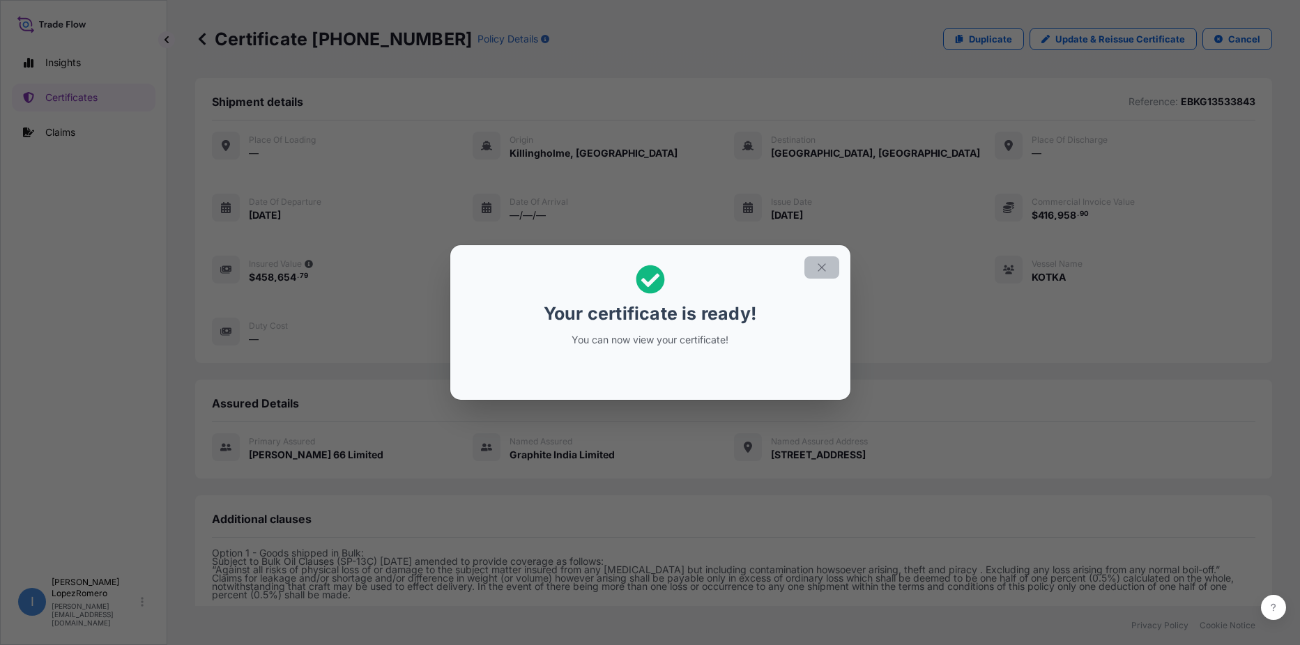
click at [811, 267] on button "button" at bounding box center [821, 267] width 35 height 22
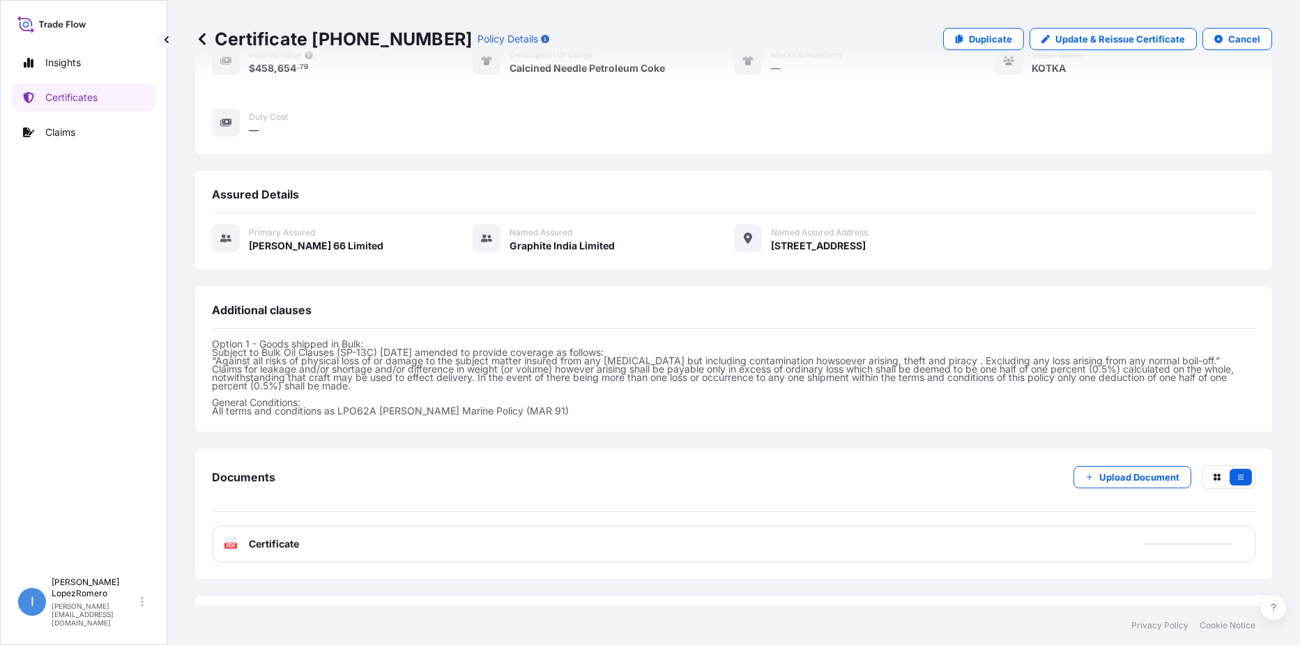
scroll to position [269, 0]
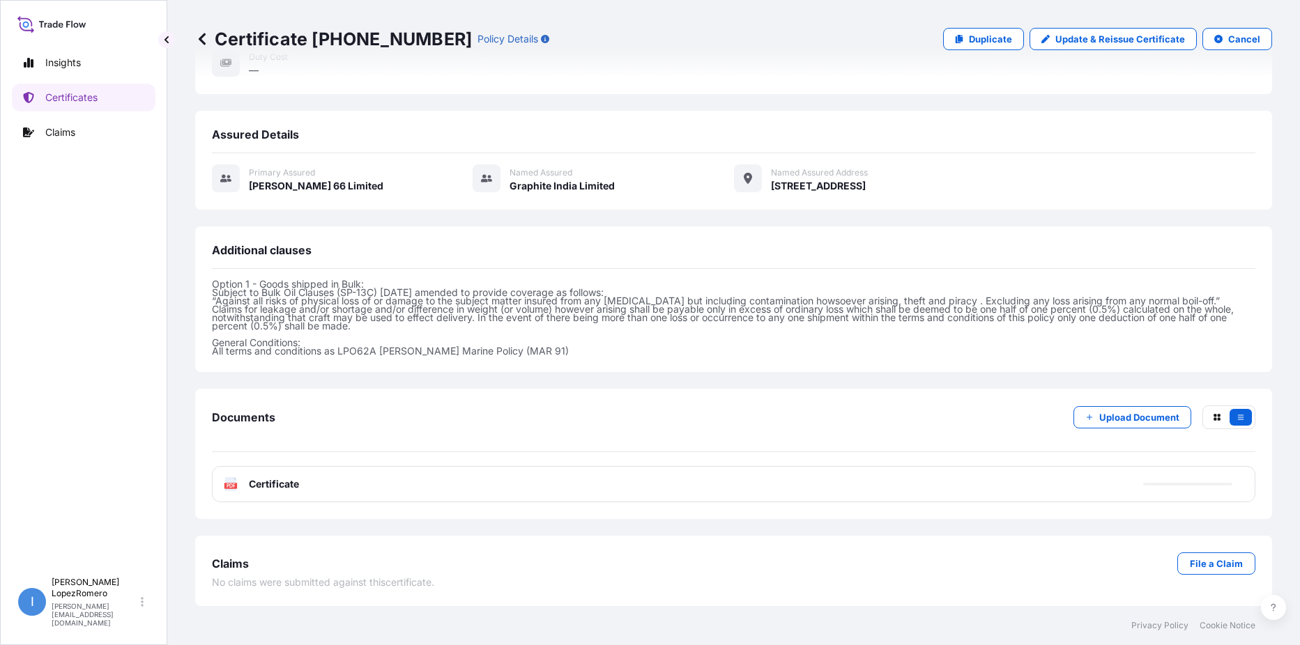
click at [447, 486] on div "PDF Certificate" at bounding box center [733, 484] width 1043 height 36
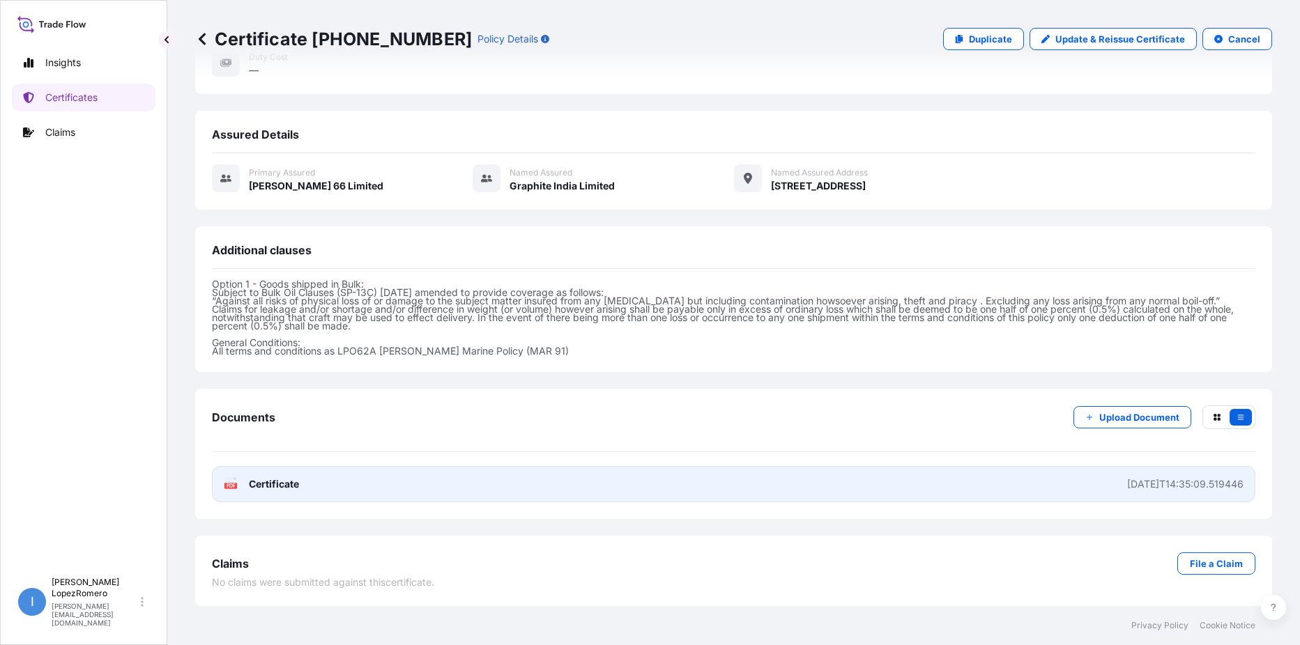
click at [271, 488] on span "Certificate" at bounding box center [274, 484] width 50 height 14
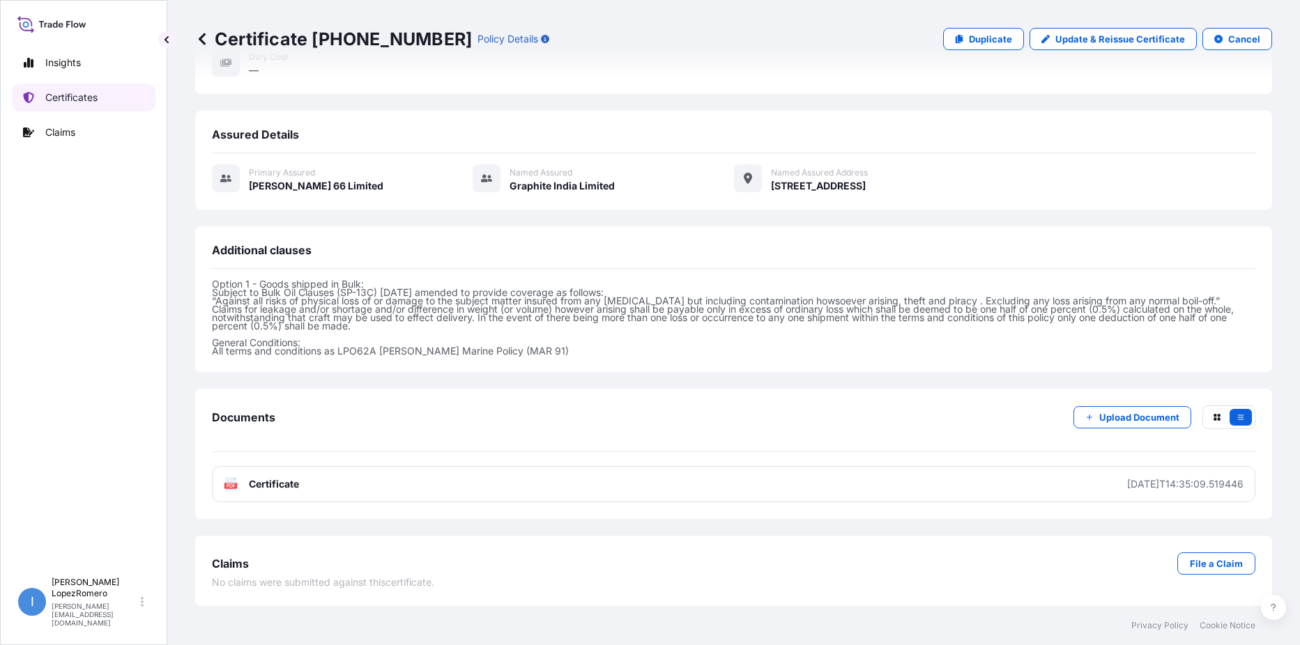
click at [82, 91] on p "Certificates" at bounding box center [71, 98] width 52 height 14
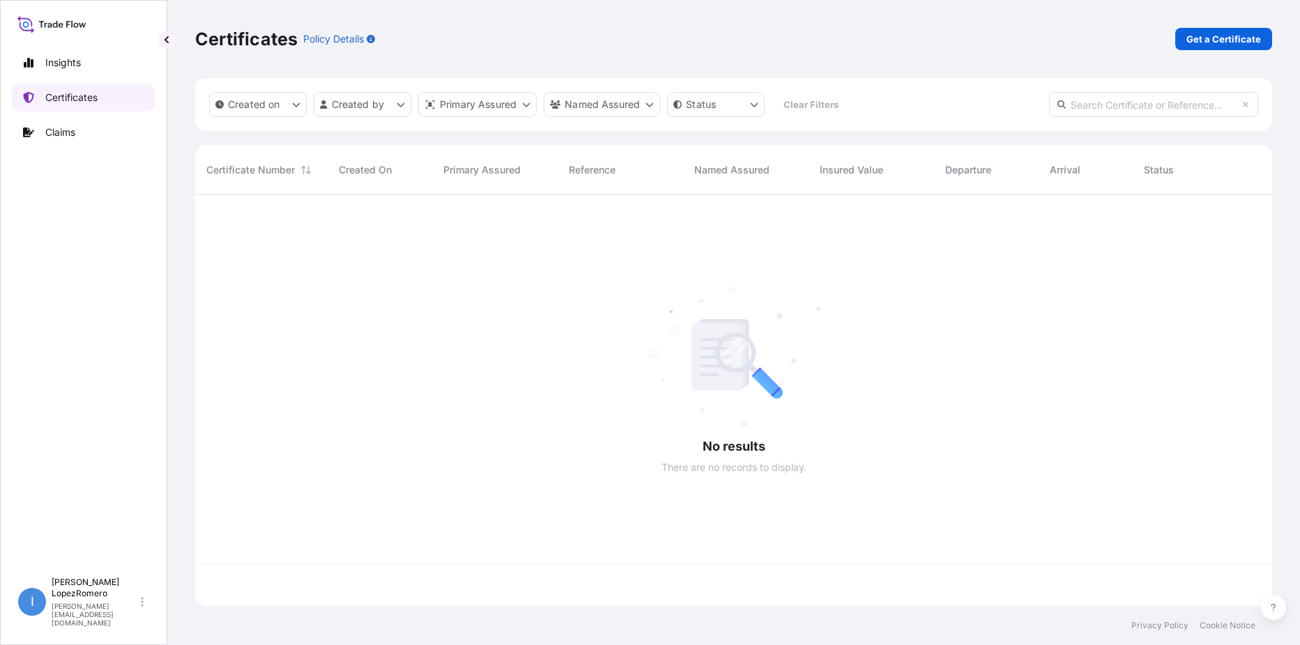
scroll to position [408, 1066]
click at [1229, 42] on p "Get a Certificate" at bounding box center [1223, 39] width 75 height 14
select select "Barge"
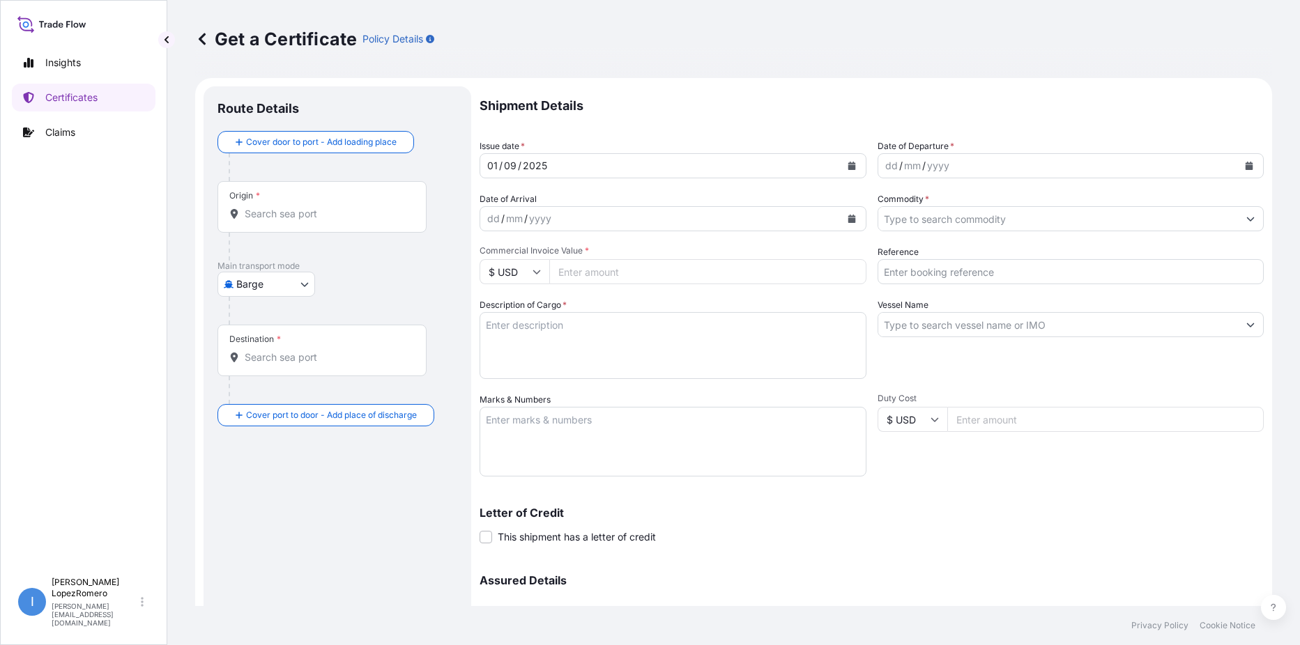
click at [930, 270] on input "Reference" at bounding box center [1070, 271] width 387 height 25
paste input "EBKG13531561"
type input "EBKG13531561"
click at [966, 157] on div "dd / mm / yyyy" at bounding box center [1058, 165] width 360 height 25
click at [1015, 217] on input "Commodity *" at bounding box center [1058, 218] width 360 height 25
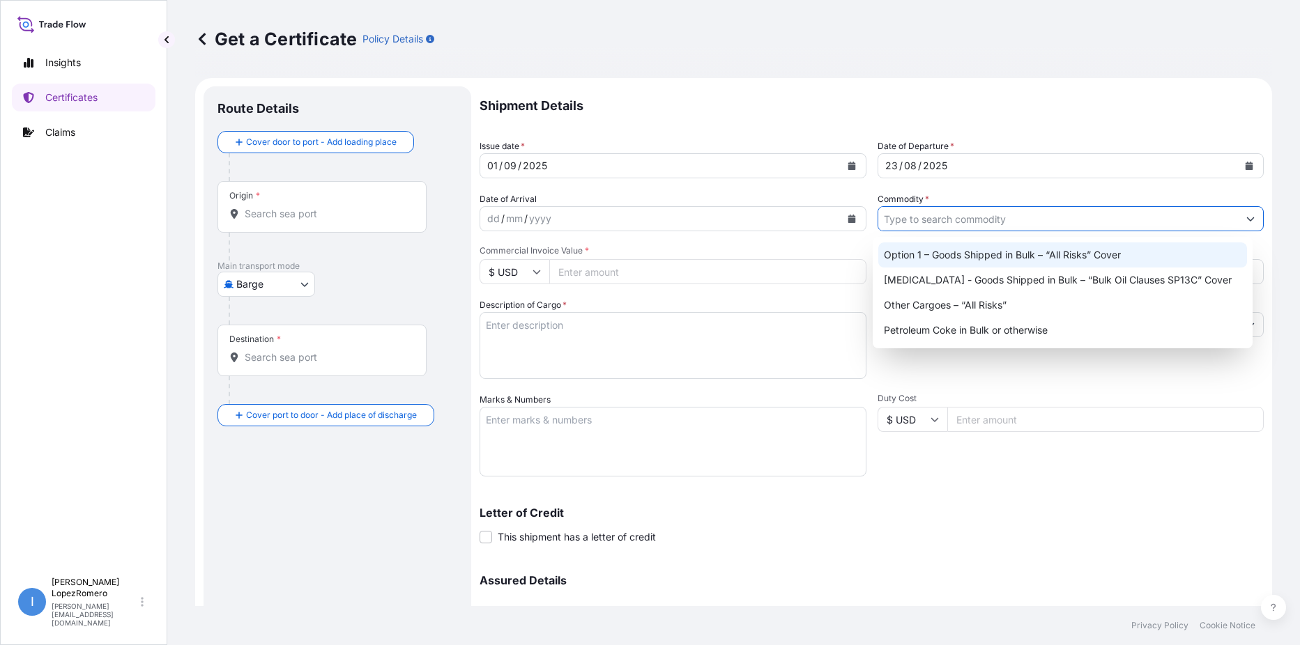
click at [980, 245] on div "Option 1 – Goods Shipped in Bulk – “All Risks” Cover" at bounding box center [1062, 255] width 369 height 25
type input "Option 1 – Goods Shipped in Bulk – “All Risks” Cover"
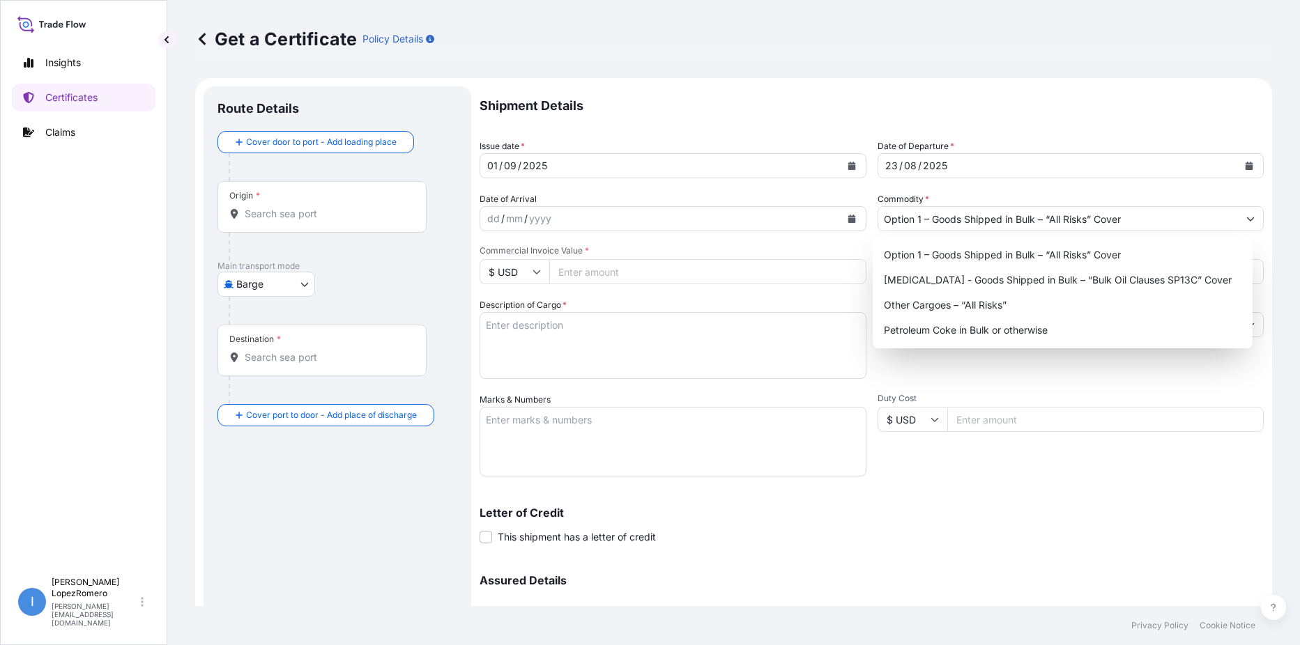
drag, startPoint x: 561, startPoint y: 266, endPoint x: 610, endPoint y: 286, distance: 53.1
click at [563, 266] on input "Commercial Invoice Value *" at bounding box center [707, 271] width 317 height 25
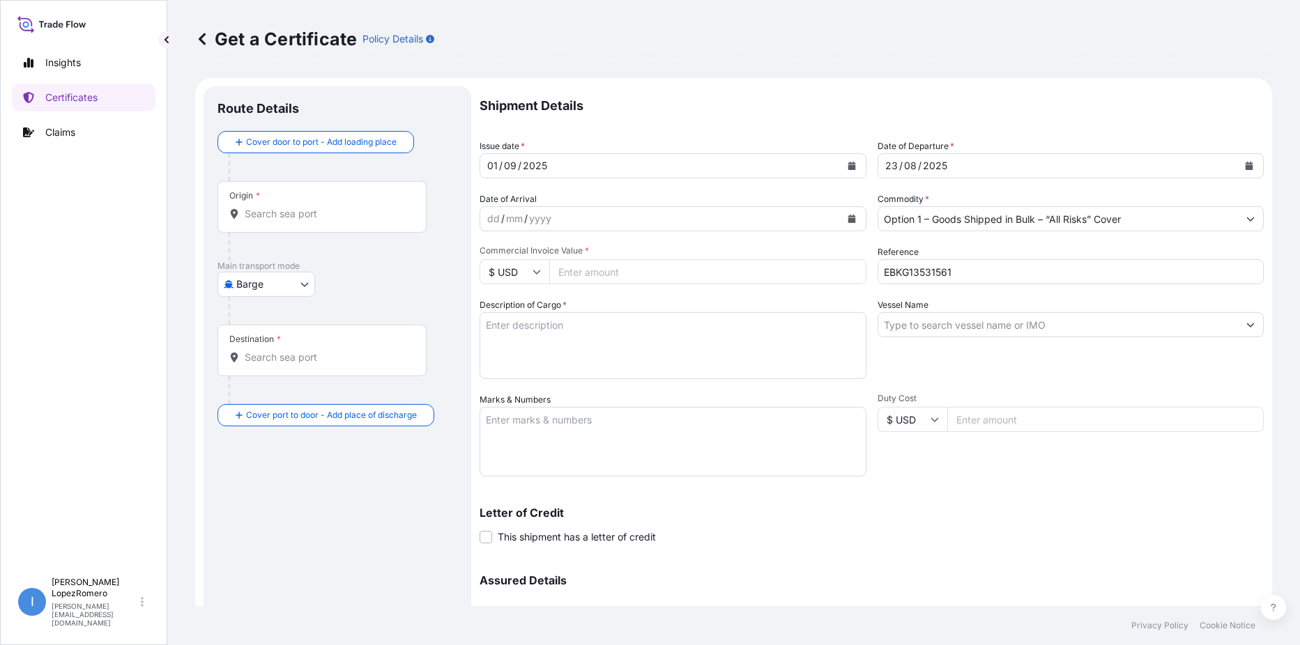
paste input "21799.80"
type input "21799.80"
click at [544, 333] on textarea "Description of Cargo *" at bounding box center [673, 345] width 387 height 67
paste textarea "Calcined Needle Petroleum Coke"
type textarea "Calcined Needle Petroleum Coke"
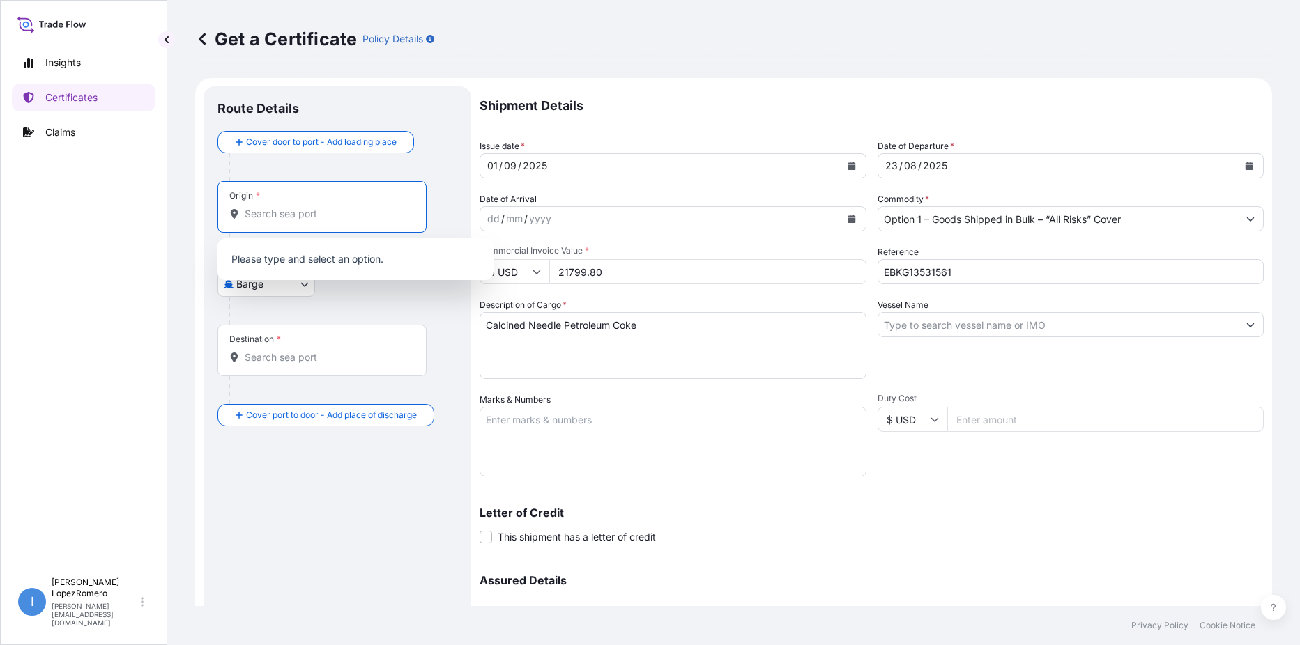
click at [342, 211] on input "Origin *" at bounding box center [327, 214] width 164 height 14
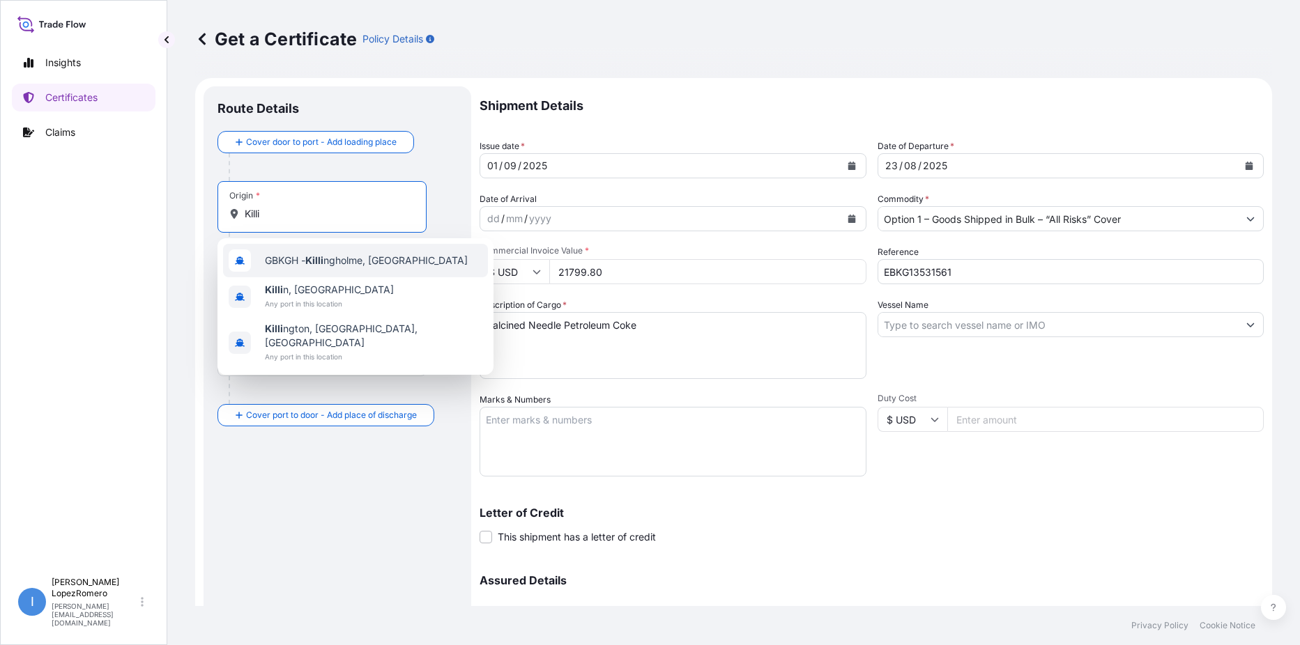
click at [367, 264] on span "GBKGH - Killi ngholme, United Kingdom" at bounding box center [366, 261] width 203 height 14
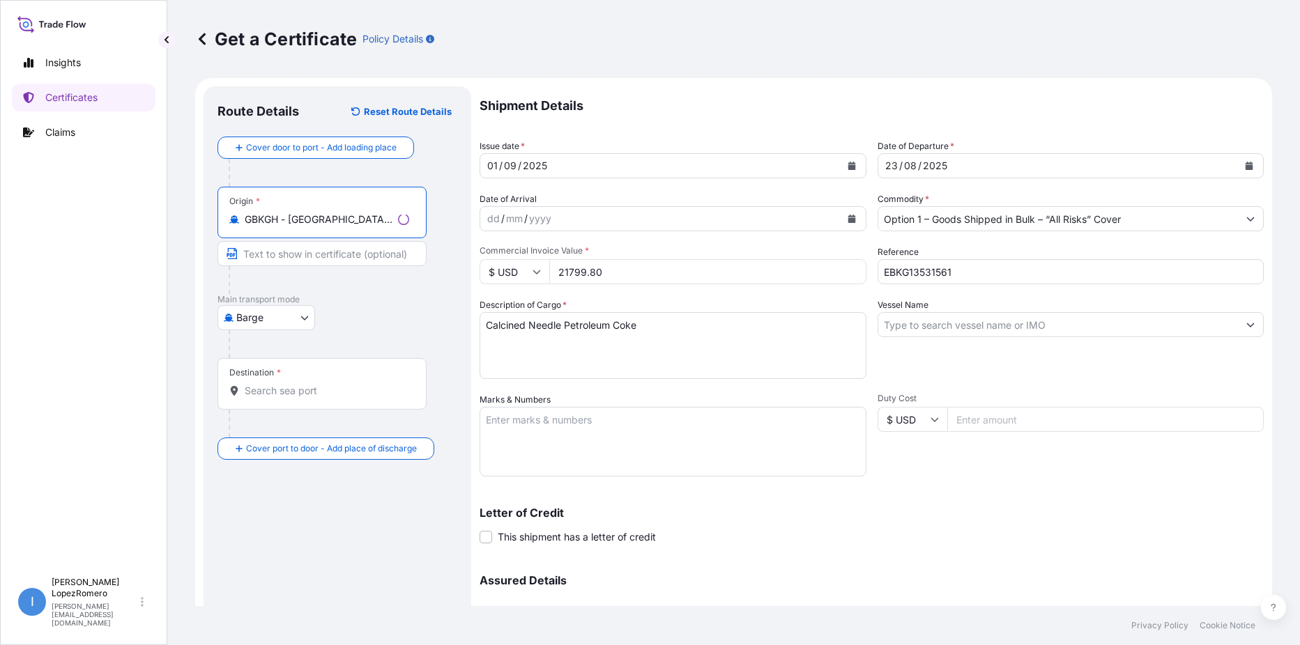
type input "GBKGH - Killingholme, United Kingdom"
click at [302, 383] on div "Destination *" at bounding box center [321, 384] width 209 height 52
click at [302, 384] on input "Destination *" at bounding box center [327, 391] width 164 height 14
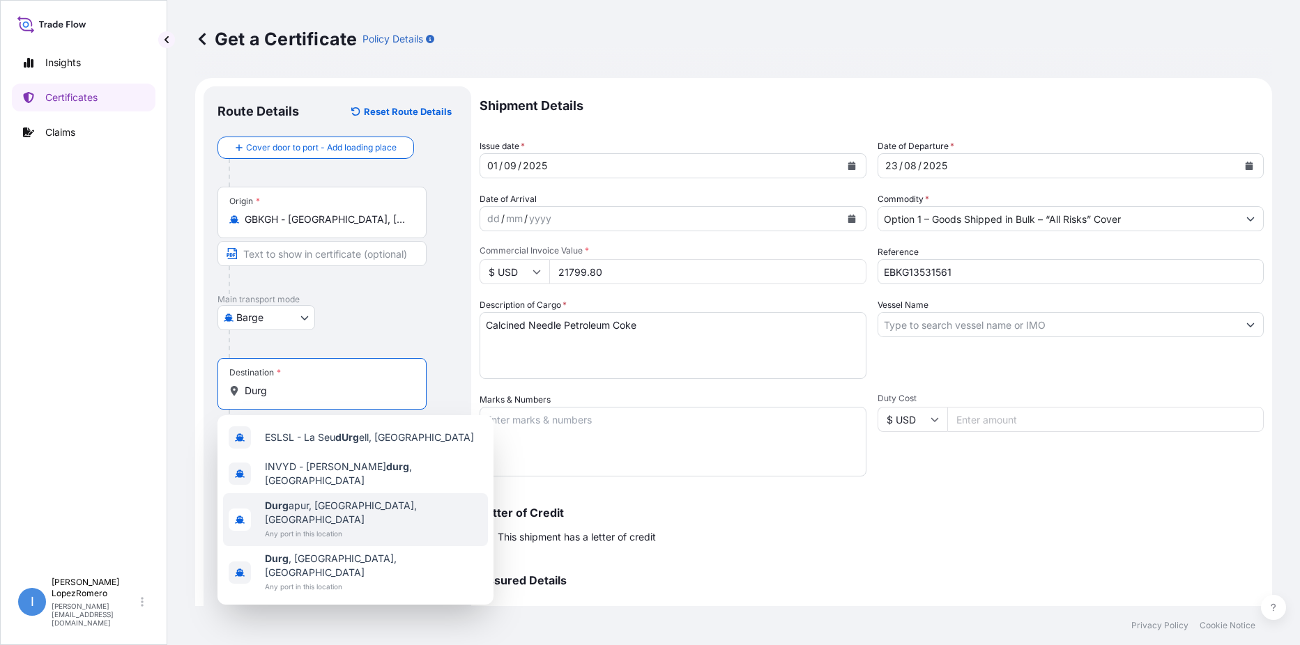
click at [379, 500] on span "Durg apur, West Bengal, India" at bounding box center [373, 513] width 217 height 28
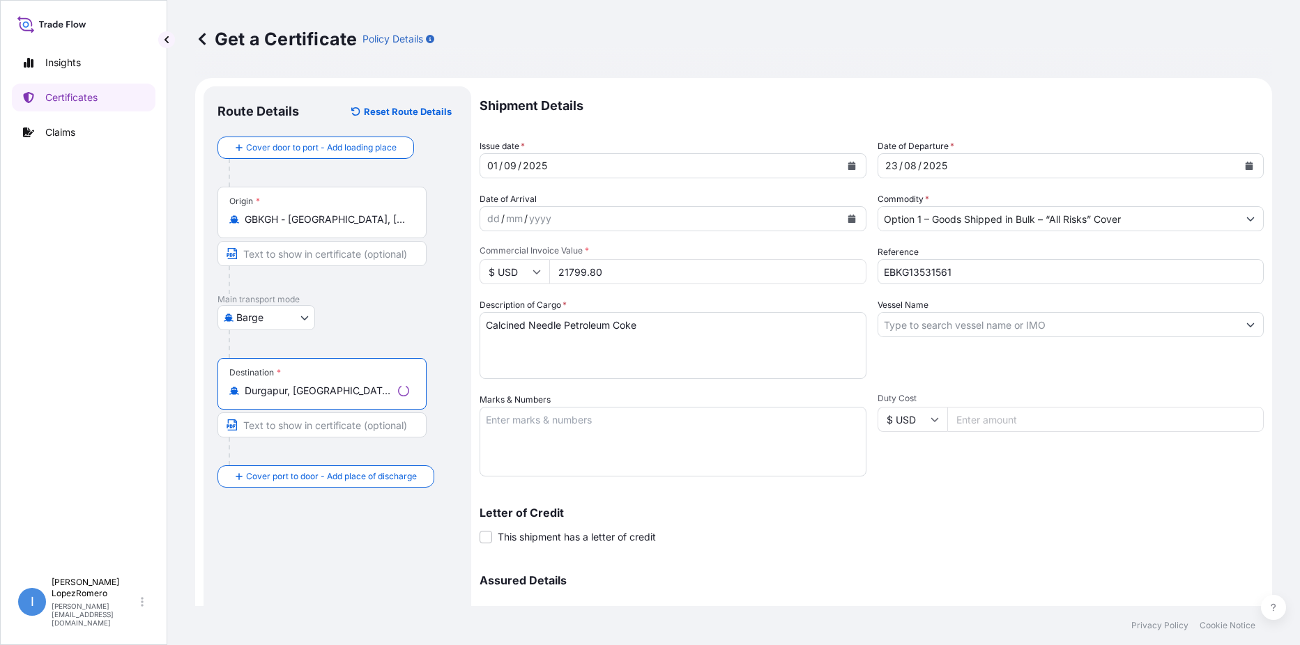
type input "Durgapur, West Bengal, India"
click at [999, 325] on input "Vessel Name" at bounding box center [1058, 324] width 360 height 25
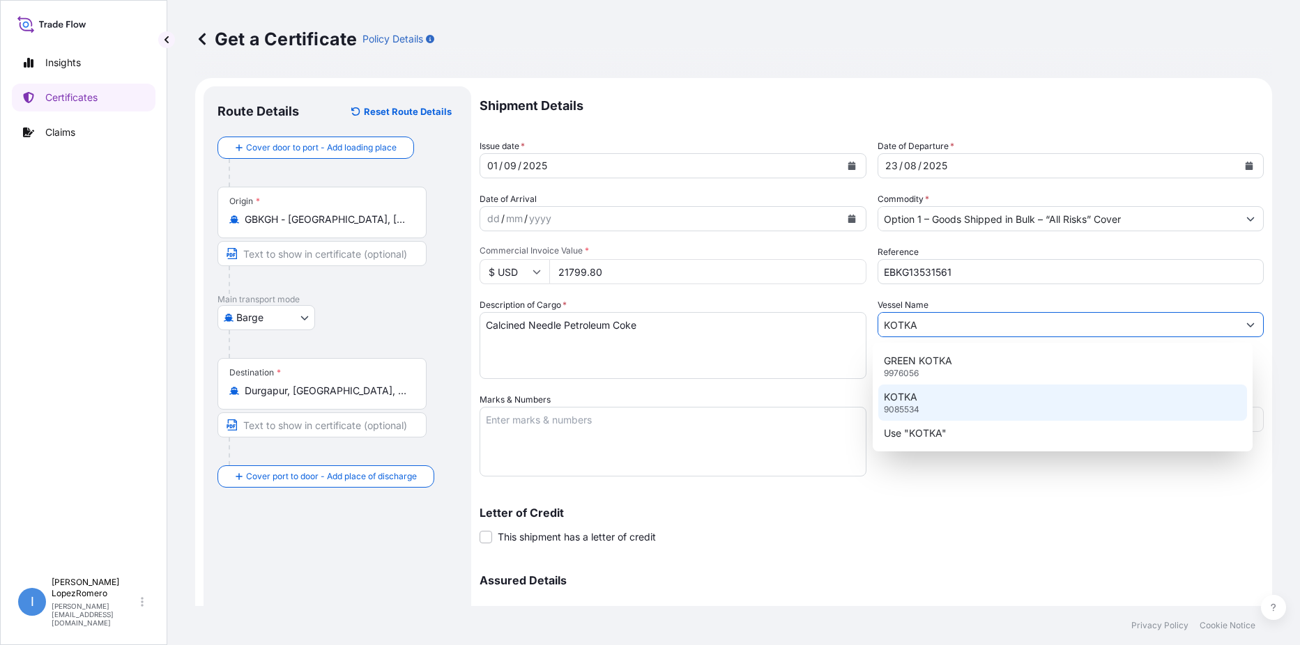
click at [928, 410] on div "KOTKA 9085534" at bounding box center [1062, 403] width 369 height 36
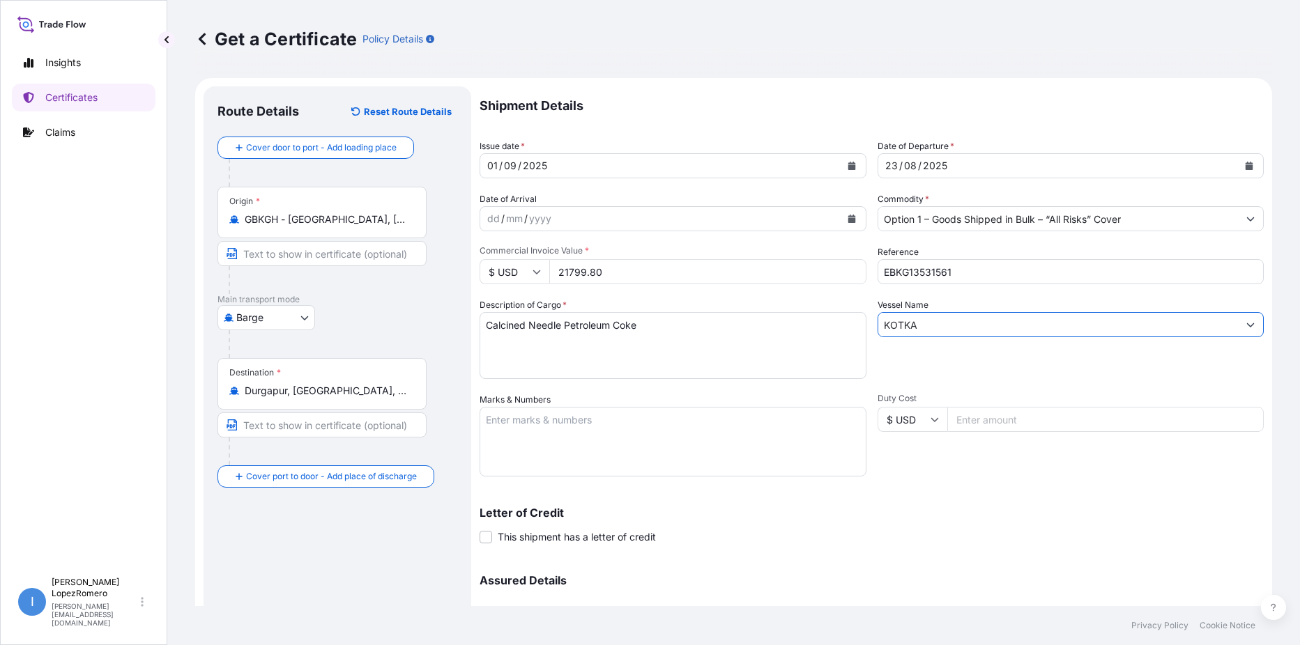
type input "KOTKA"
click at [568, 431] on textarea "Marks & Numbers" at bounding box center [673, 442] width 387 height 70
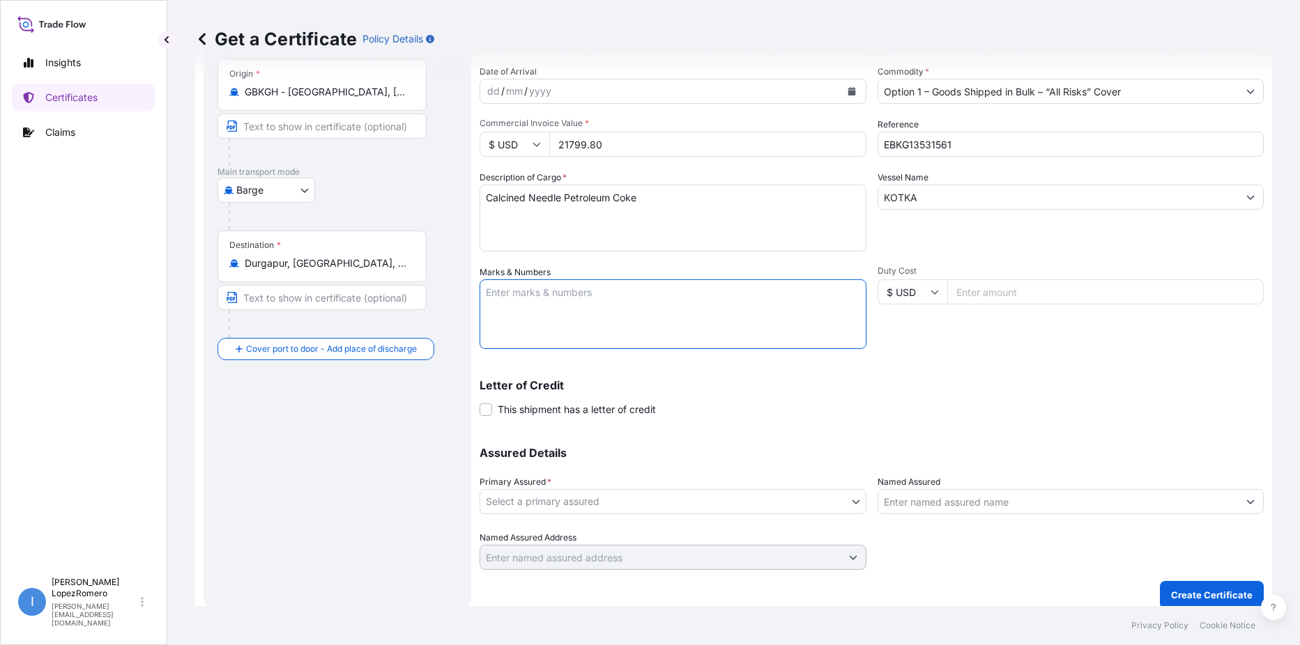
scroll to position [139, 0]
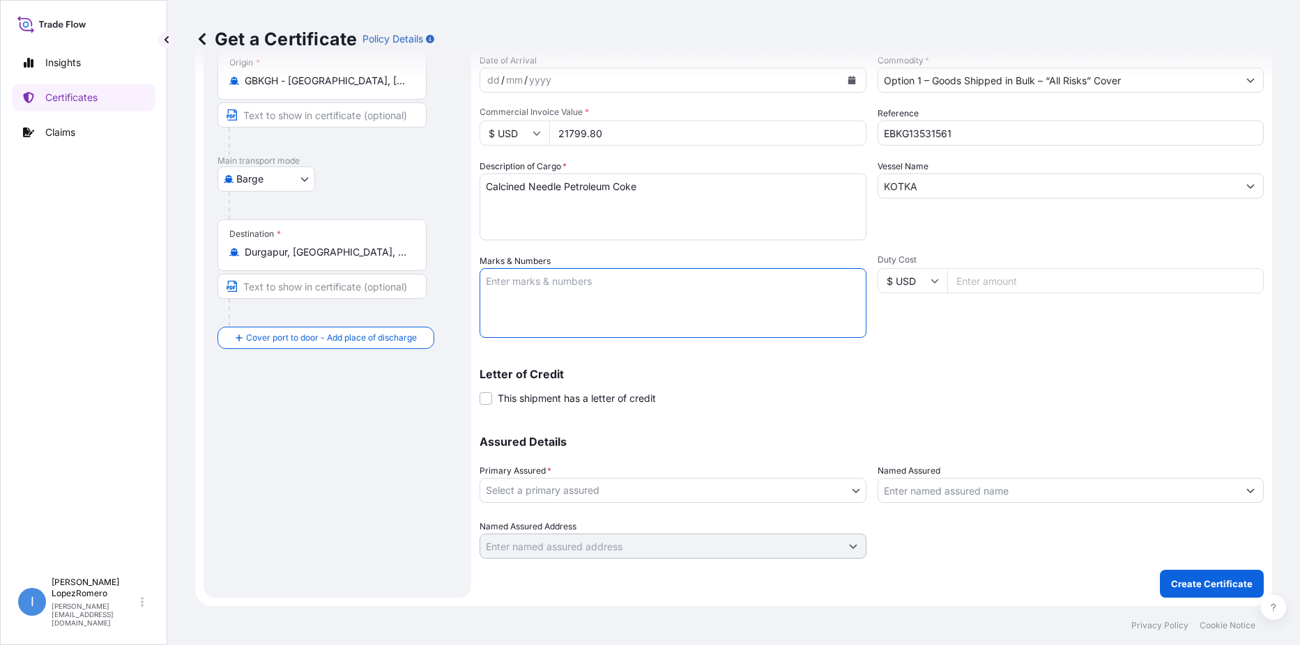
click at [634, 497] on body "2 options available. 3 options available. Insights Certificates Claims I Isabel…" at bounding box center [650, 322] width 1300 height 645
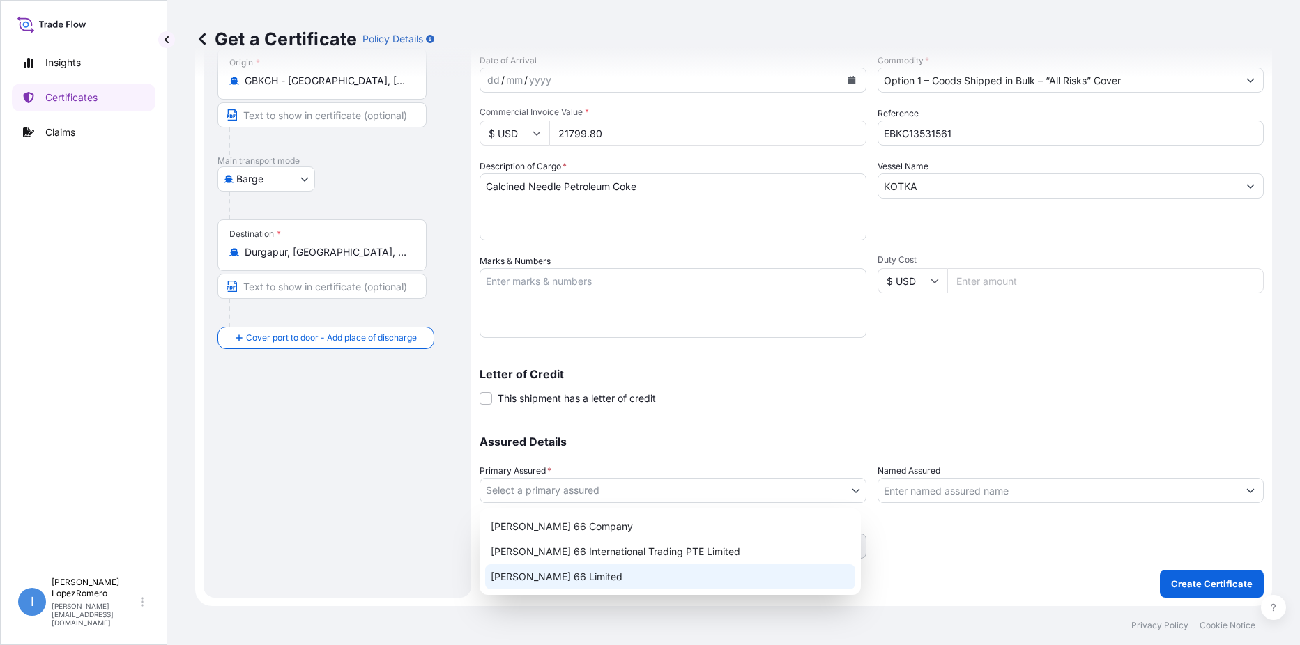
click at [592, 573] on div "Phillips 66 Limited" at bounding box center [670, 577] width 370 height 25
select select "31939"
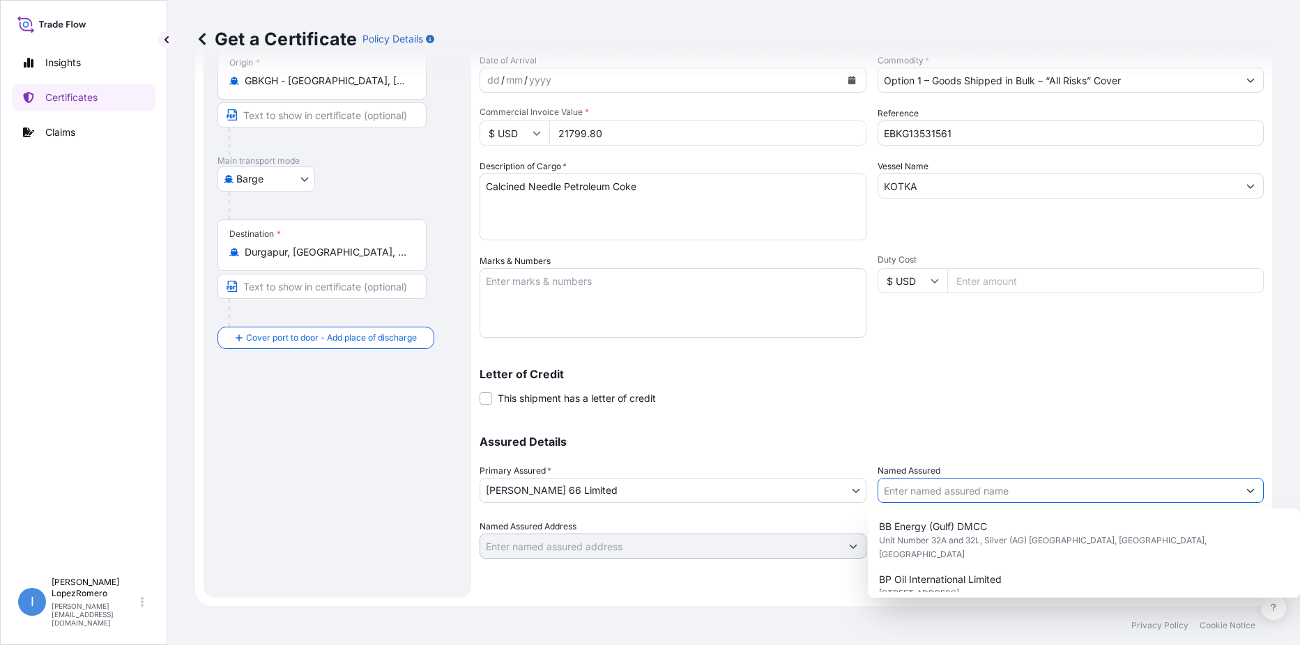
click at [942, 496] on input "Named Assured" at bounding box center [1058, 490] width 360 height 25
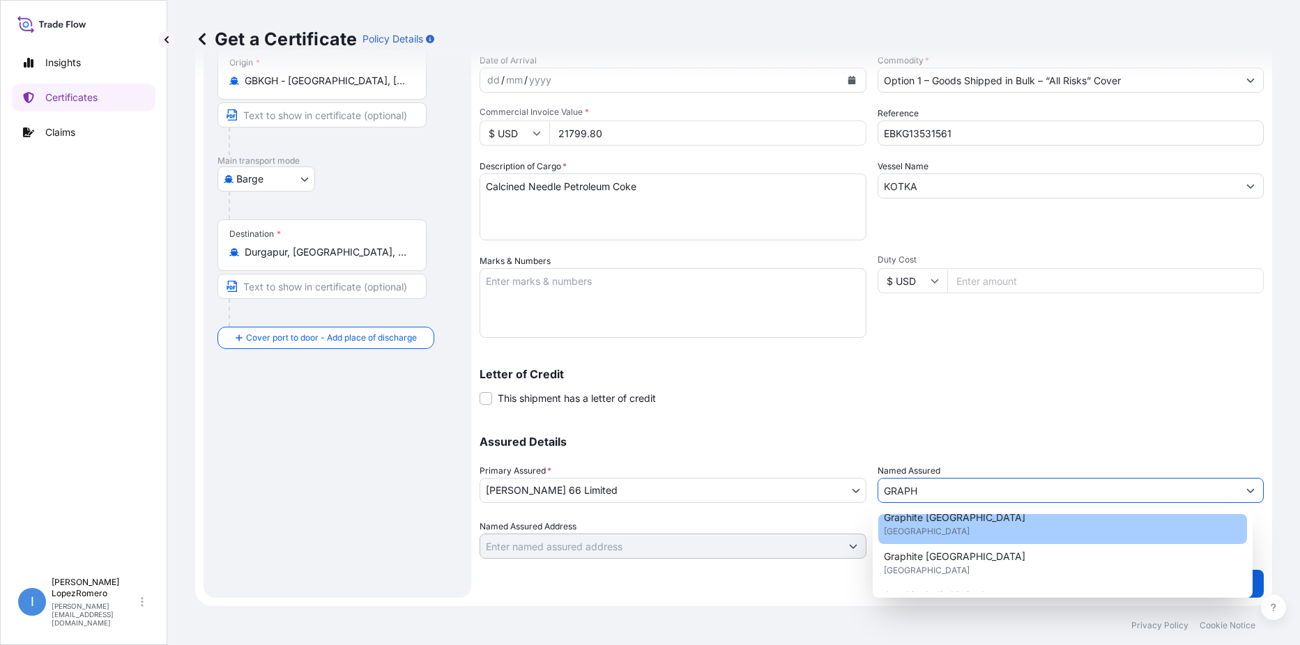
scroll to position [64, 0]
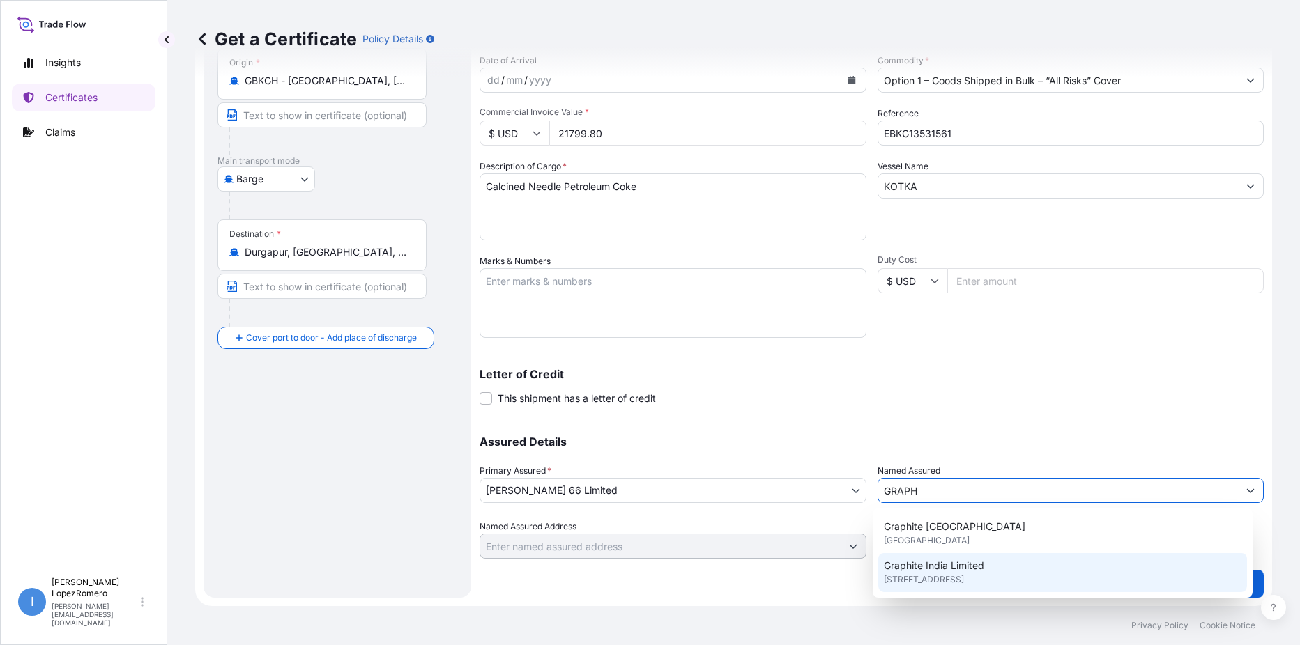
click at [990, 567] on div "Graphite India Limited 31 Chowringhee Road, 700016, Kolkata, INDIA" at bounding box center [1062, 572] width 369 height 39
type input "Graphite India Limited"
type input "31 Chowringhee Road"
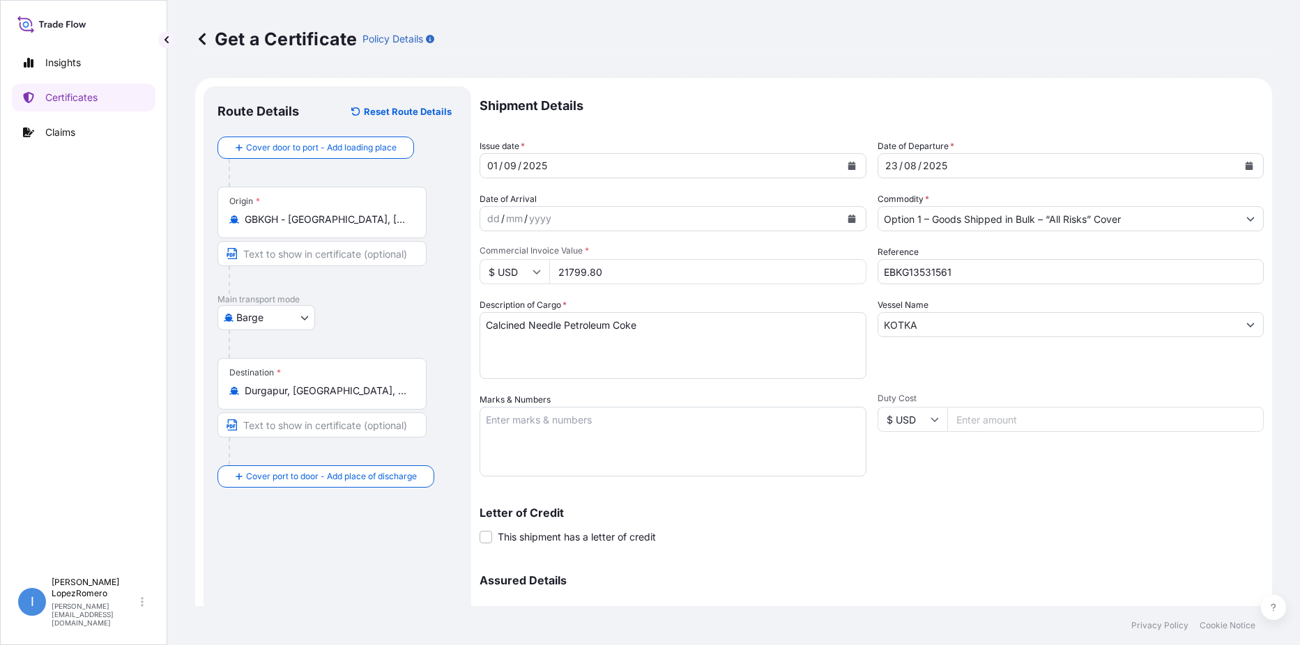
scroll to position [139, 0]
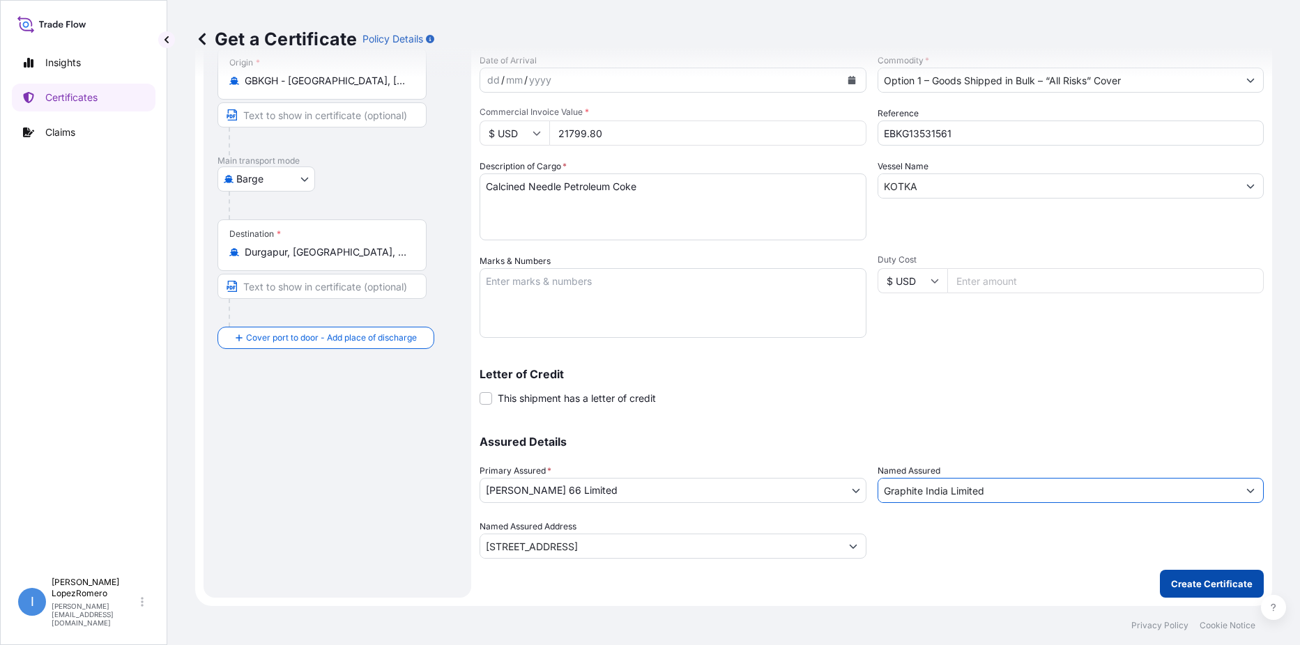
type input "Graphite India Limited"
click at [1211, 581] on p "Create Certificate" at bounding box center [1212, 584] width 82 height 14
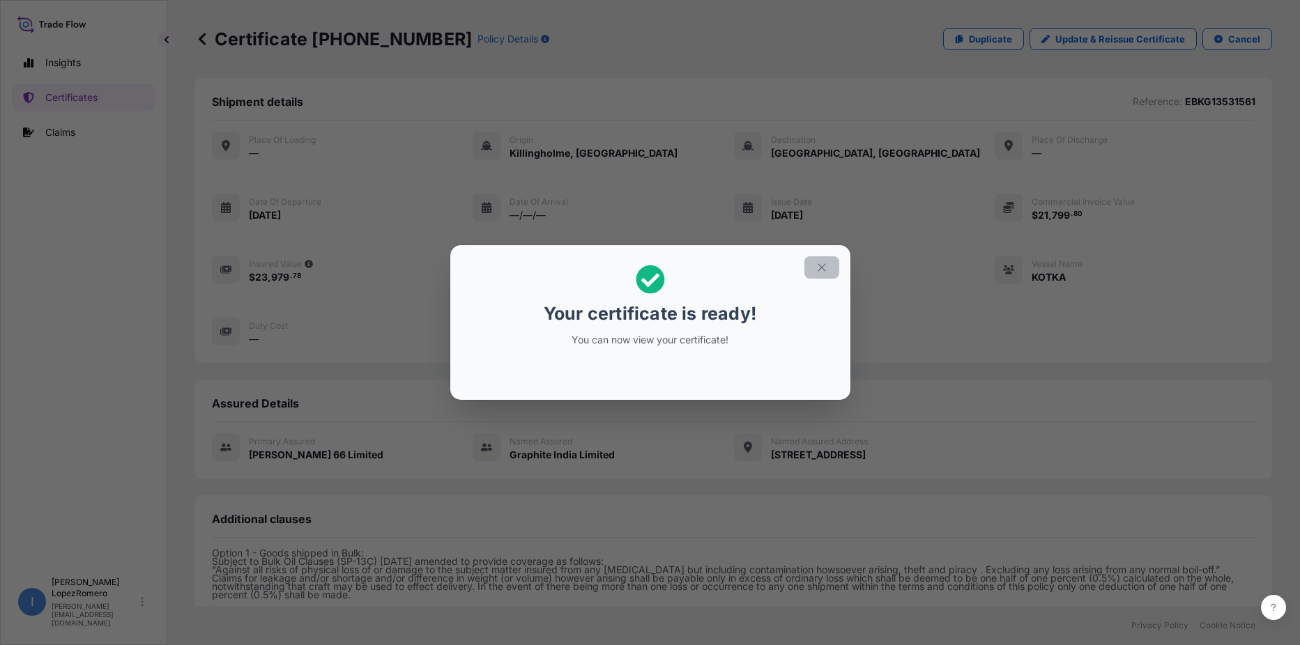
click at [819, 270] on icon "button" at bounding box center [821, 267] width 13 height 13
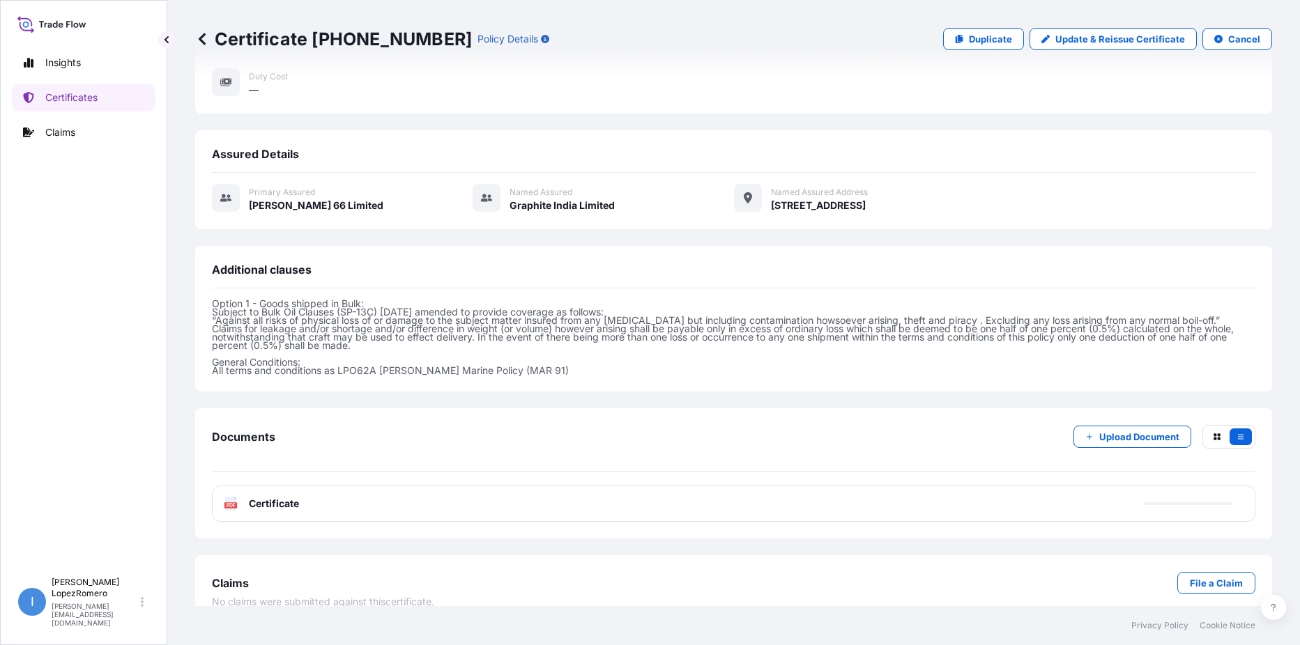
scroll to position [269, 0]
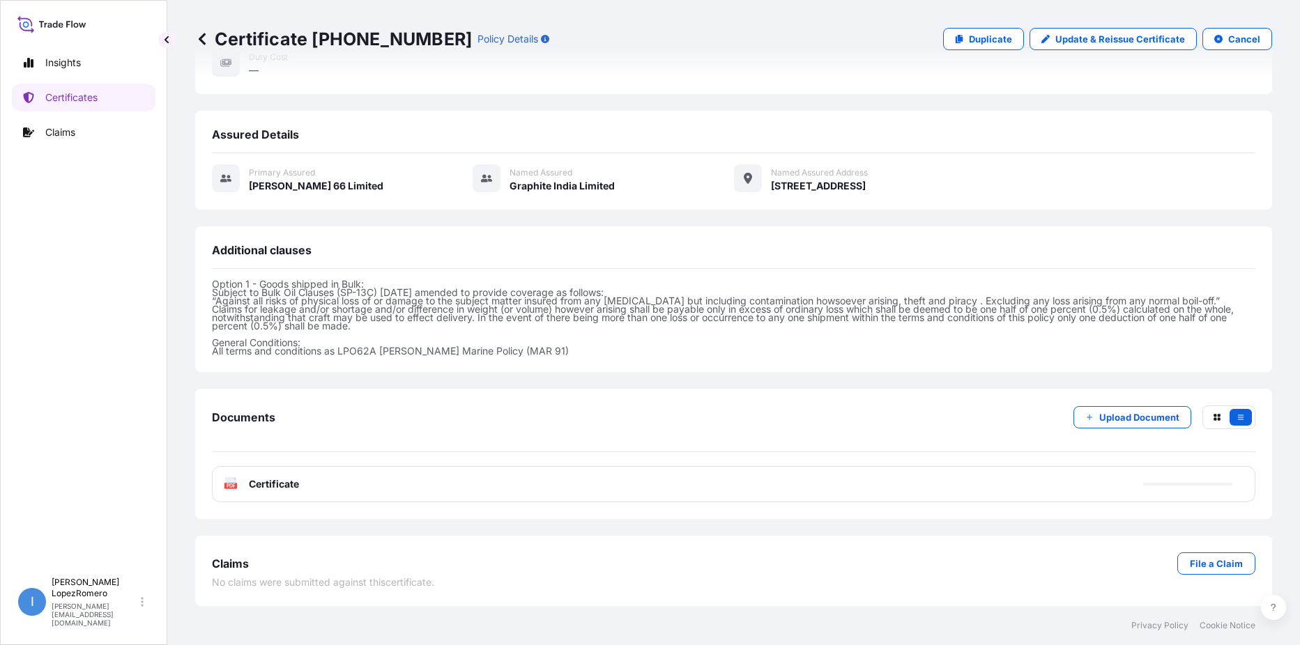
click at [424, 483] on div "PDF Certificate" at bounding box center [733, 484] width 1043 height 36
drag, startPoint x: 270, startPoint y: 486, endPoint x: 398, endPoint y: 493, distance: 128.4
click at [270, 486] on span "Certificate" at bounding box center [274, 484] width 50 height 14
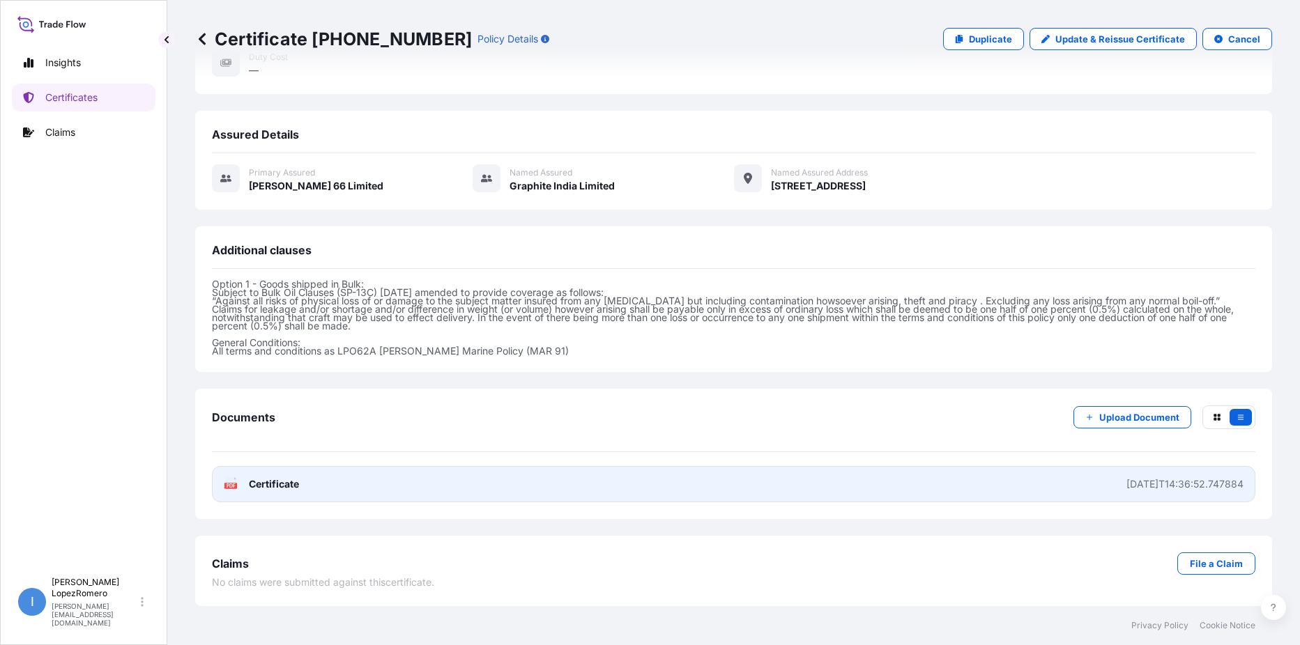
click at [236, 486] on rect at bounding box center [230, 486] width 13 height 6
